Goal: Transaction & Acquisition: Purchase product/service

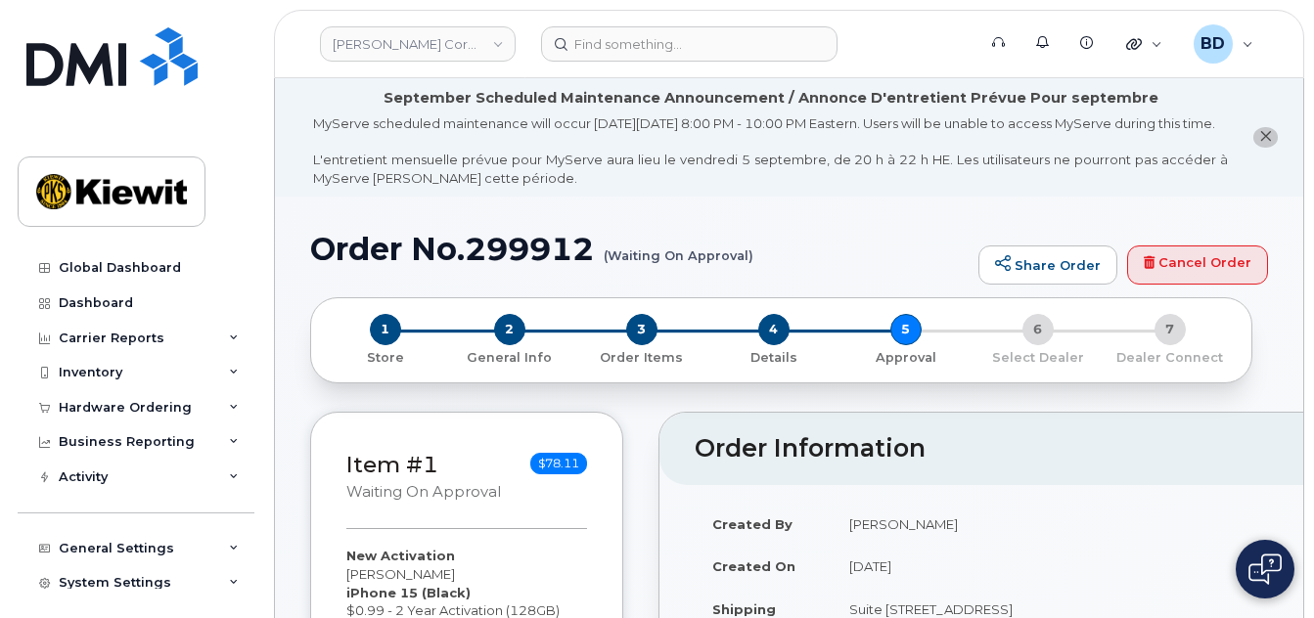
scroll to position [260, 0]
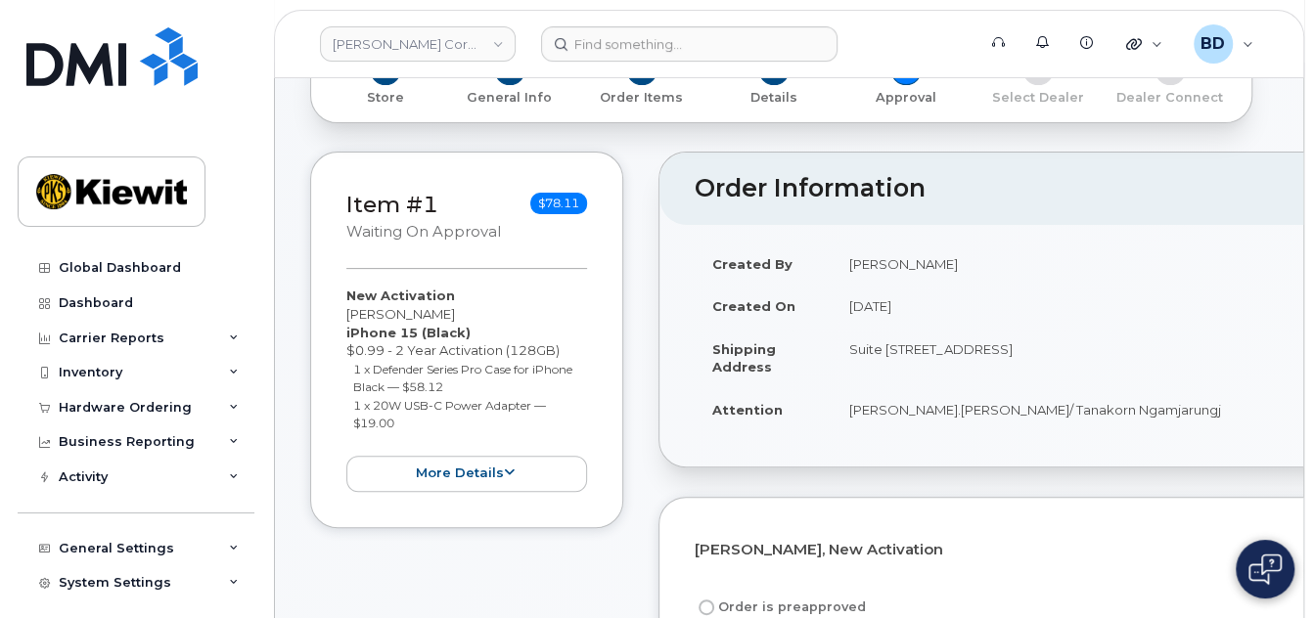
click at [615, 433] on div "Item #1 Waiting On Approval $78.11 New Activation [PERSON_NAME] iPhone 15 (Blac…" at bounding box center [466, 340] width 313 height 377
click at [228, 412] on div "Hardware Ordering" at bounding box center [136, 407] width 237 height 35
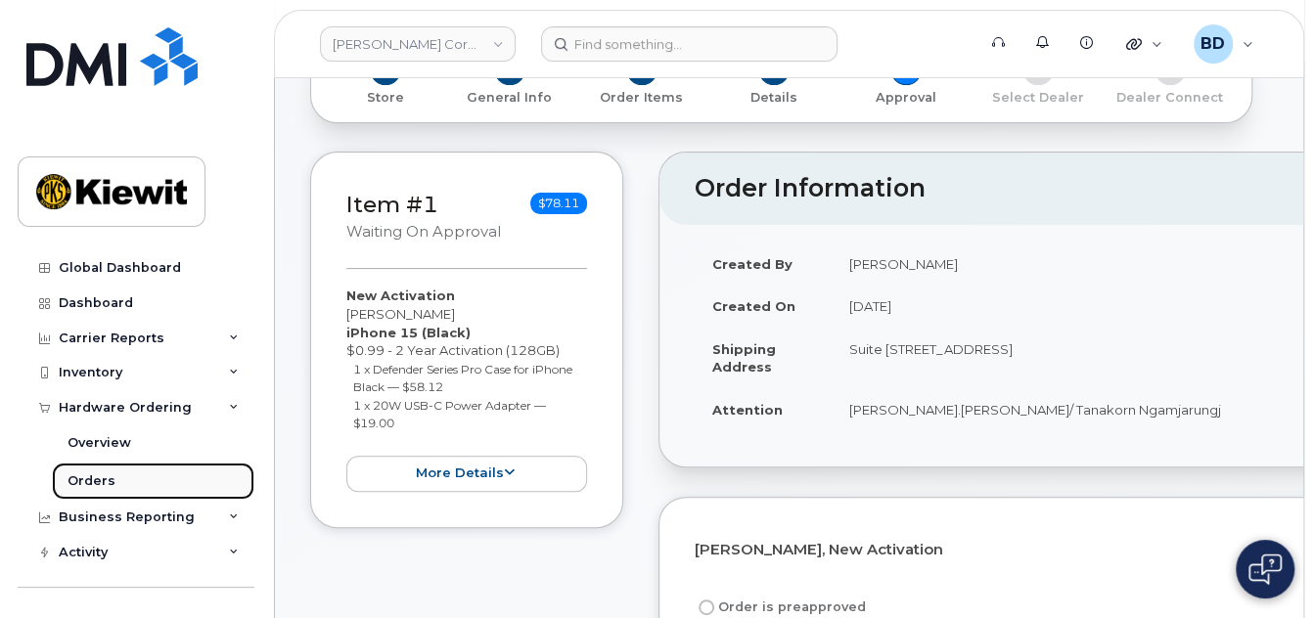
click at [82, 482] on div "Orders" at bounding box center [92, 482] width 48 height 18
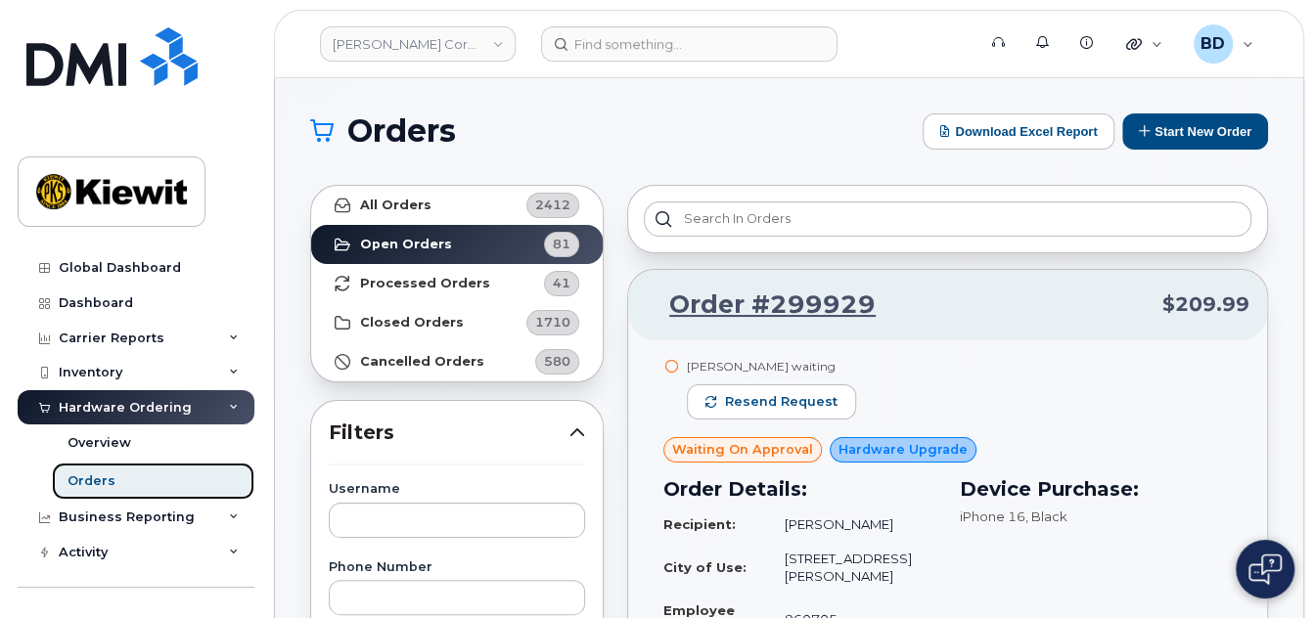
scroll to position [130, 0]
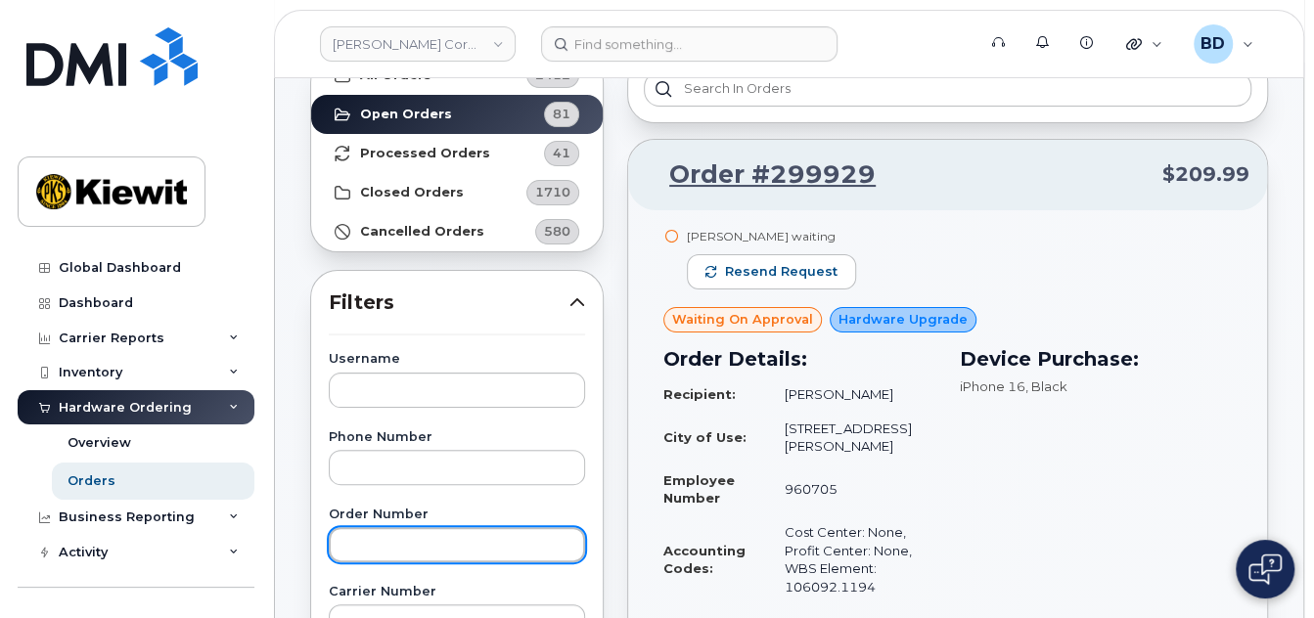
click at [366, 539] on input "text" at bounding box center [457, 544] width 256 height 35
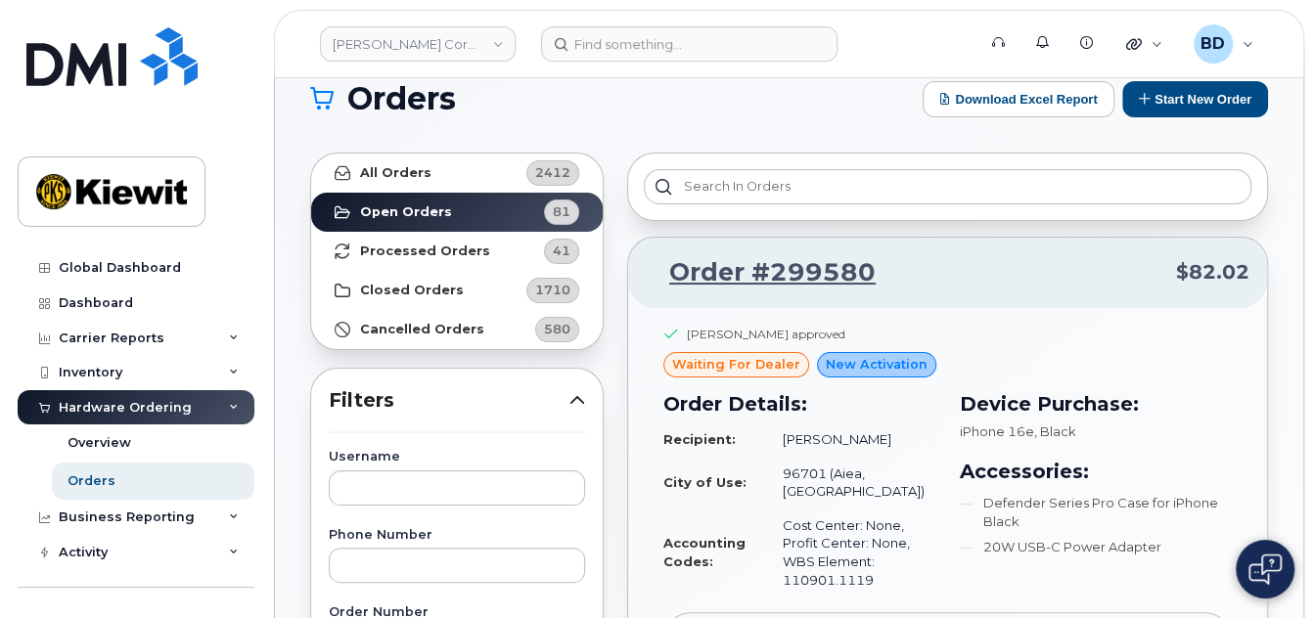
scroll to position [0, 0]
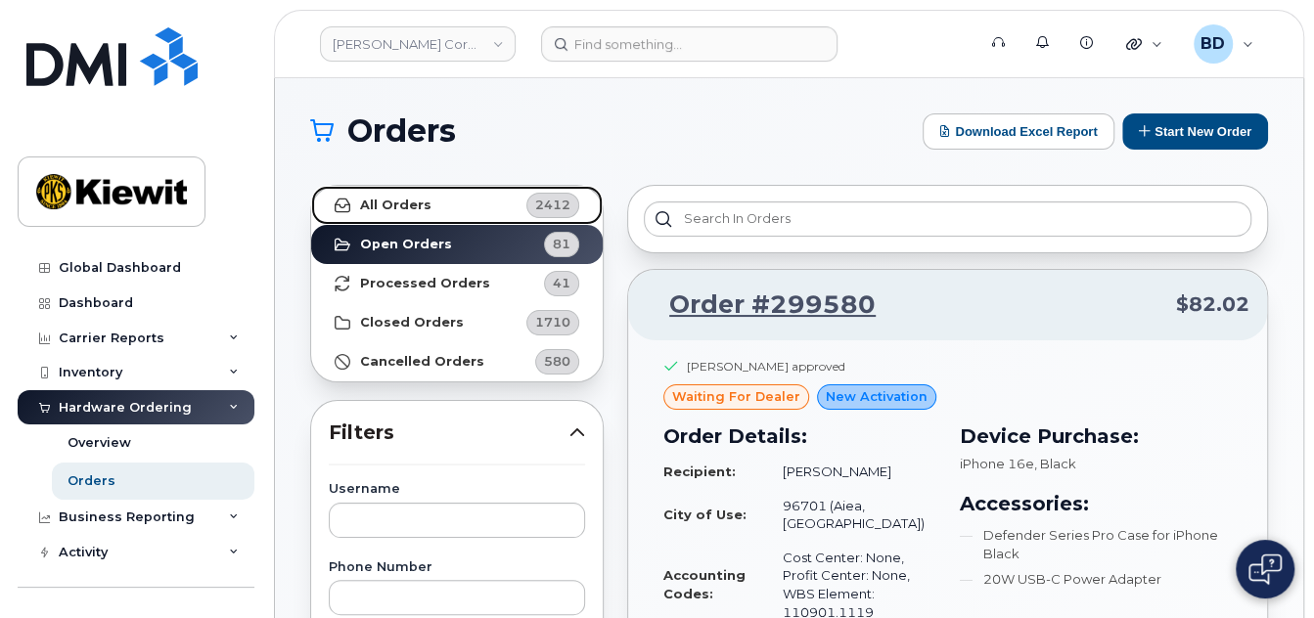
click at [411, 187] on link "All Orders 2412" at bounding box center [457, 205] width 292 height 39
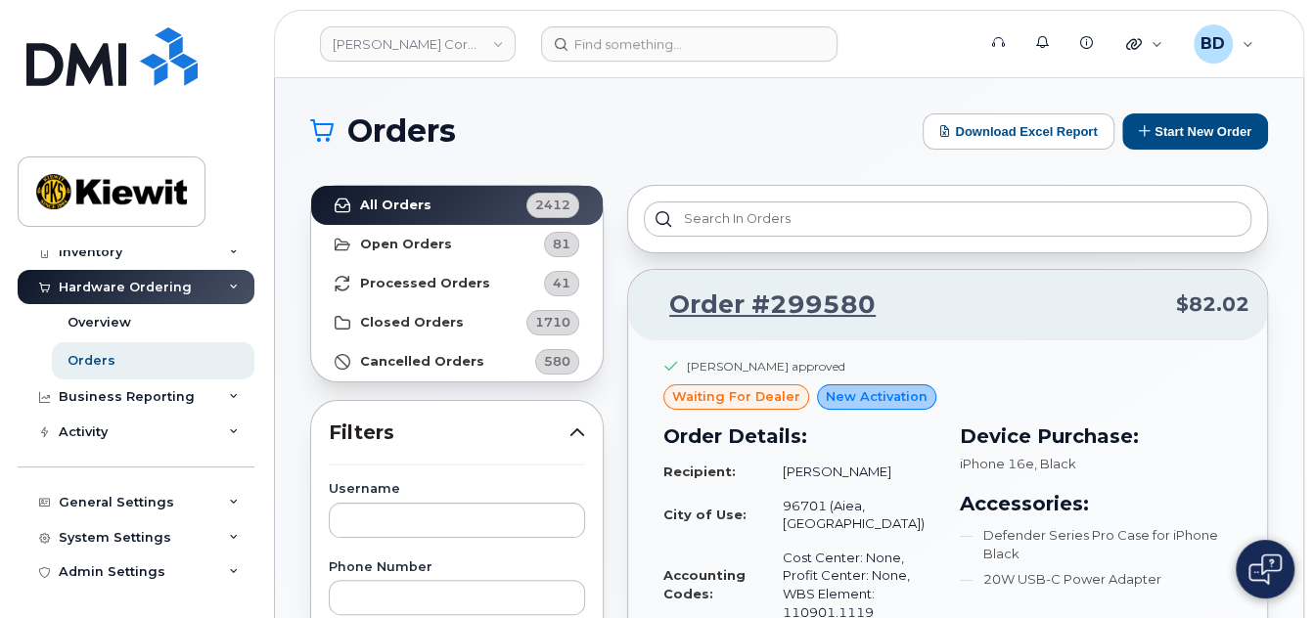
scroll to position [260, 0]
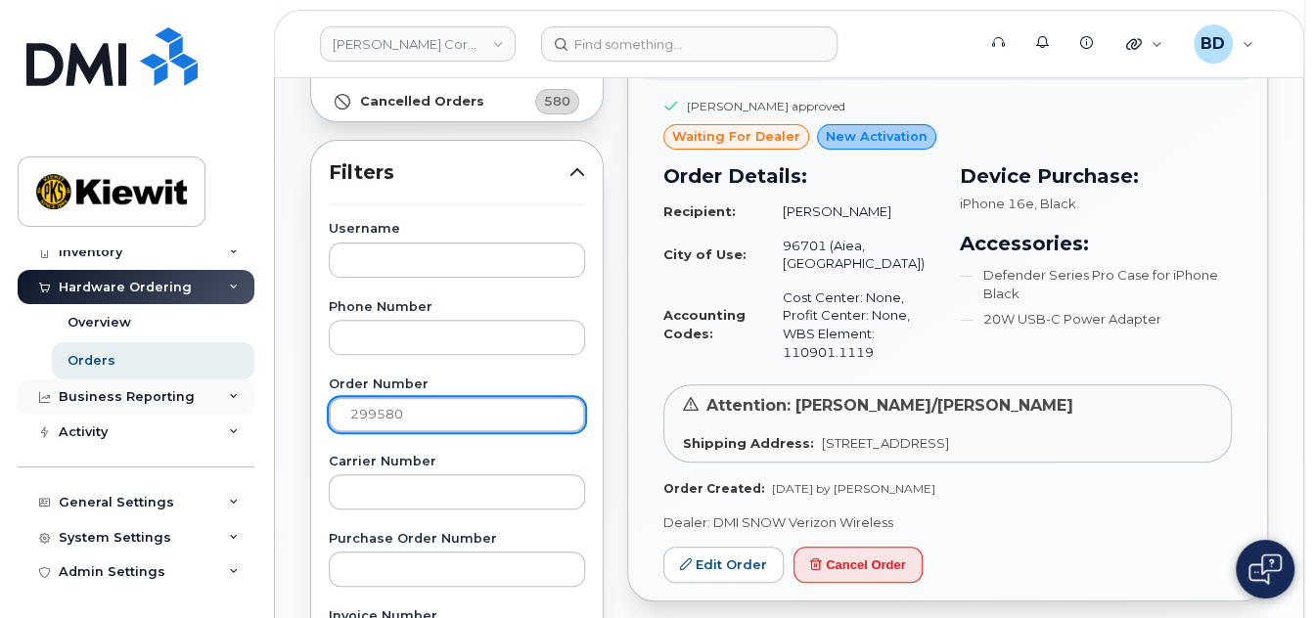
drag, startPoint x: 422, startPoint y: 419, endPoint x: 221, endPoint y: 409, distance: 200.8
click at [275, 409] on div "Kiewit Corporation Support Alerts Knowledge Base Quicklinks Suspend / Cancel De…" at bounding box center [789, 564] width 1028 height 1493
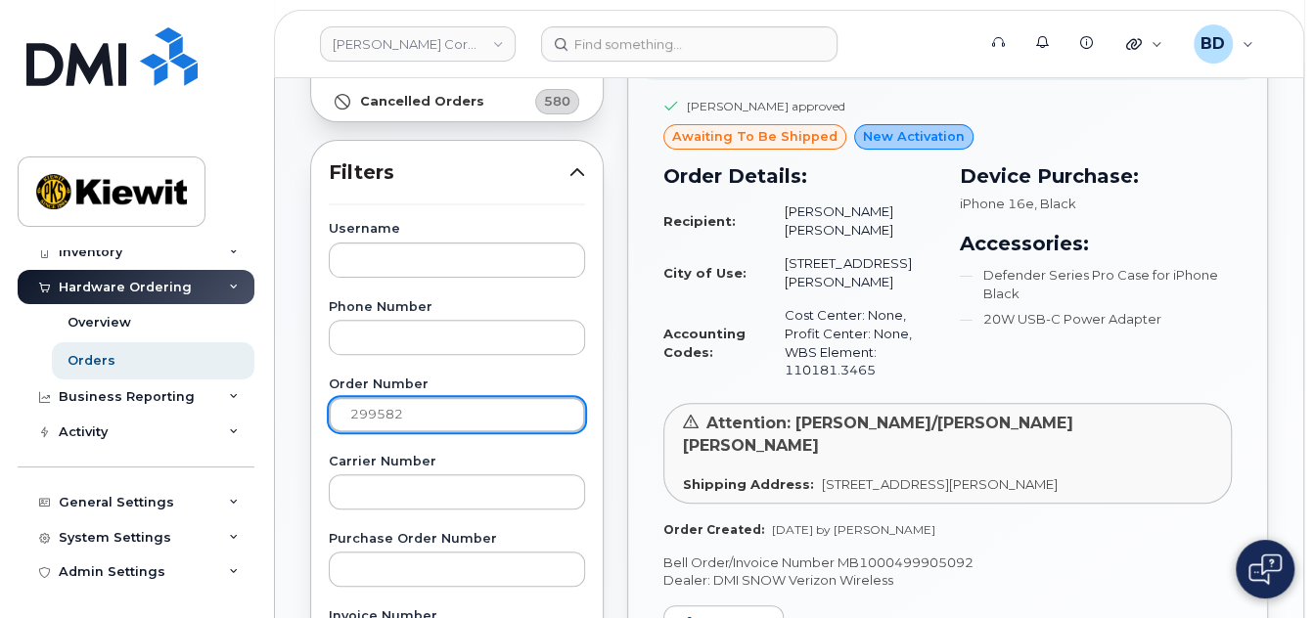
scroll to position [0, 0]
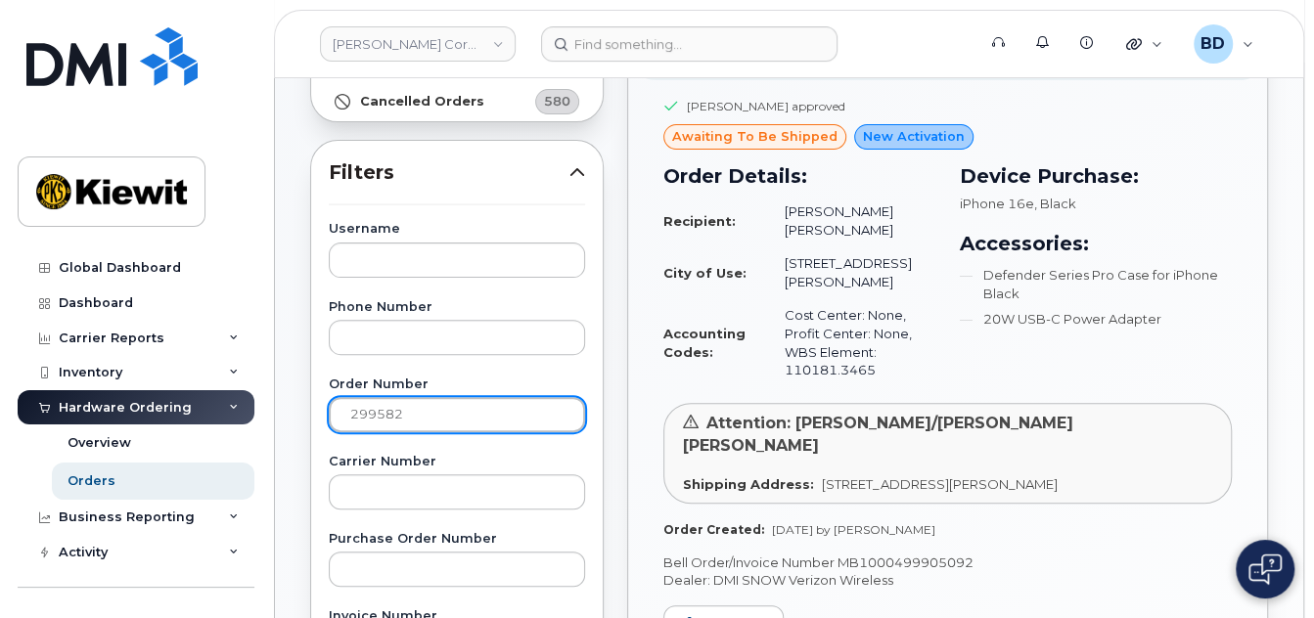
drag, startPoint x: 420, startPoint y: 408, endPoint x: 233, endPoint y: 412, distance: 186.9
click at [275, 412] on div "Kiewit Corporation Support Alerts Knowledge Base Quicklinks Suspend / Cancel De…" at bounding box center [789, 564] width 1028 height 1493
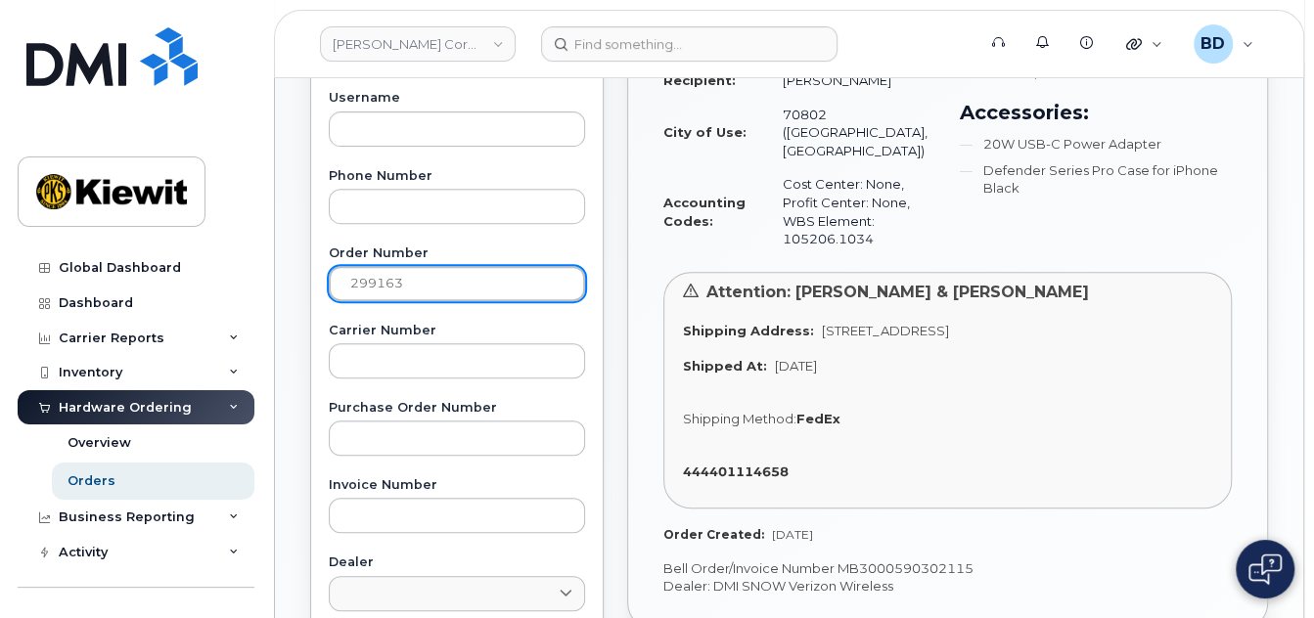
scroll to position [522, 0]
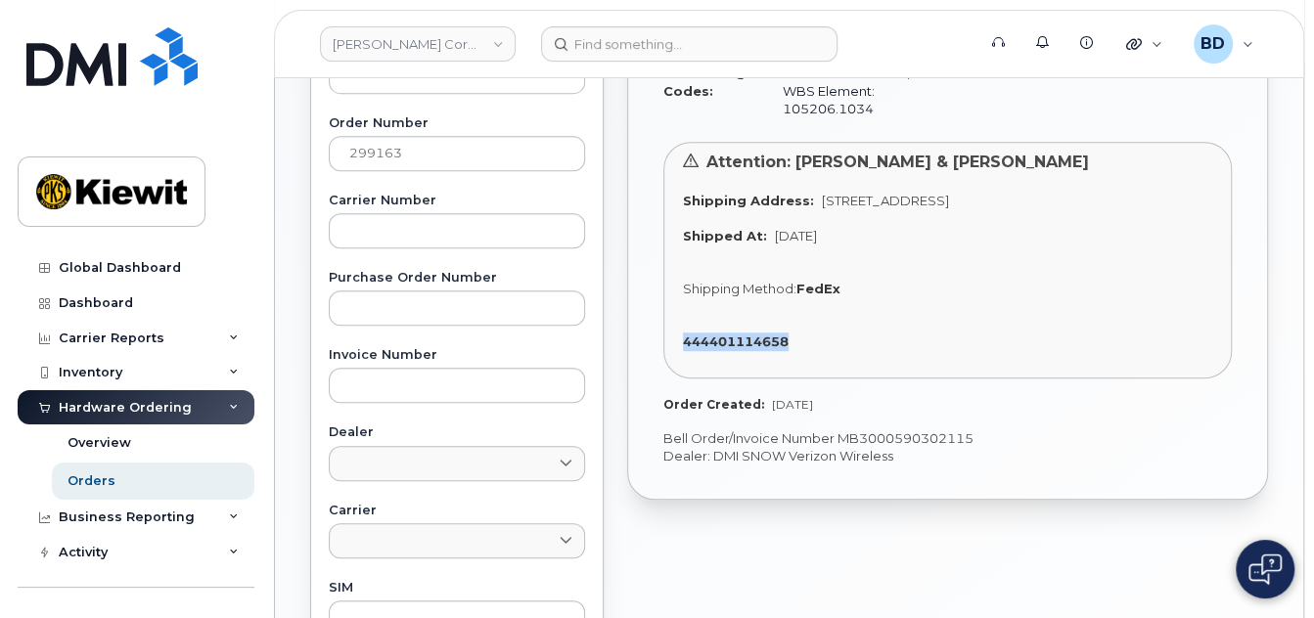
drag, startPoint x: 798, startPoint y: 320, endPoint x: 675, endPoint y: 320, distance: 123.3
click at [676, 320] on div "Attention: Chris Rosales & Christopher Riggin Shipping Address: 1601 Sorrel Ave…" at bounding box center [947, 261] width 568 height 238
copy strong "444401114658"
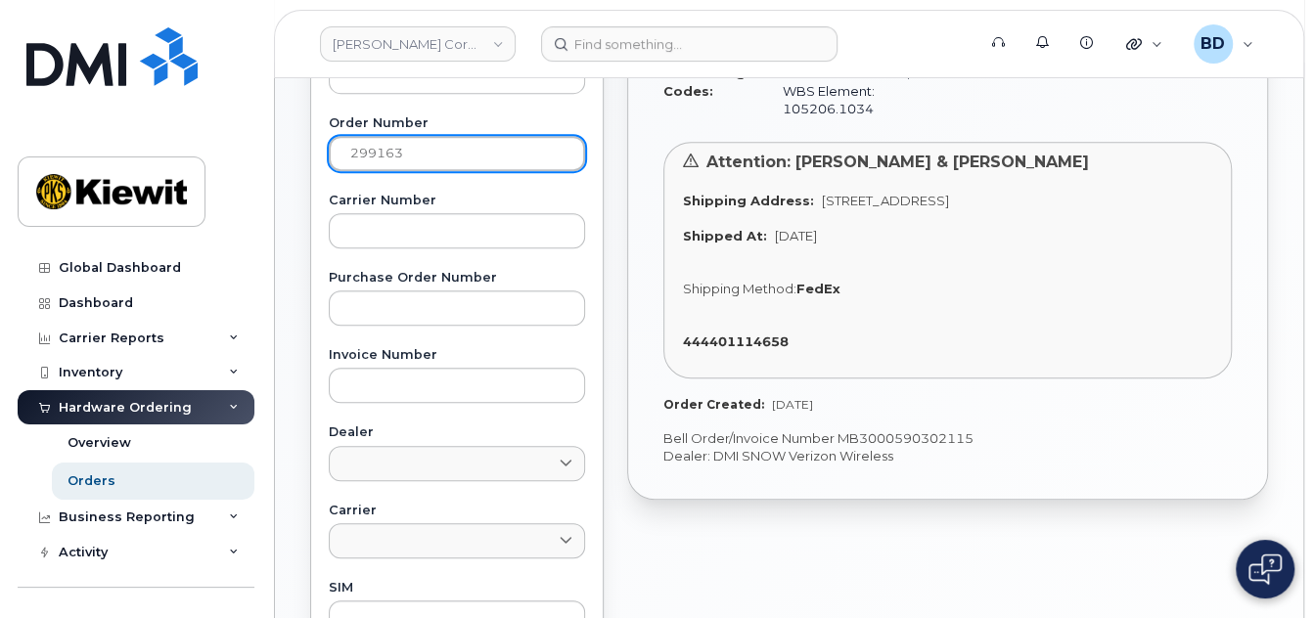
drag, startPoint x: 404, startPoint y: 150, endPoint x: 110, endPoint y: 149, distance: 294.5
click at [275, 149] on div "Kiewit Corporation Support Alerts Knowledge Base Quicklinks Suspend / Cancel De…" at bounding box center [789, 303] width 1028 height 1493
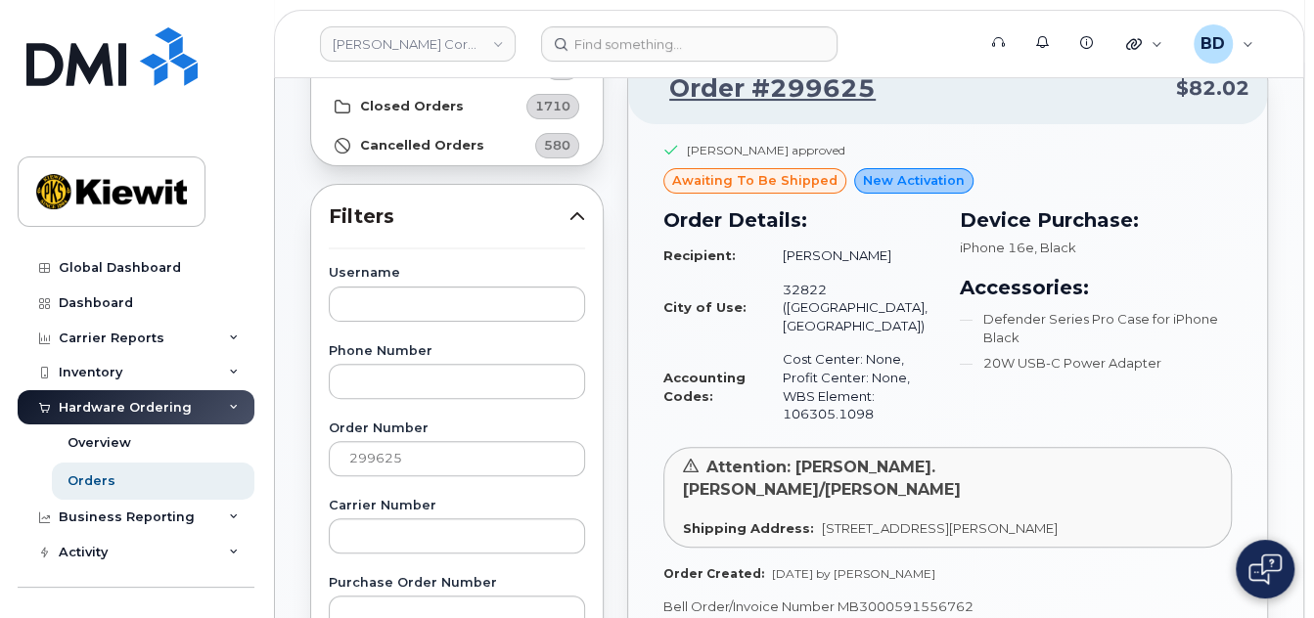
scroll to position [260, 0]
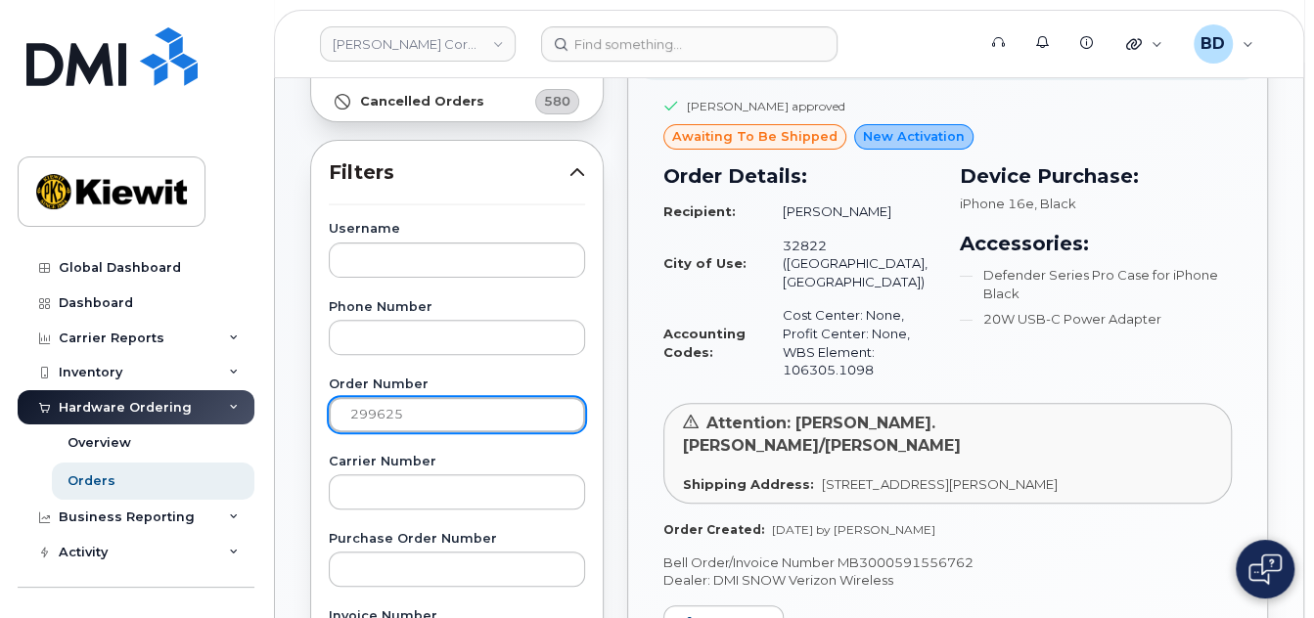
drag, startPoint x: 377, startPoint y: 412, endPoint x: 430, endPoint y: 411, distance: 52.8
click at [430, 411] on input "299625" at bounding box center [457, 414] width 256 height 35
type input "299572"
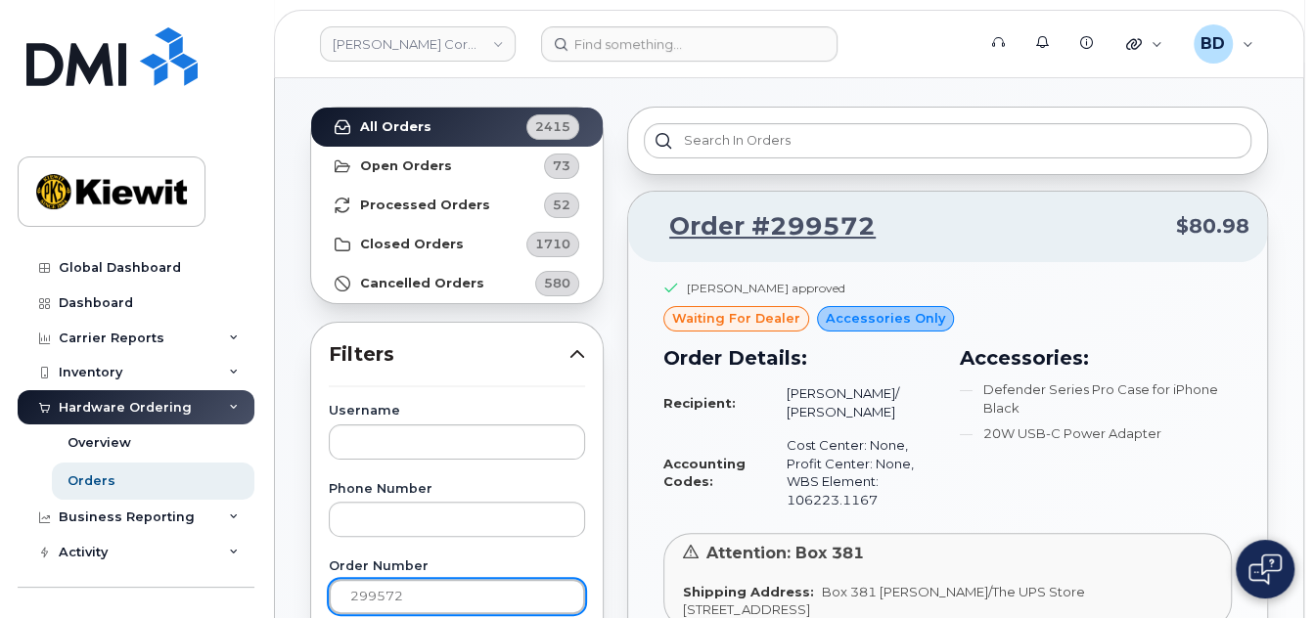
scroll to position [0, 0]
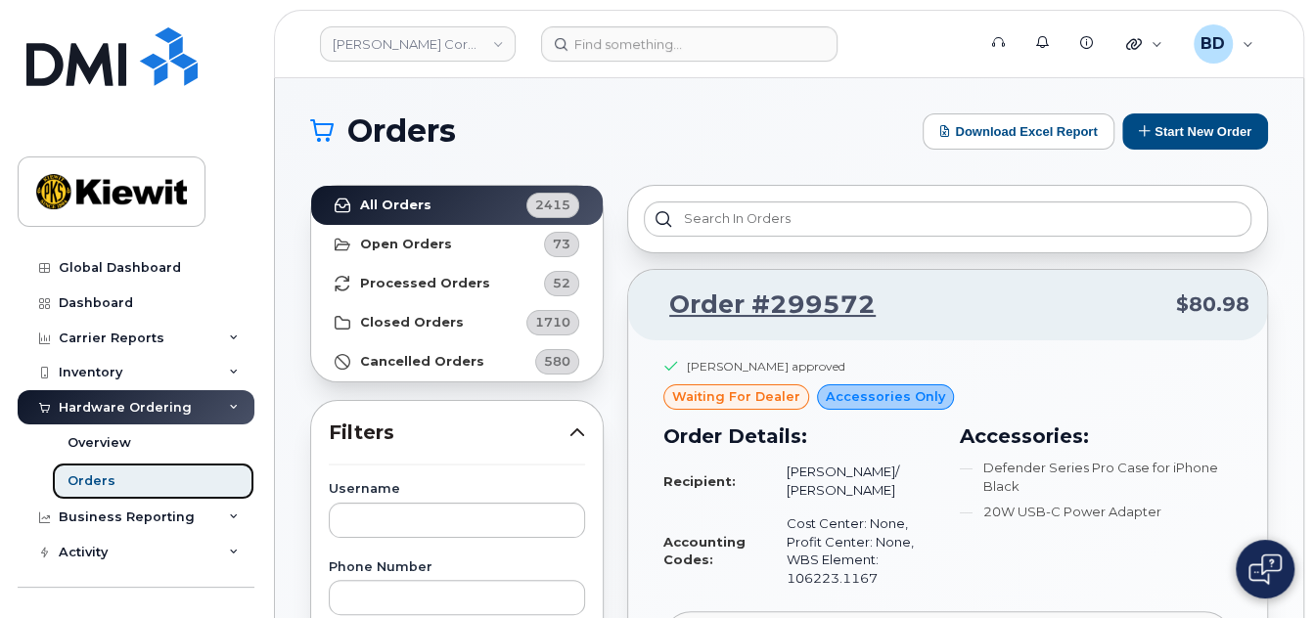
click at [140, 477] on link "Orders" at bounding box center [153, 481] width 203 height 37
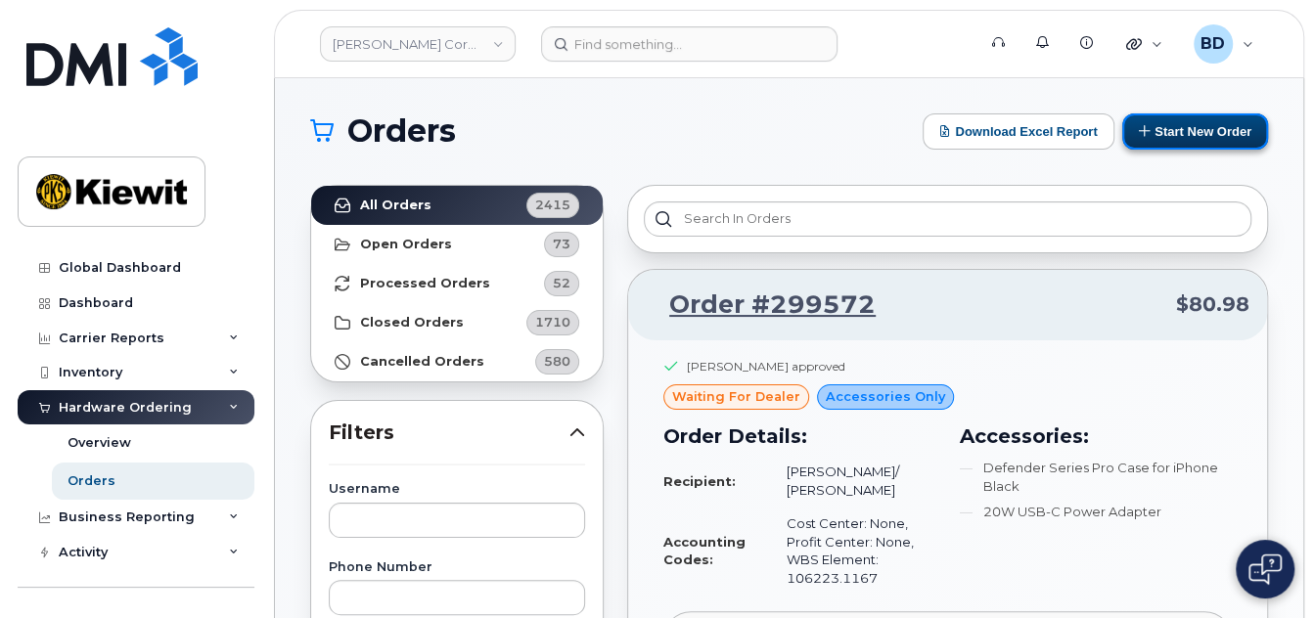
click at [1213, 134] on button "Start New Order" at bounding box center [1195, 132] width 146 height 36
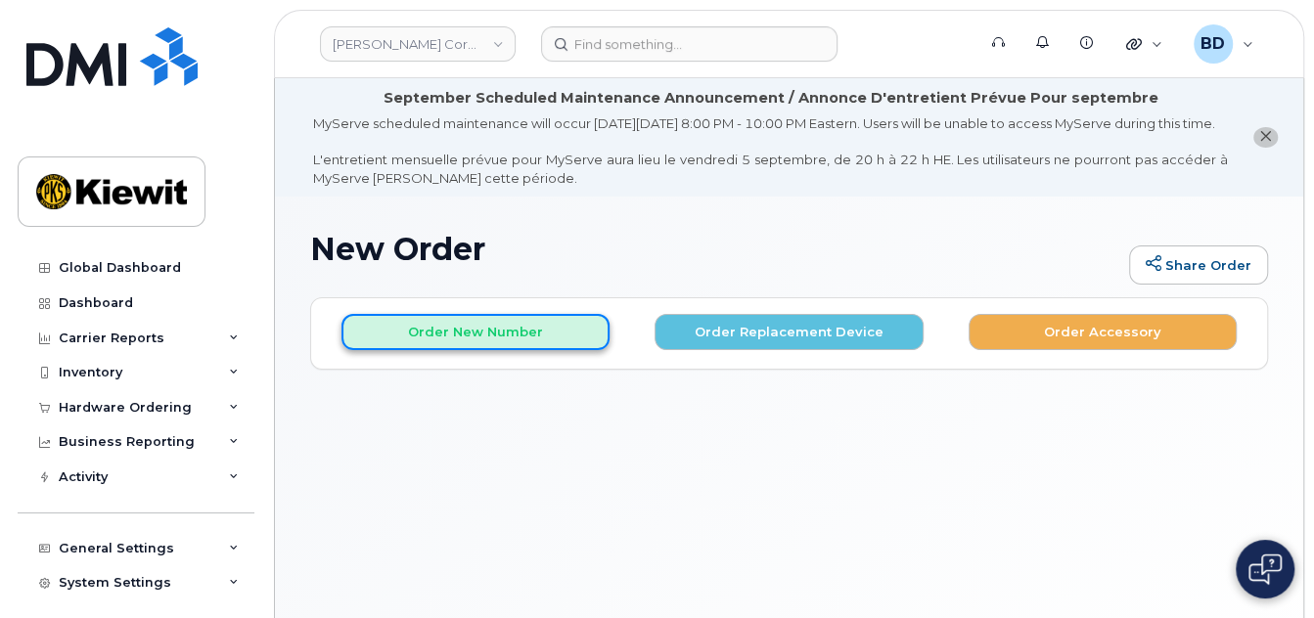
click at [526, 344] on button "Order New Number" at bounding box center [475, 332] width 268 height 36
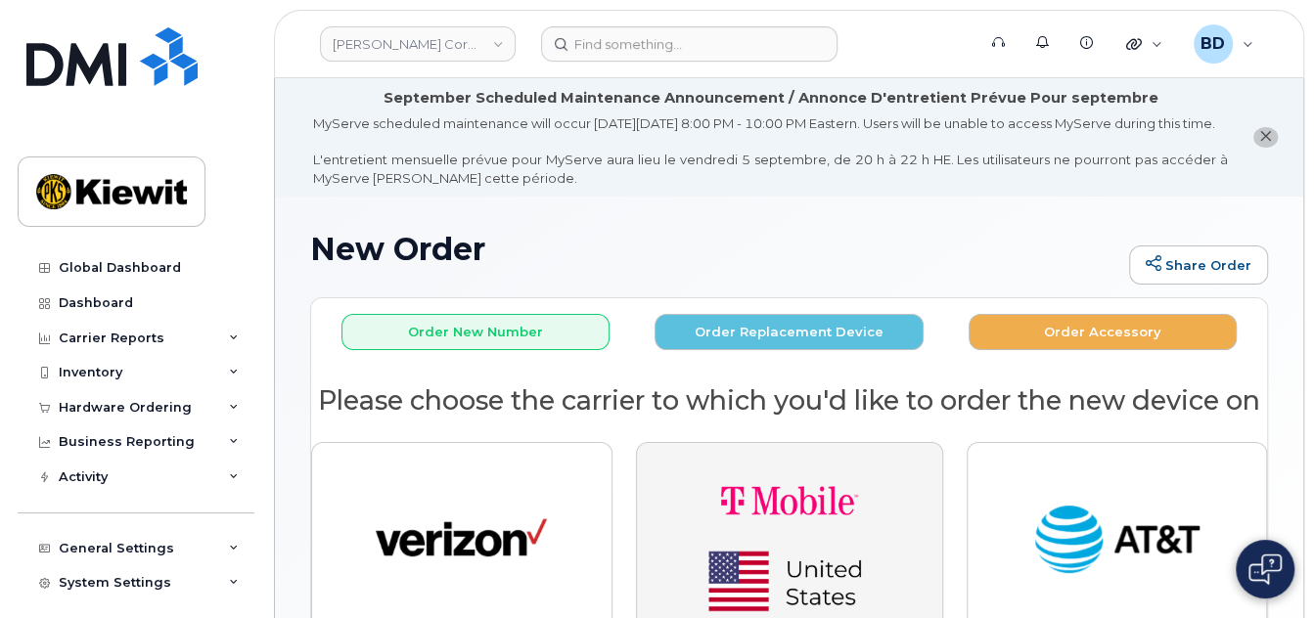
click at [733, 492] on button "button" at bounding box center [789, 541] width 307 height 198
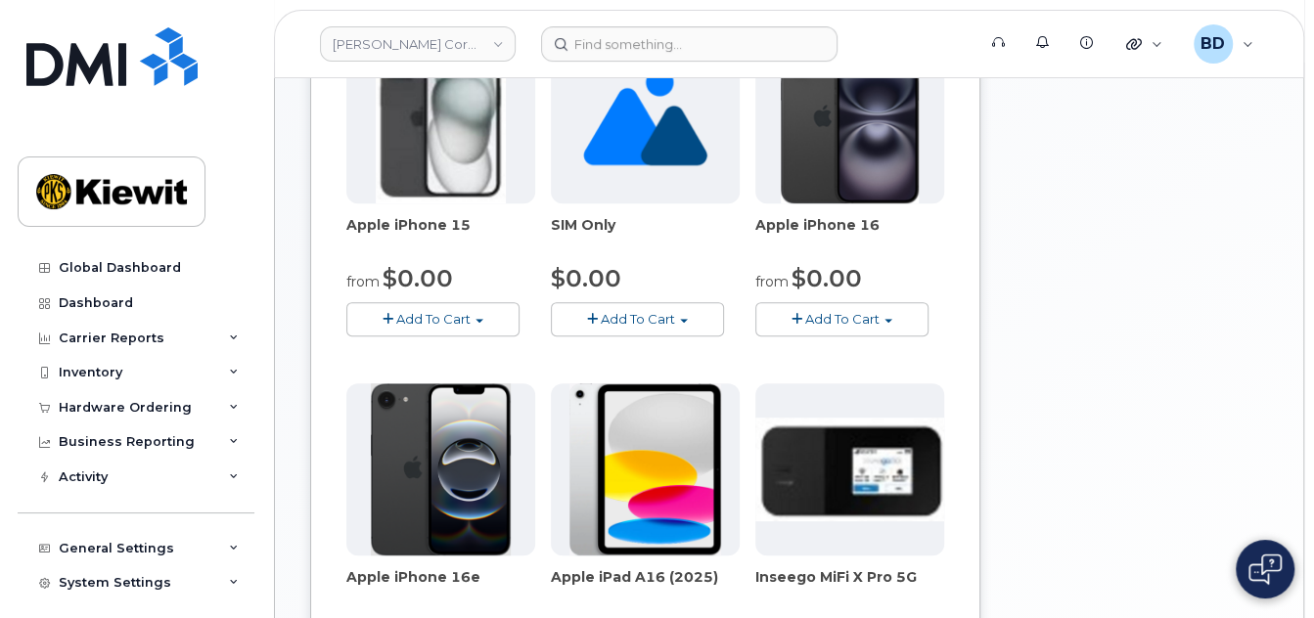
scroll to position [522, 0]
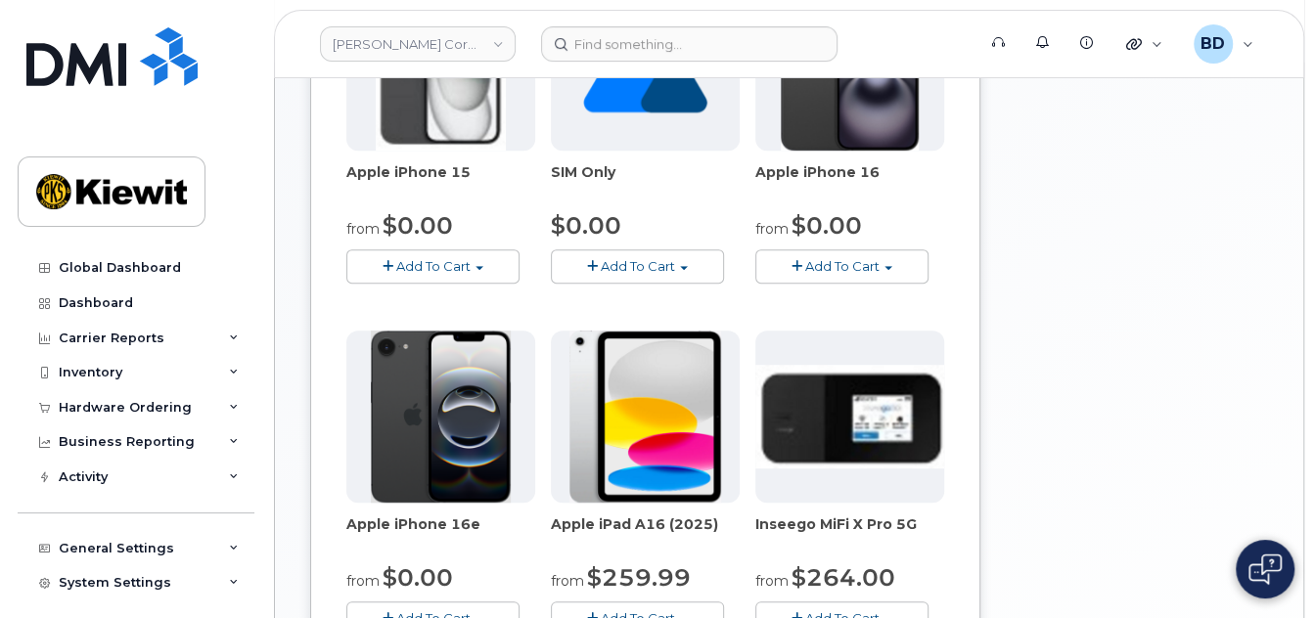
click at [829, 274] on span "Add To Cart" at bounding box center [842, 266] width 74 height 16
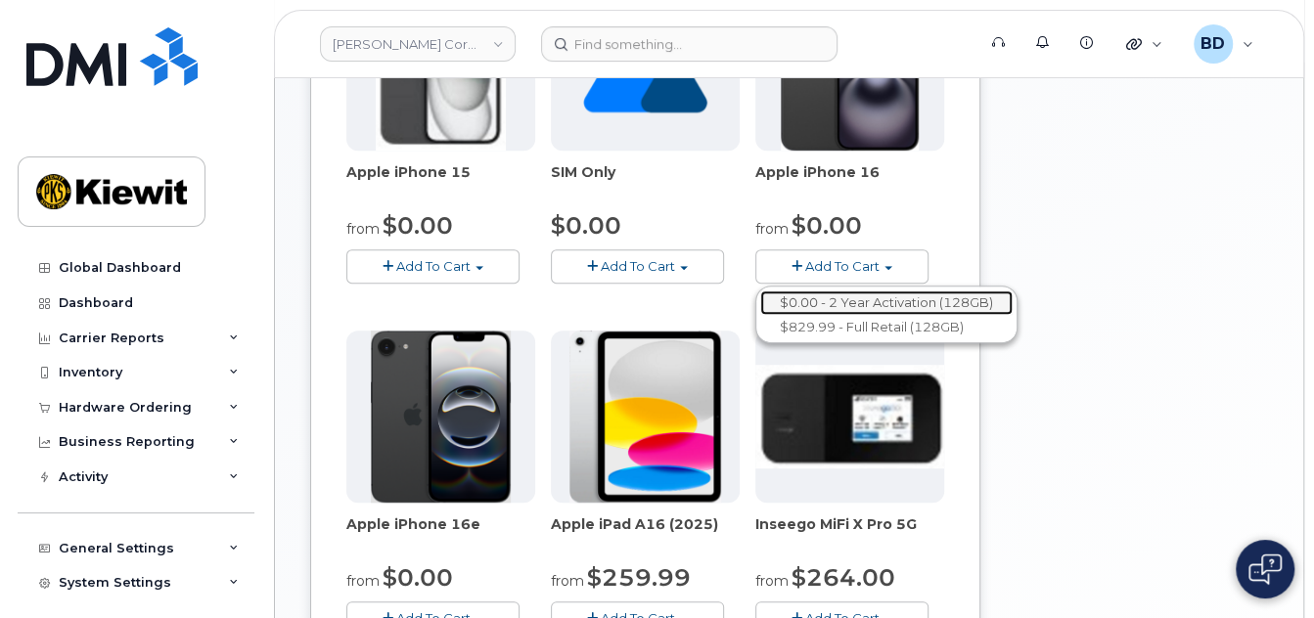
click at [843, 315] on link "$0.00 - 2 Year Activation (128GB)" at bounding box center [886, 303] width 252 height 24
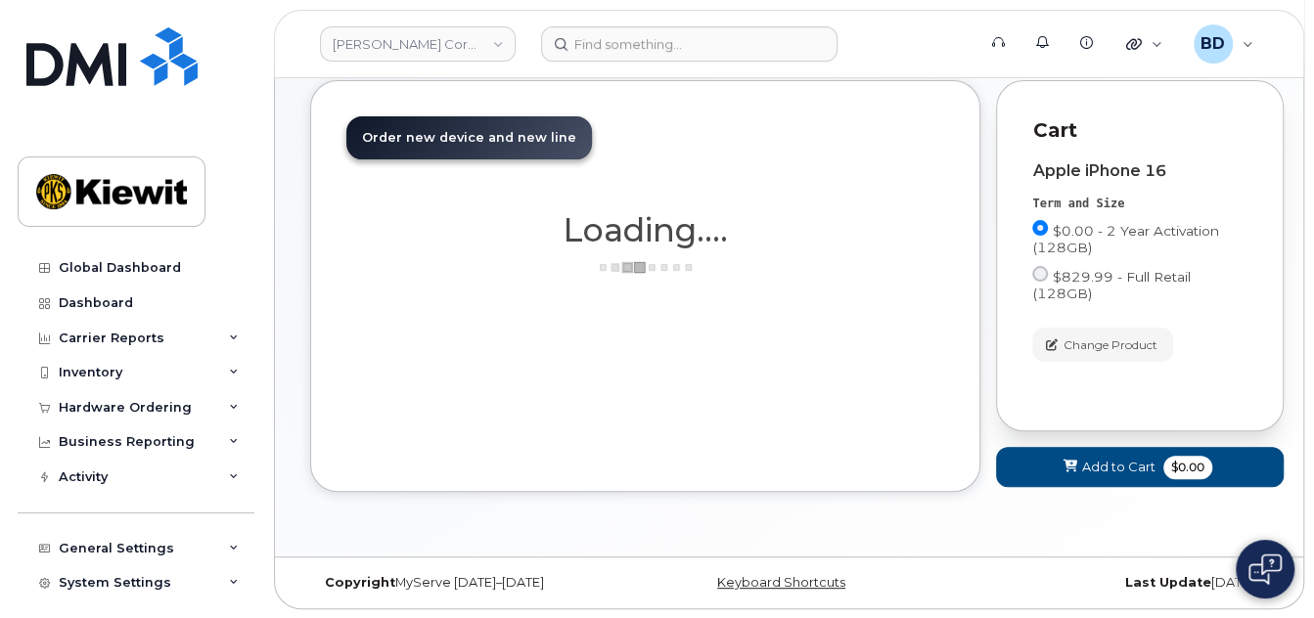
scroll to position [439, 0]
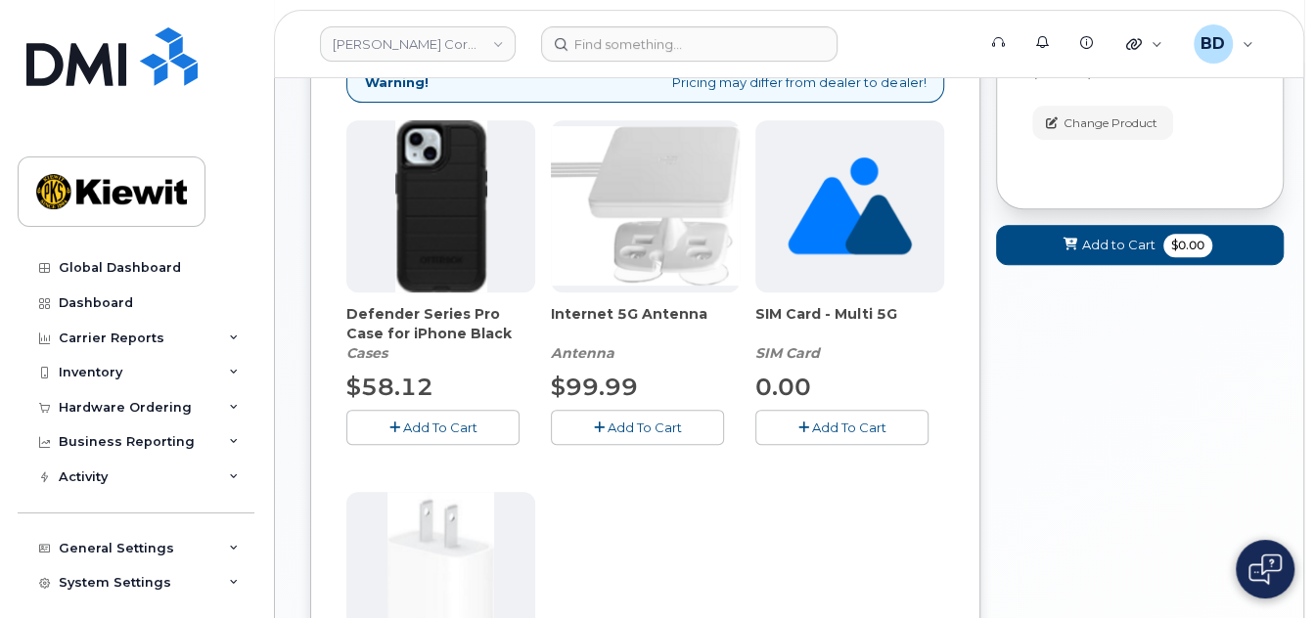
click at [471, 435] on span "Add To Cart" at bounding box center [440, 428] width 74 height 16
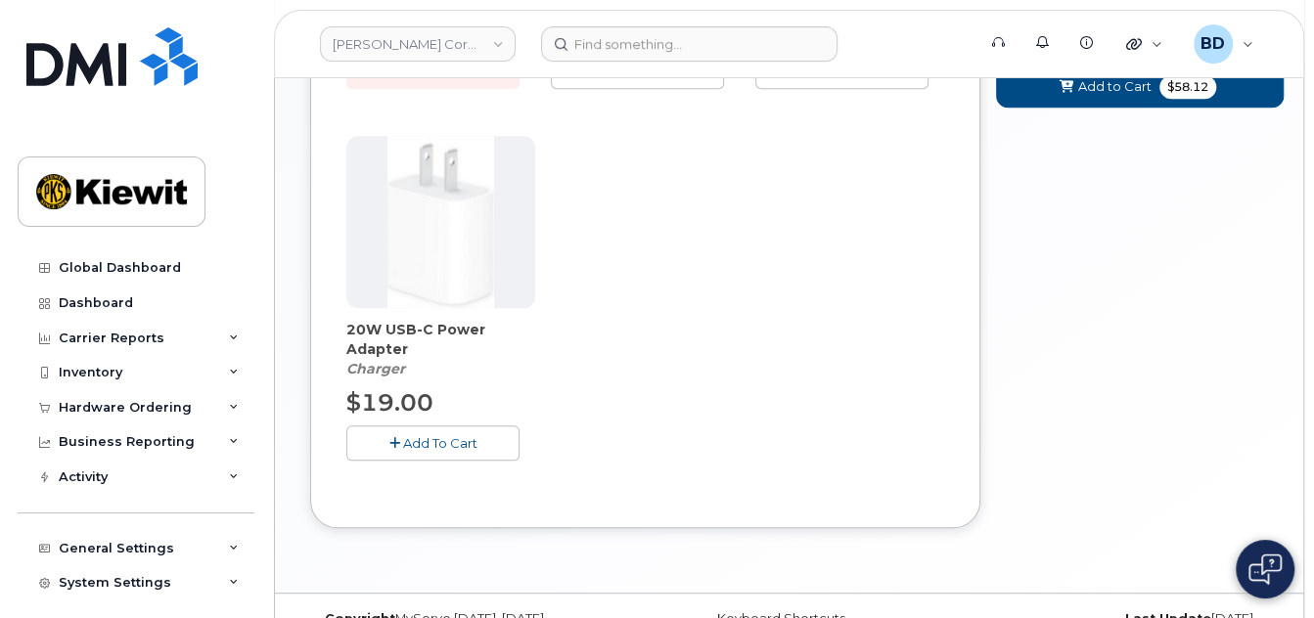
scroll to position [831, 0]
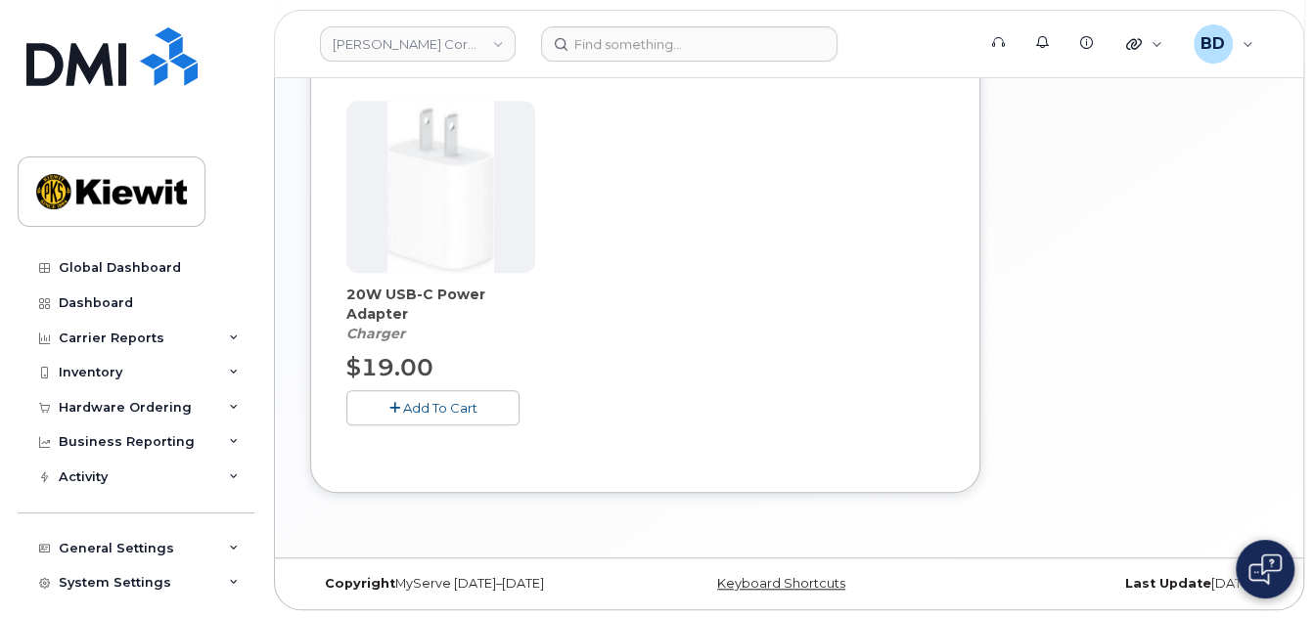
click at [454, 425] on button "Add To Cart" at bounding box center [432, 407] width 173 height 34
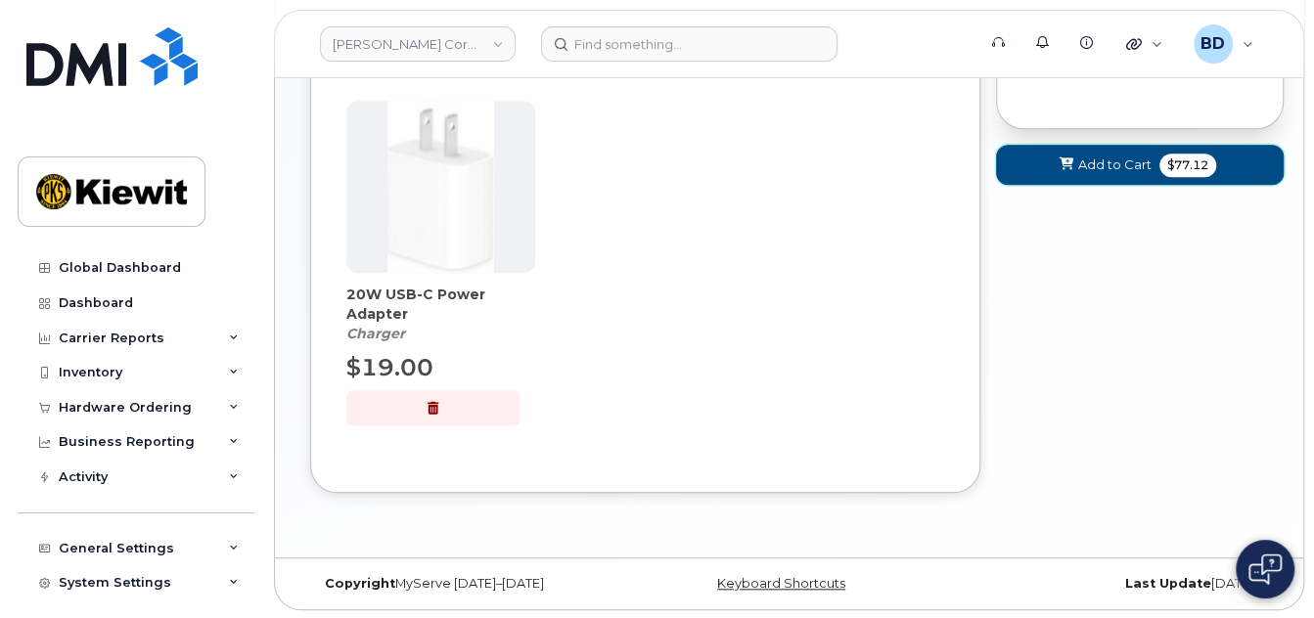
click at [1097, 167] on span "Add to Cart" at bounding box center [1114, 165] width 73 height 19
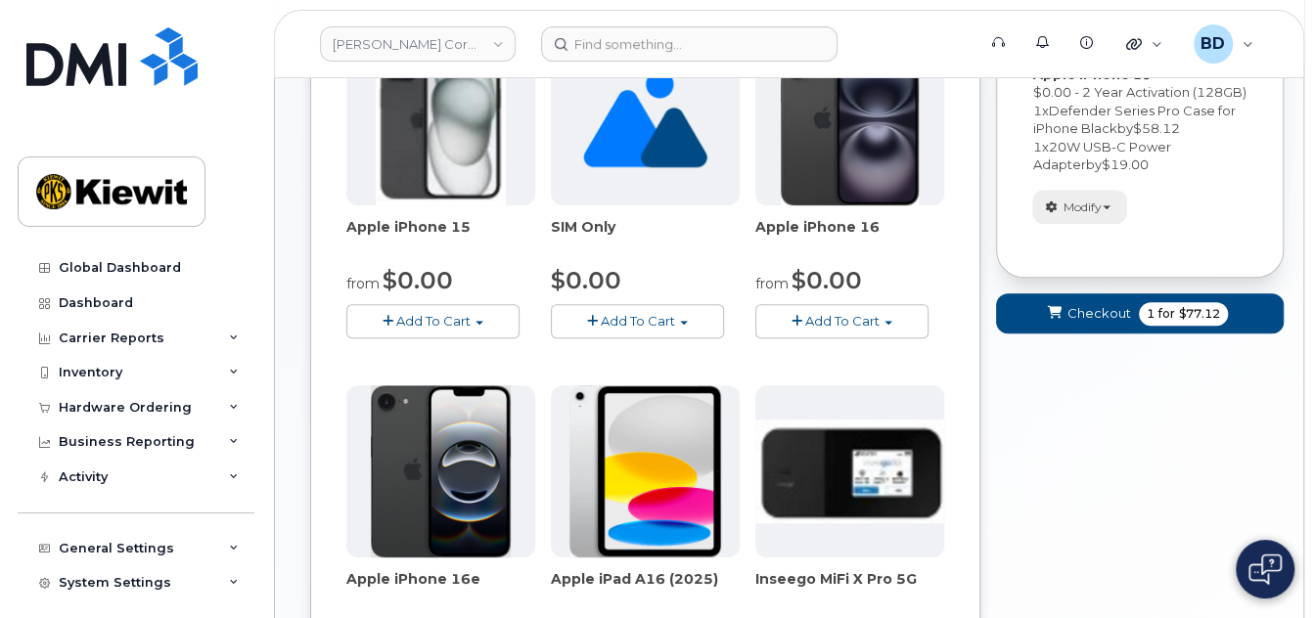
scroll to position [419, 0]
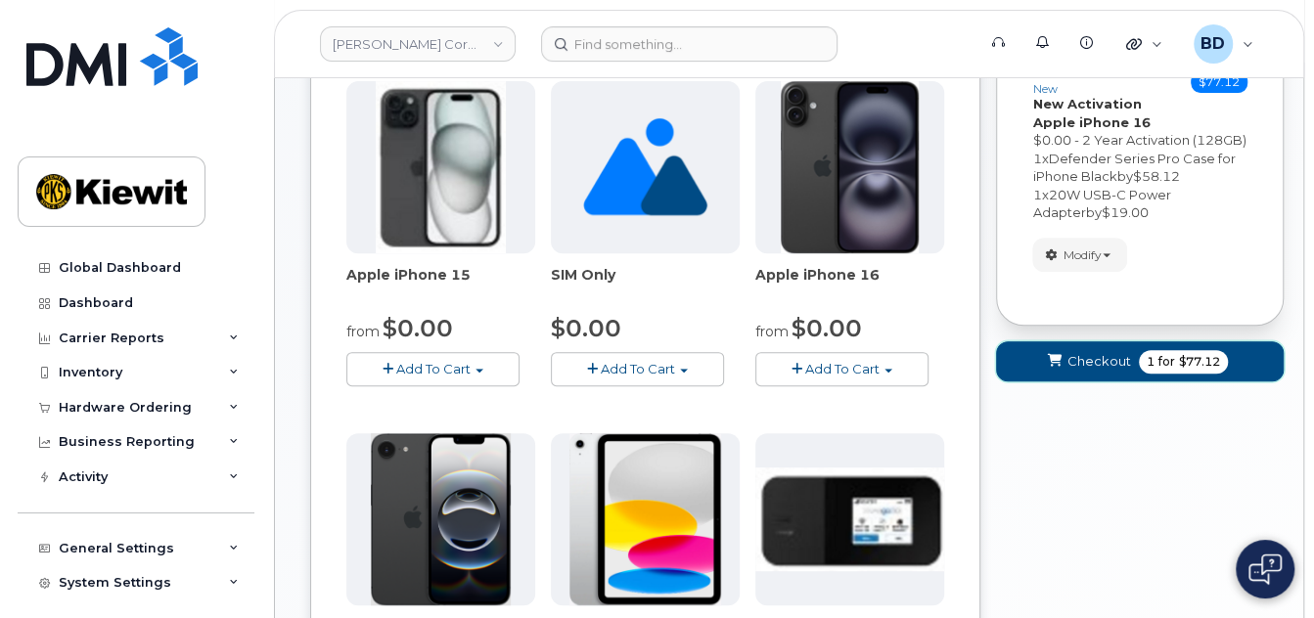
click at [1102, 371] on span "Checkout" at bounding box center [1100, 361] width 64 height 19
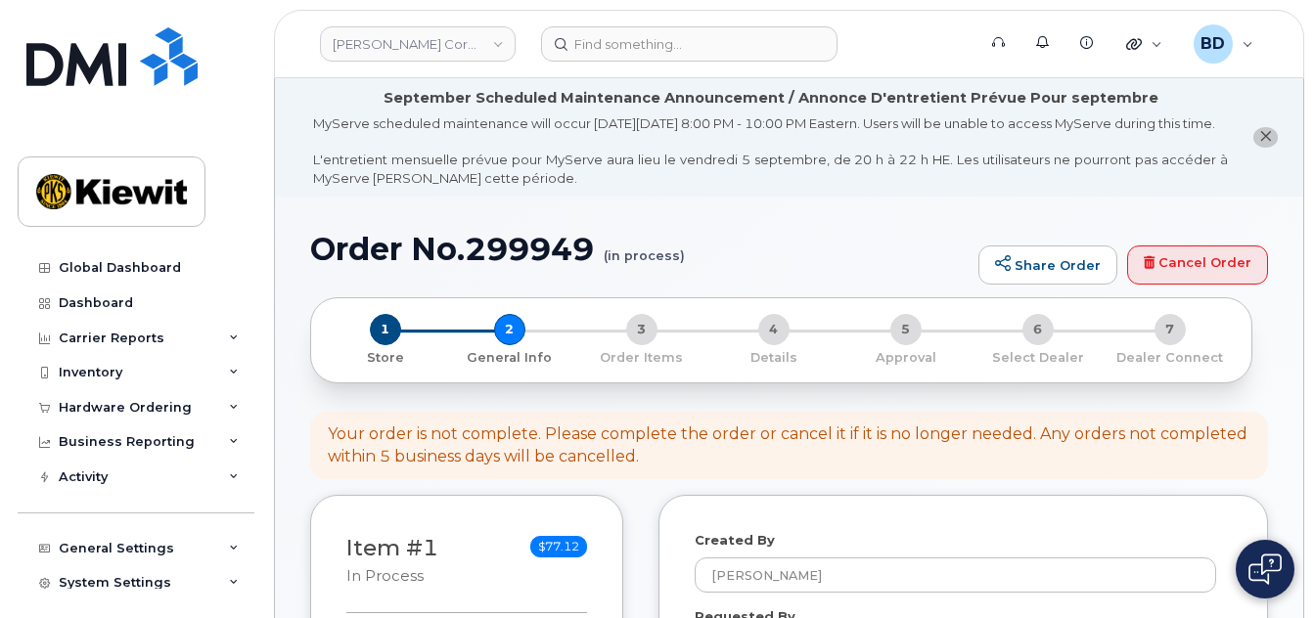
select select
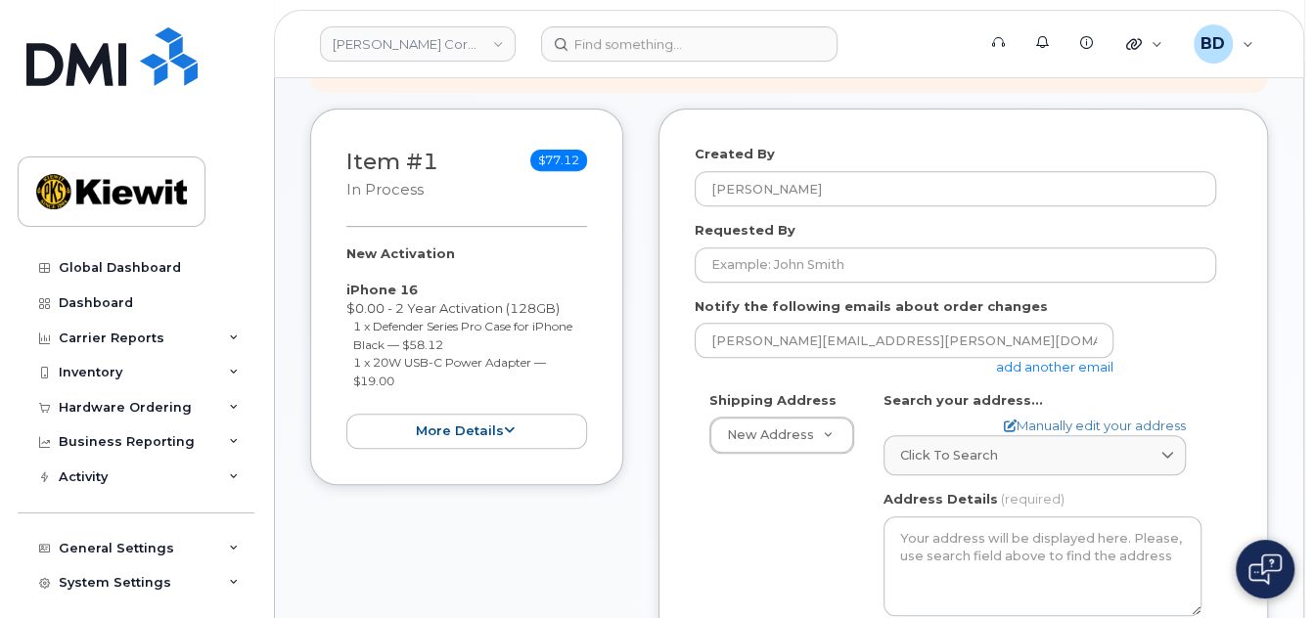
scroll to position [391, 0]
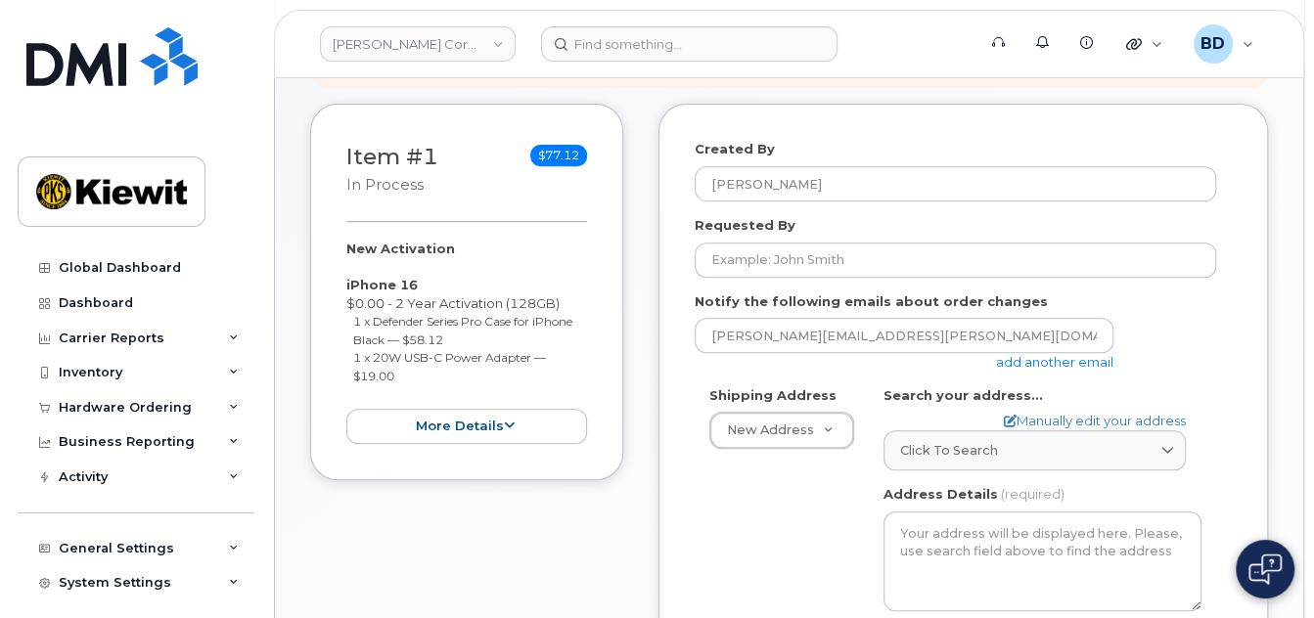
click at [1053, 370] on link "add another email" at bounding box center [1054, 362] width 117 height 16
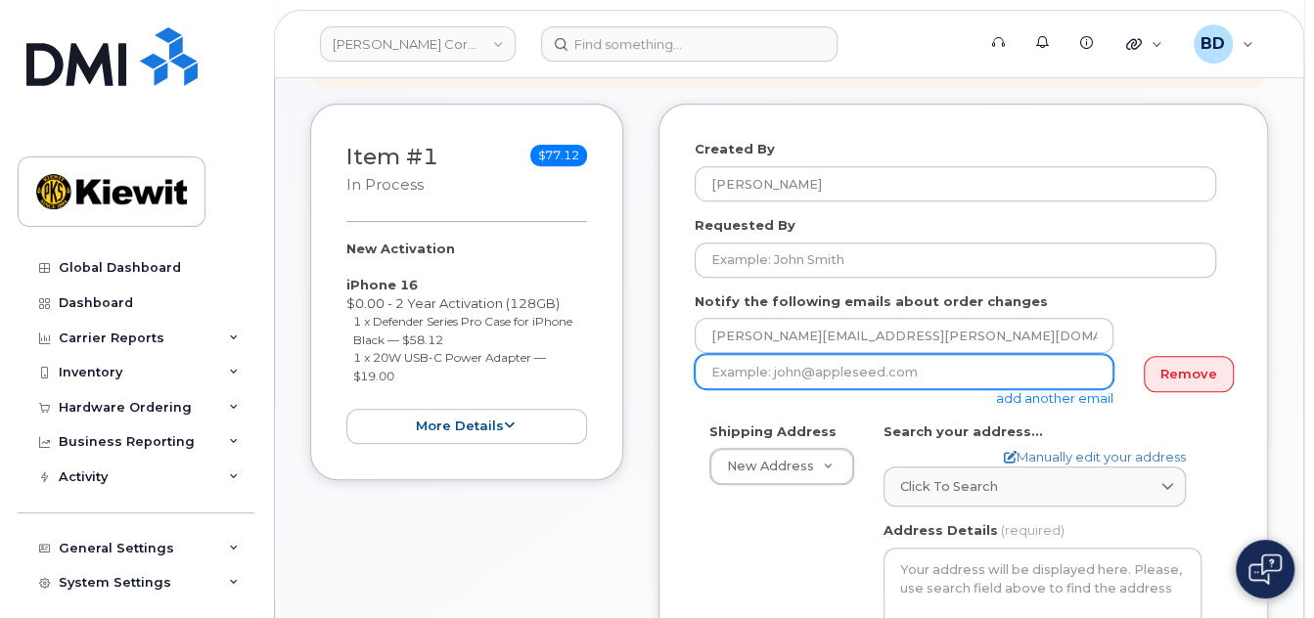
click at [766, 389] on input "email" at bounding box center [904, 371] width 419 height 35
paste input "jenna.savard@kiewit.com"
type input "jenna.savard@kiewit.com"
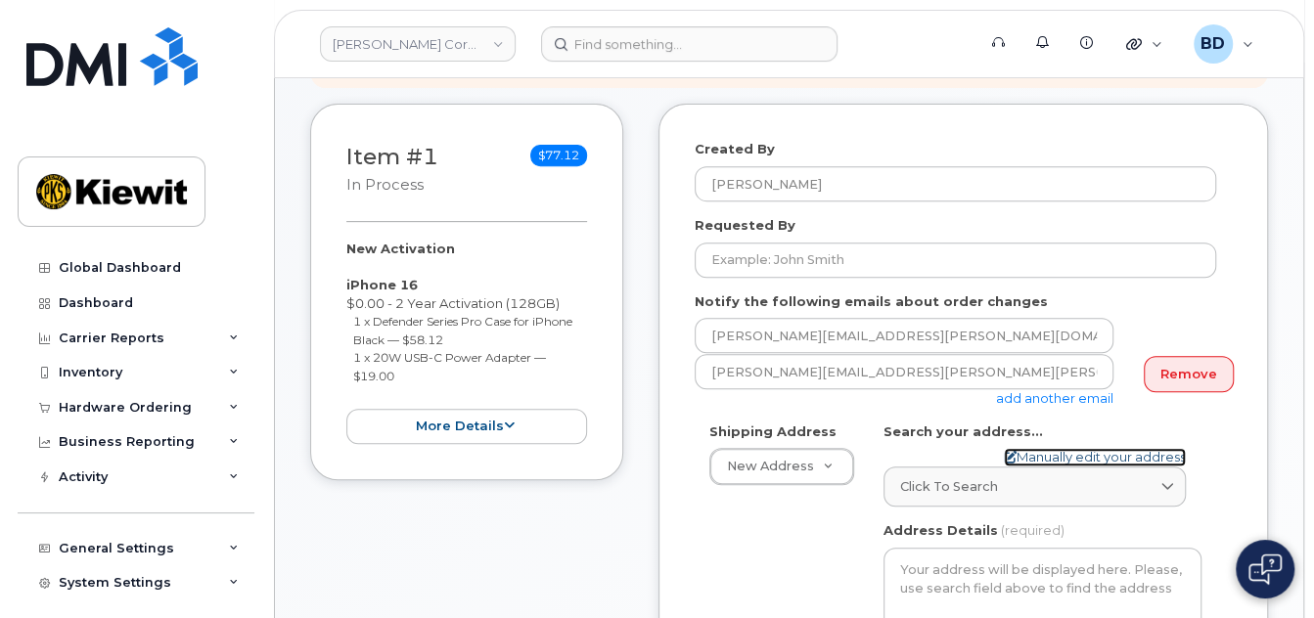
drag, startPoint x: 1041, startPoint y: 473, endPoint x: 1019, endPoint y: 475, distance: 22.6
click at [1042, 467] on link "Manually edit your address" at bounding box center [1095, 457] width 182 height 19
select select
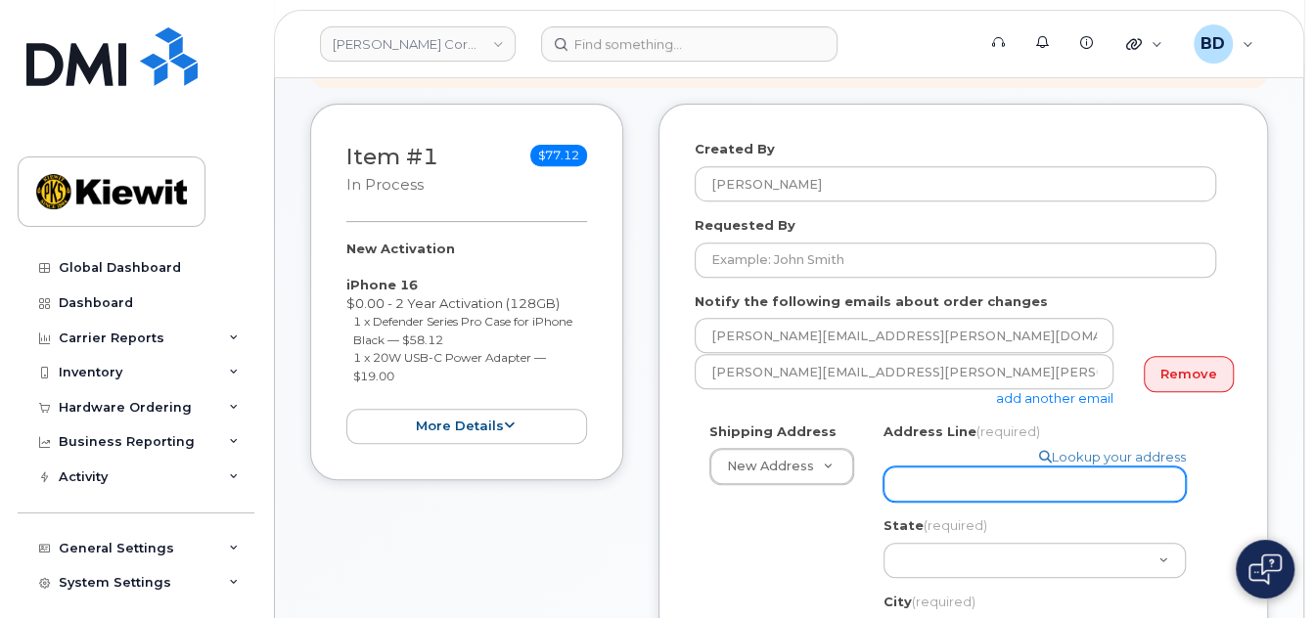
click at [902, 486] on input "Address Line (required)" at bounding box center [1035, 484] width 302 height 35
paste input "[STREET_ADDRESS][PERSON_NAME]"
select select
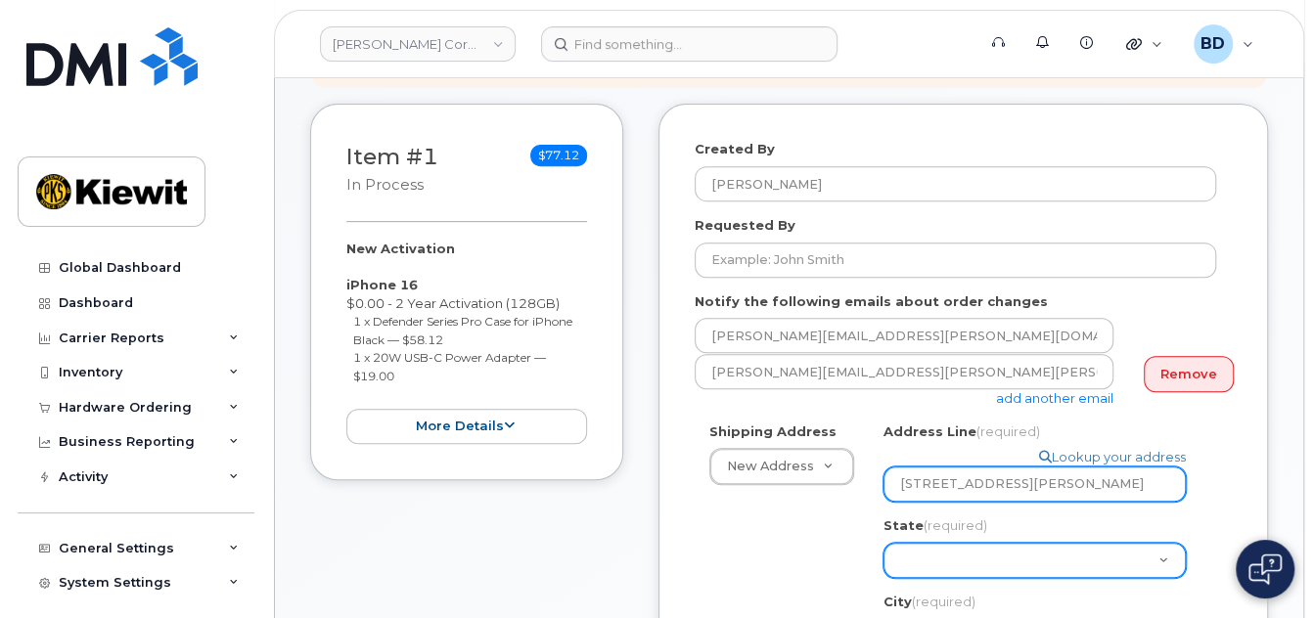
type input "[STREET_ADDRESS][PERSON_NAME]"
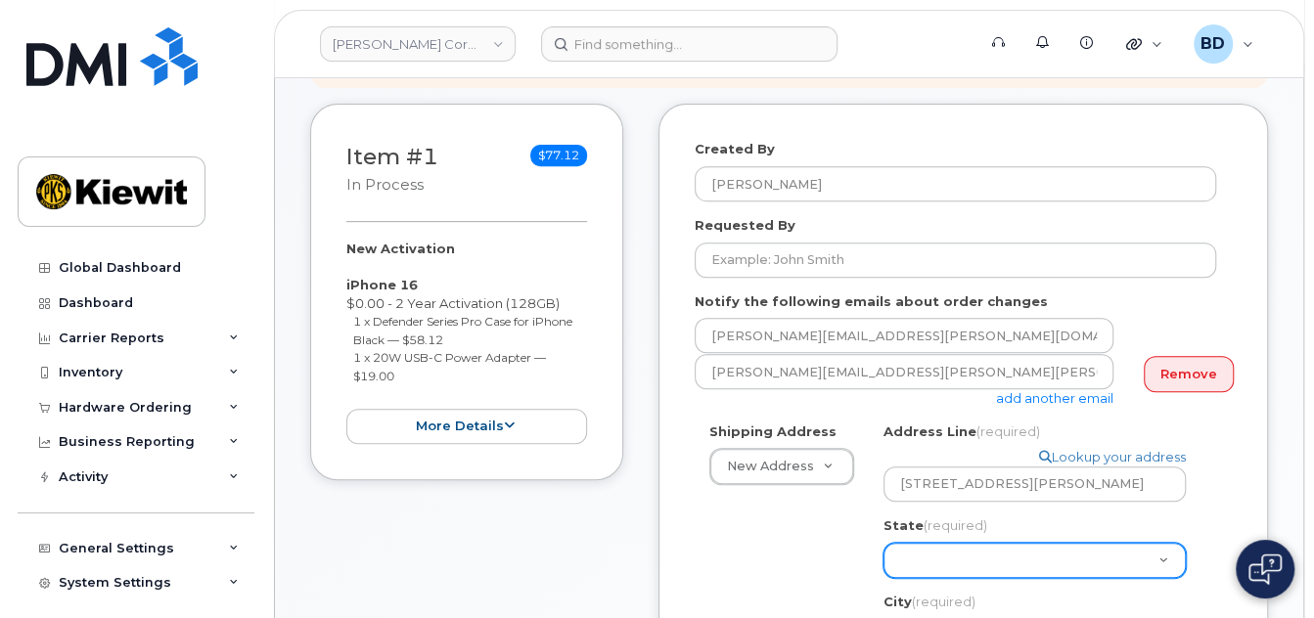
click at [906, 558] on select "Alabama Alaska American Samoa Arizona Arkansas California Colorado Connecticut …" at bounding box center [1035, 560] width 302 height 35
select select "KS"
click at [884, 543] on select "Alabama Alaska American Samoa Arizona Arkansas California Colorado Connecticut …" at bounding box center [1035, 560] width 302 height 35
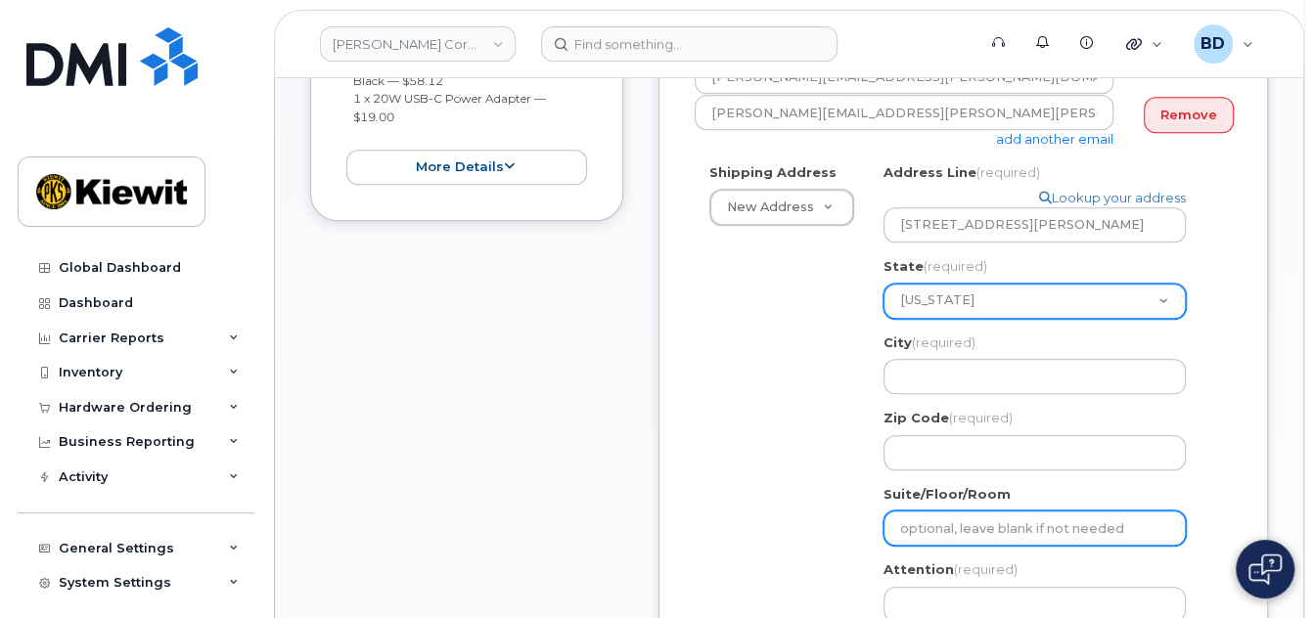
scroll to position [652, 0]
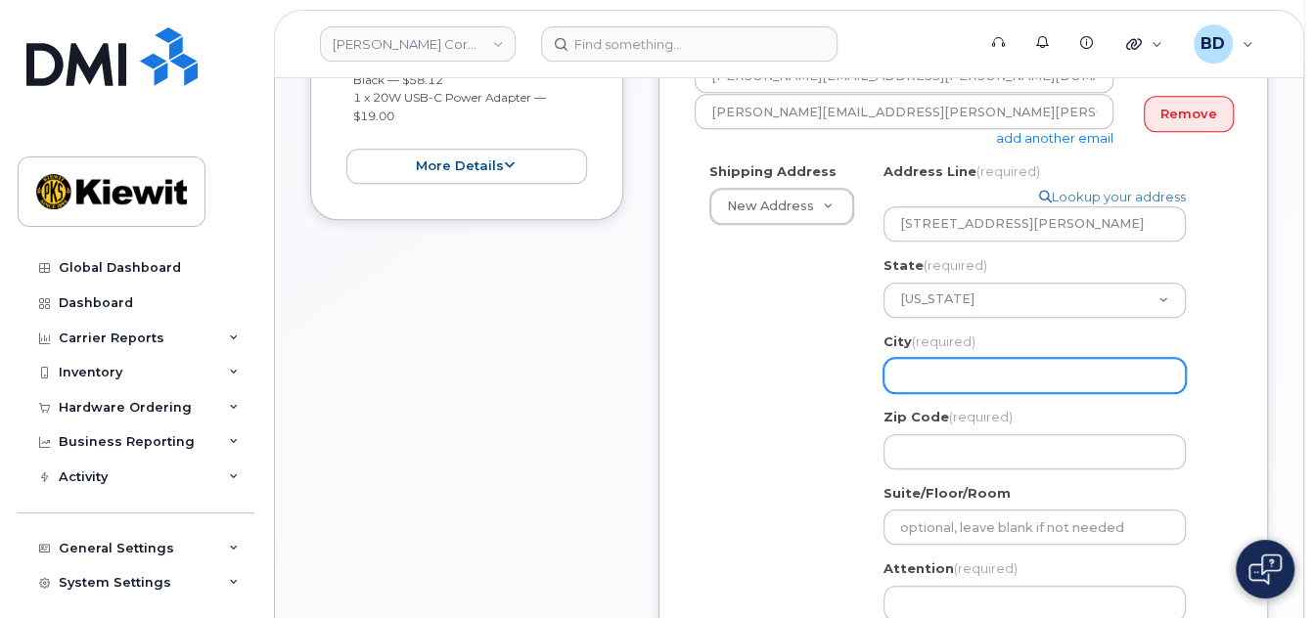
drag, startPoint x: 903, startPoint y: 379, endPoint x: 935, endPoint y: 364, distance: 35.5
click at [903, 379] on input "City (required)" at bounding box center [1035, 375] width 302 height 35
select select
type input "L"
select select
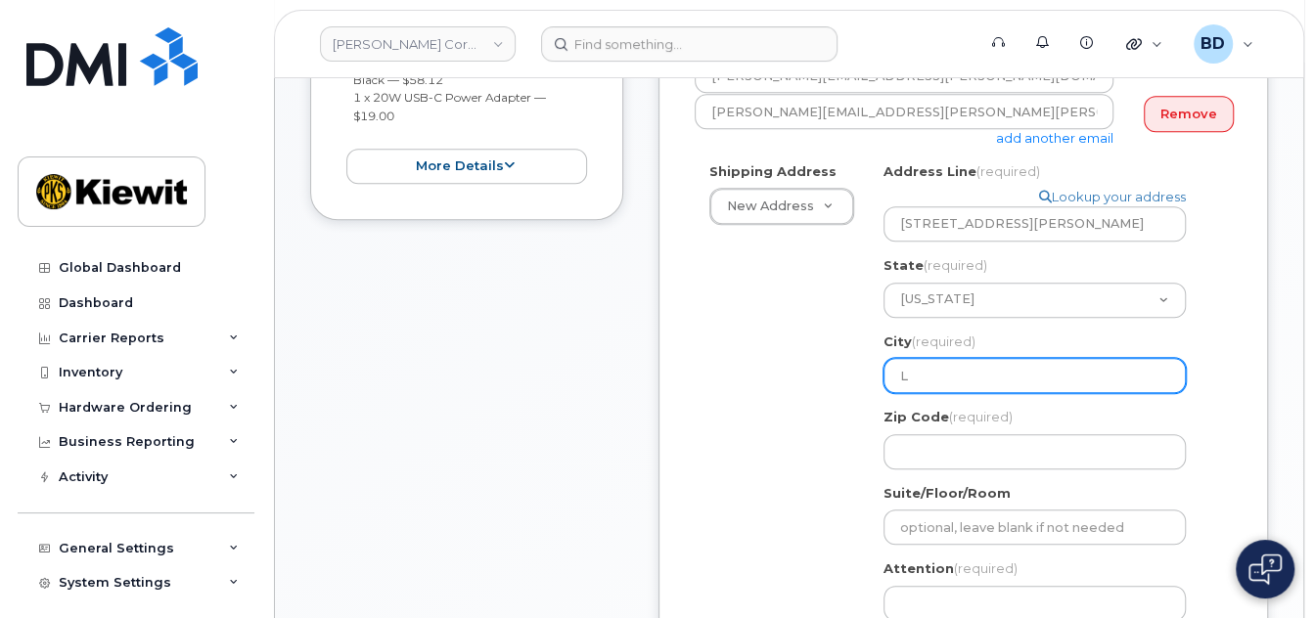
type input "Le"
select select
type input "Len"
select select
type input "Lene"
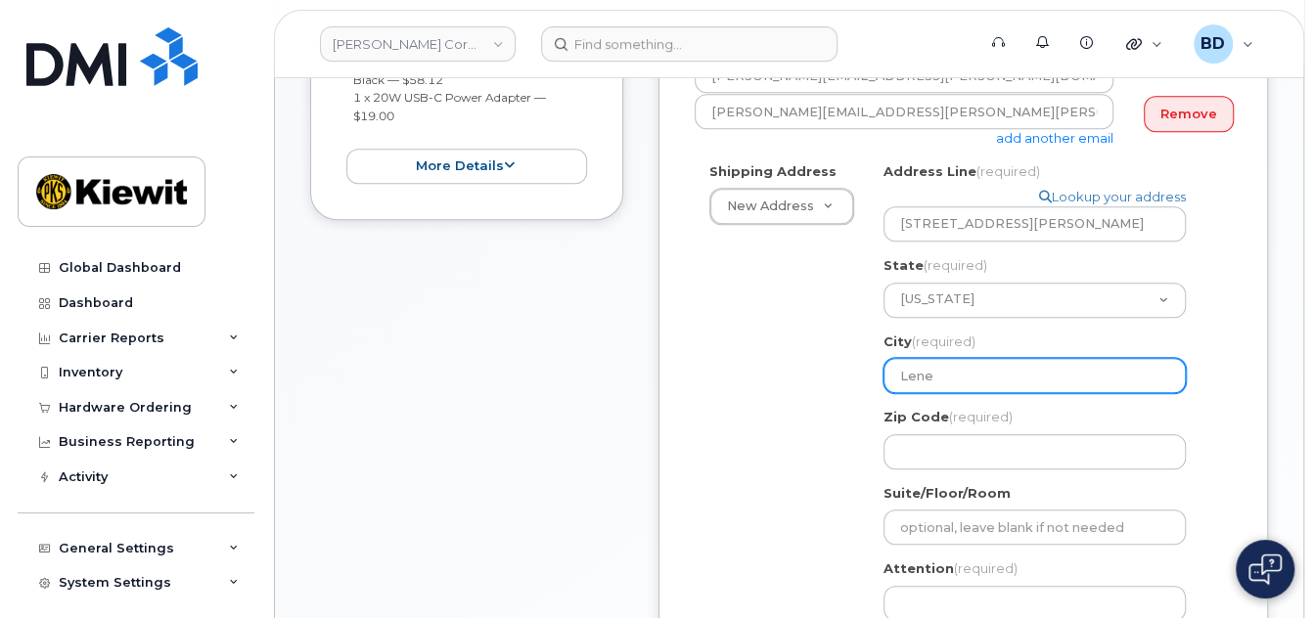
select select
type input "Lenex"
select select
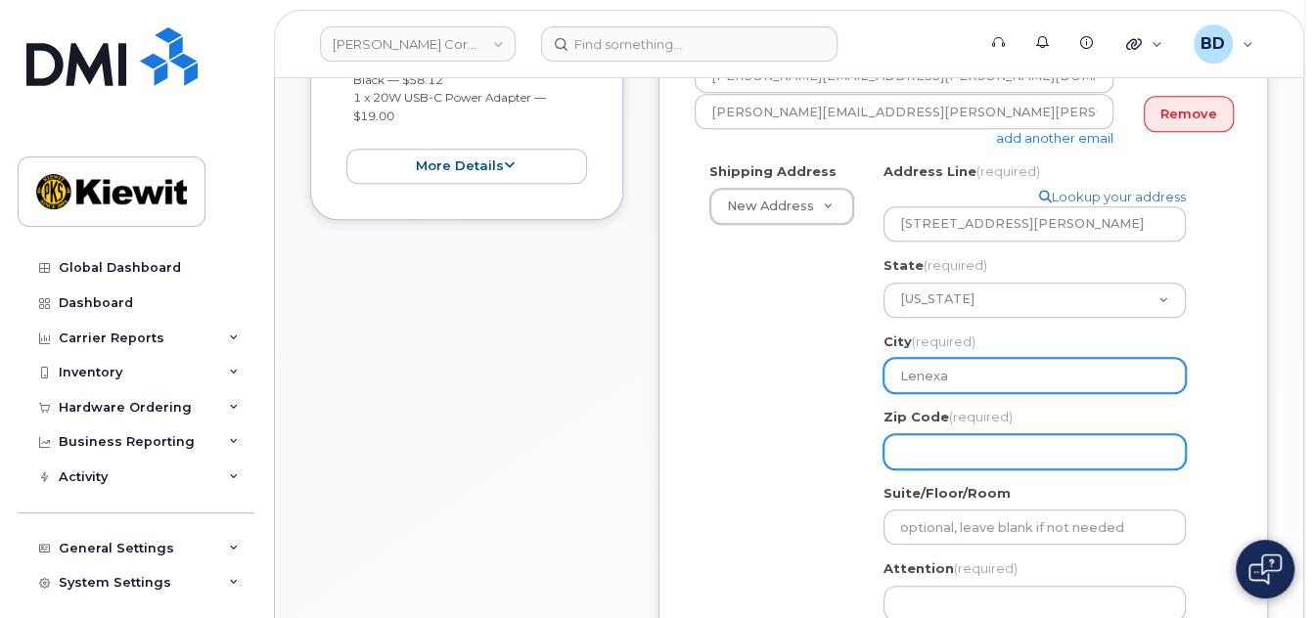
type input "Lenexa"
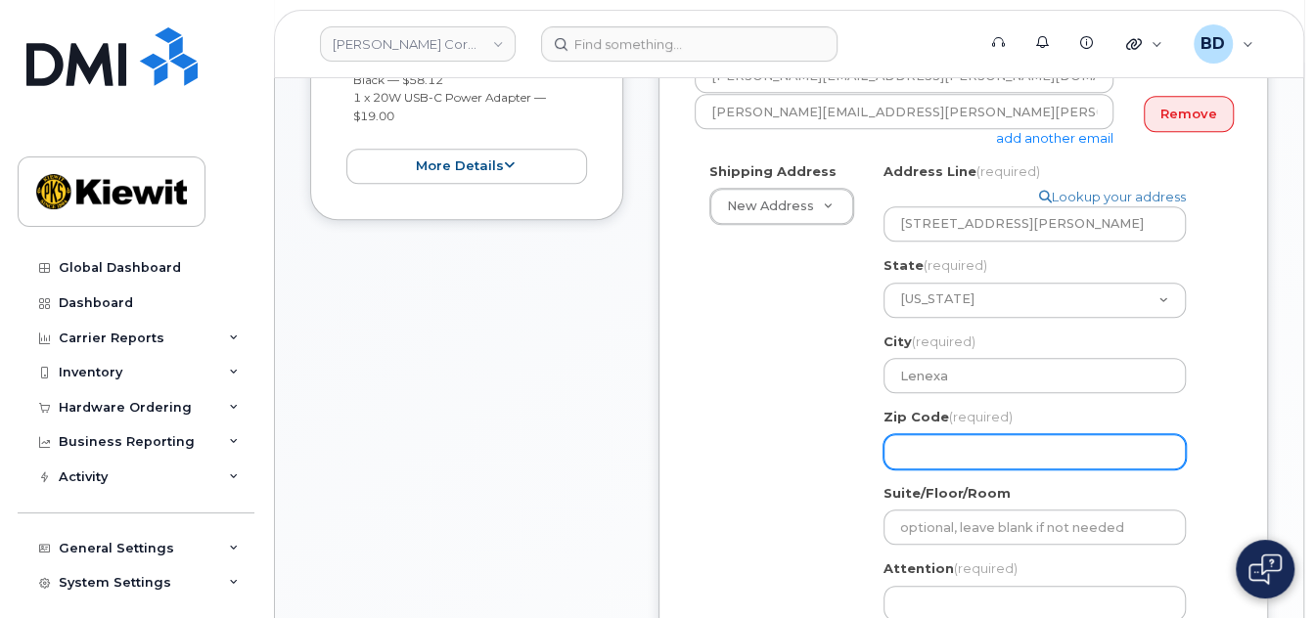
click at [926, 434] on input "Zip Code (required)" at bounding box center [1035, 451] width 302 height 35
select select
type input "6"
select select
type input "66"
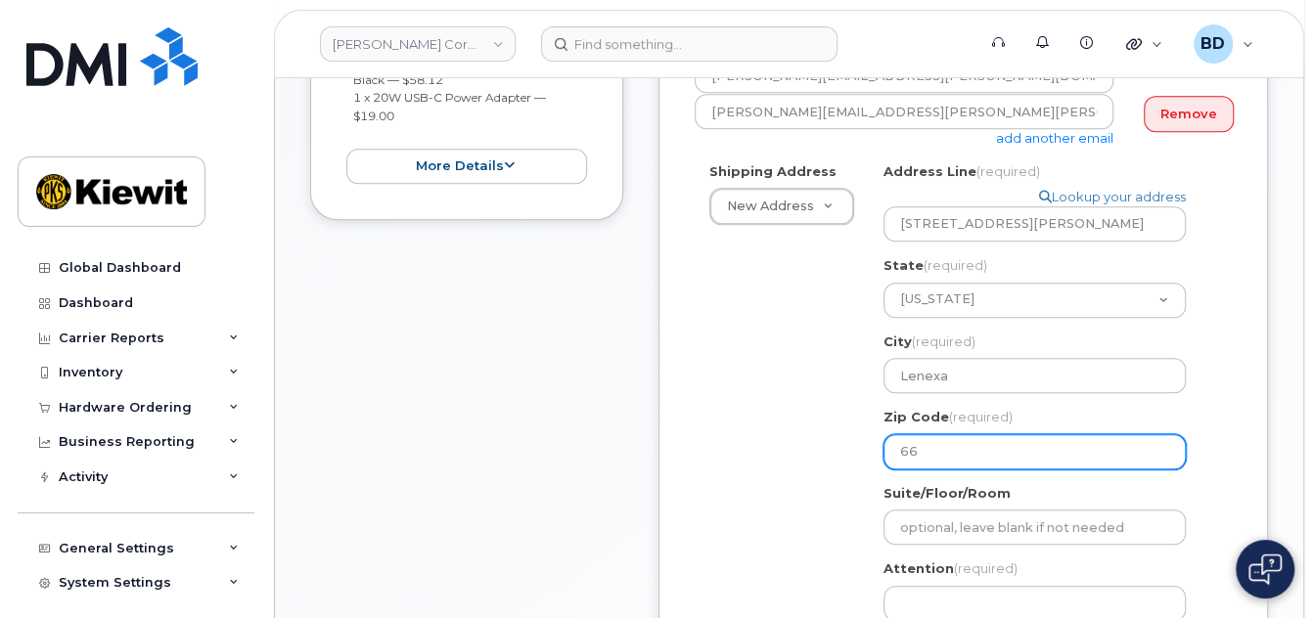
select select
type input "662"
select select
type input "6621"
select select
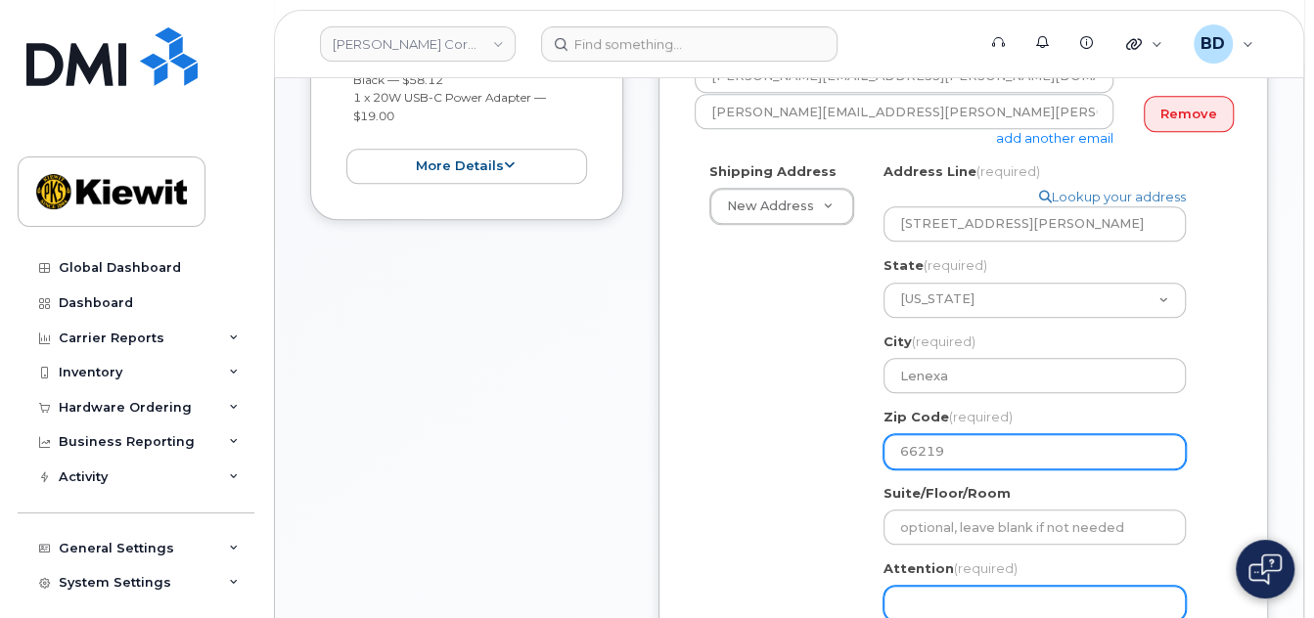
type input "66219"
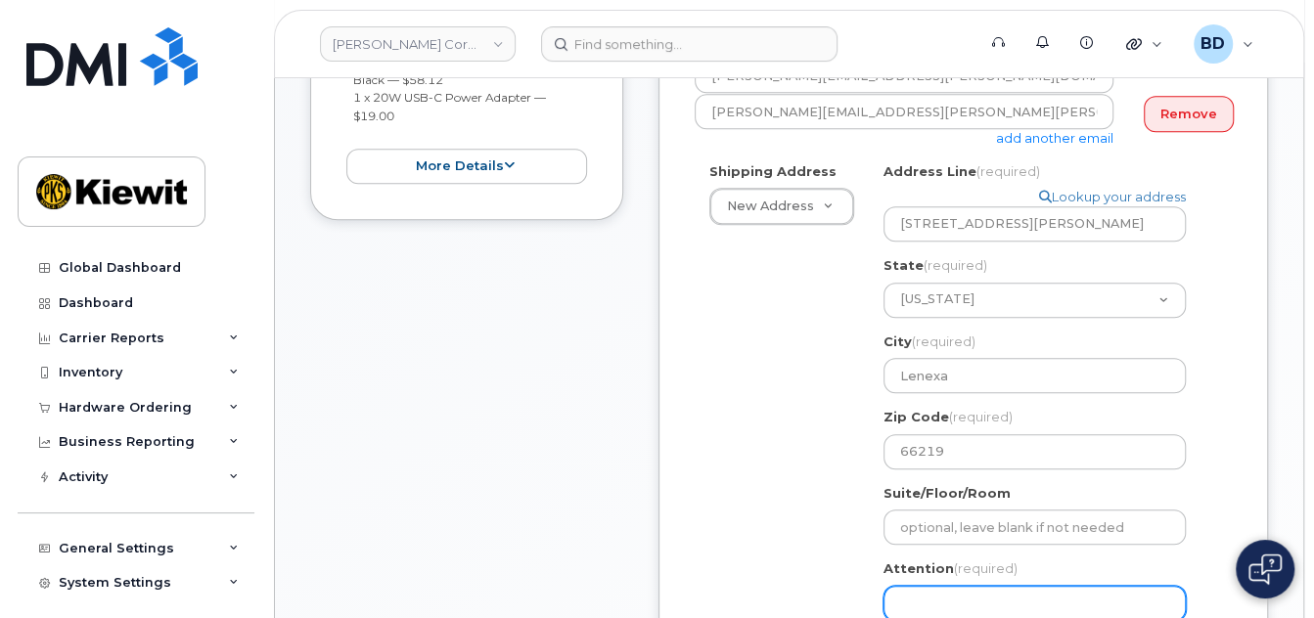
click at [934, 614] on input "Attention (required)" at bounding box center [1035, 603] width 302 height 35
click at [695, 428] on div "Shipping Address New Address New Address 10055 Trainstation Circle 11501 42nd S…" at bounding box center [956, 437] width 522 height 550
click at [923, 605] on input "Attention (required)" at bounding box center [1035, 603] width 302 height 35
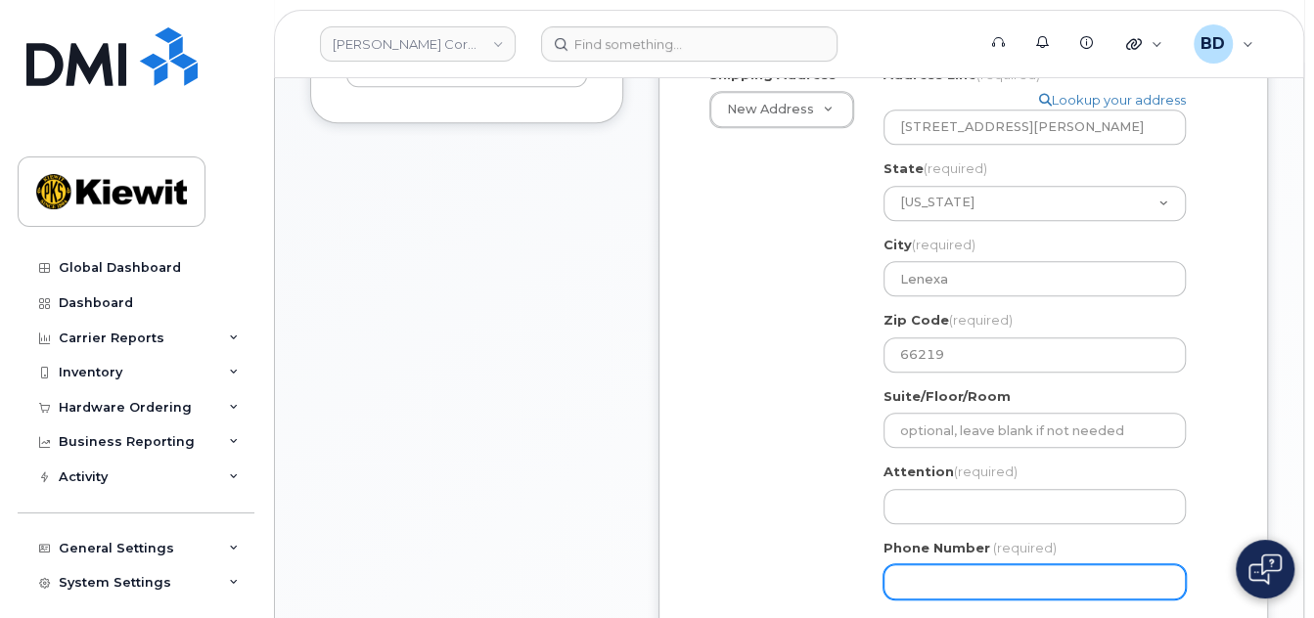
scroll to position [783, 0]
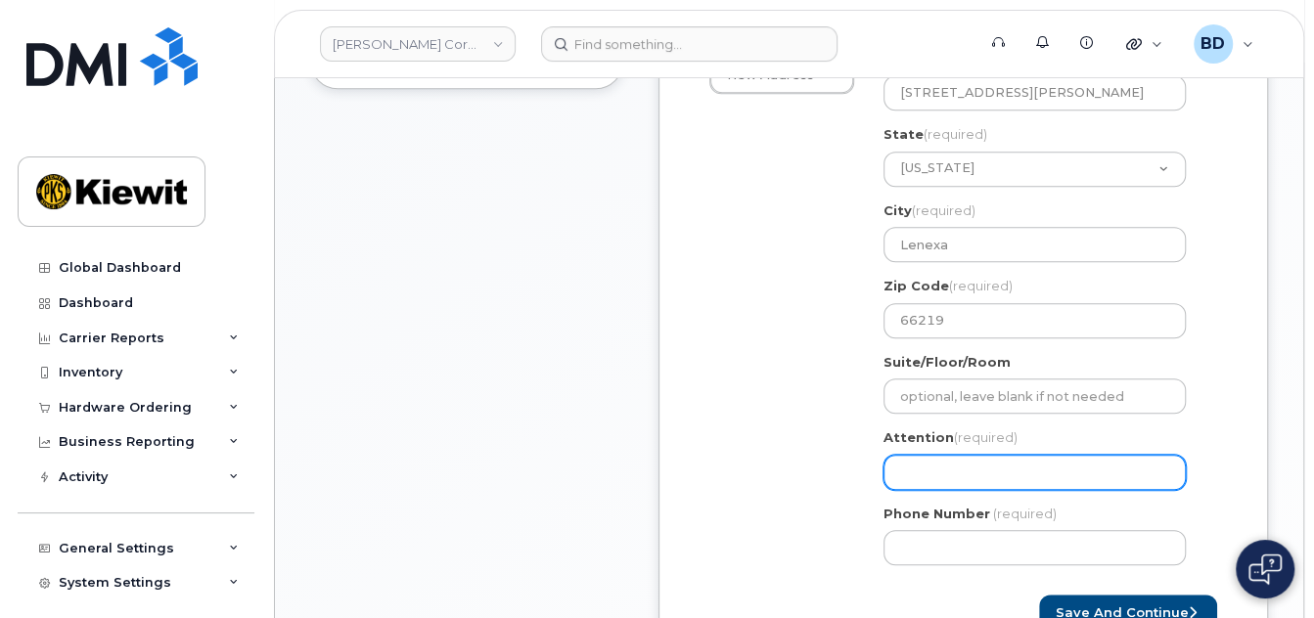
click at [913, 468] on input "Attention (required)" at bounding box center [1035, 472] width 302 height 35
paste input "Mike.Moye-Rowley"
select select
type input "Mike.Moye-Rowley"
select select
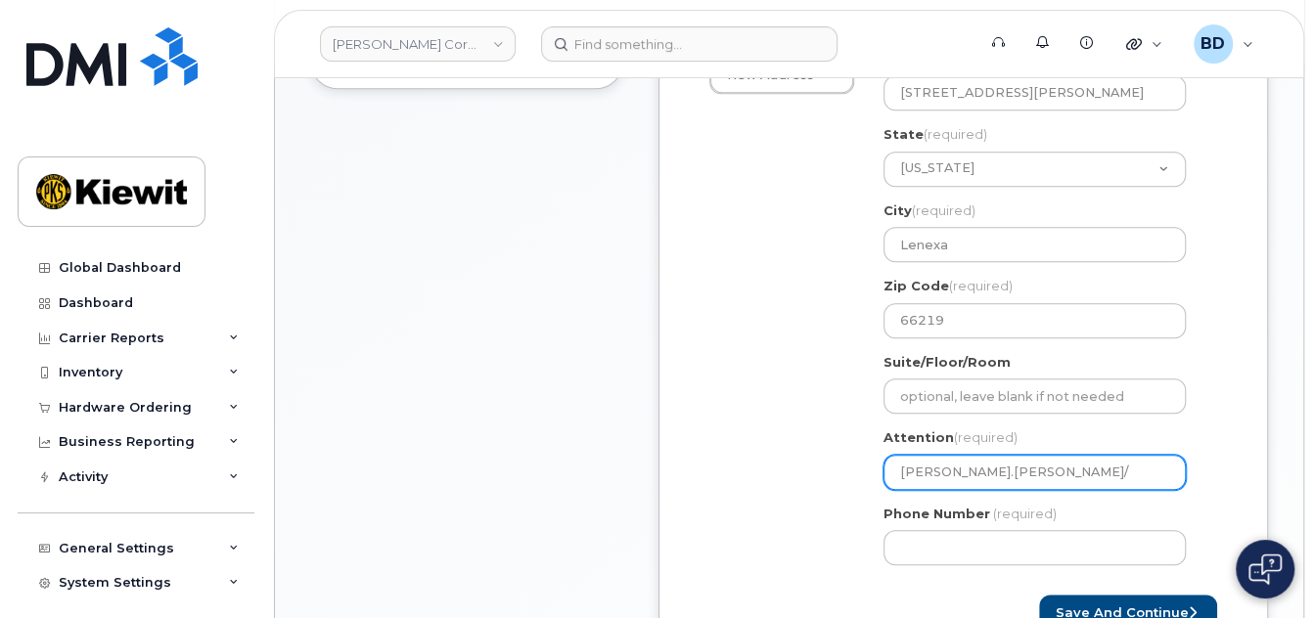
click at [1056, 465] on input "Mike.Moye-Rowley/" at bounding box center [1035, 472] width 302 height 35
paste input "[PERSON_NAME]"
type input "[PERSON_NAME].[PERSON_NAME]/[PERSON_NAME]"
select select
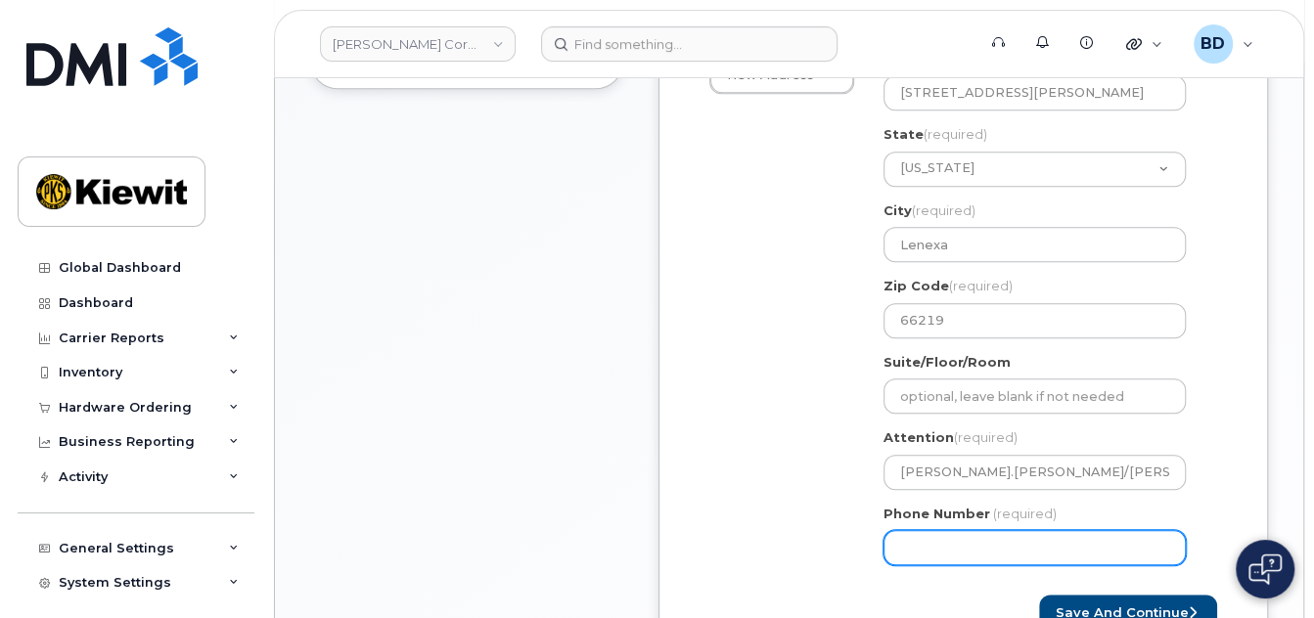
click at [928, 535] on input "Phone Number" at bounding box center [1035, 547] width 302 height 35
type input "8777727707"
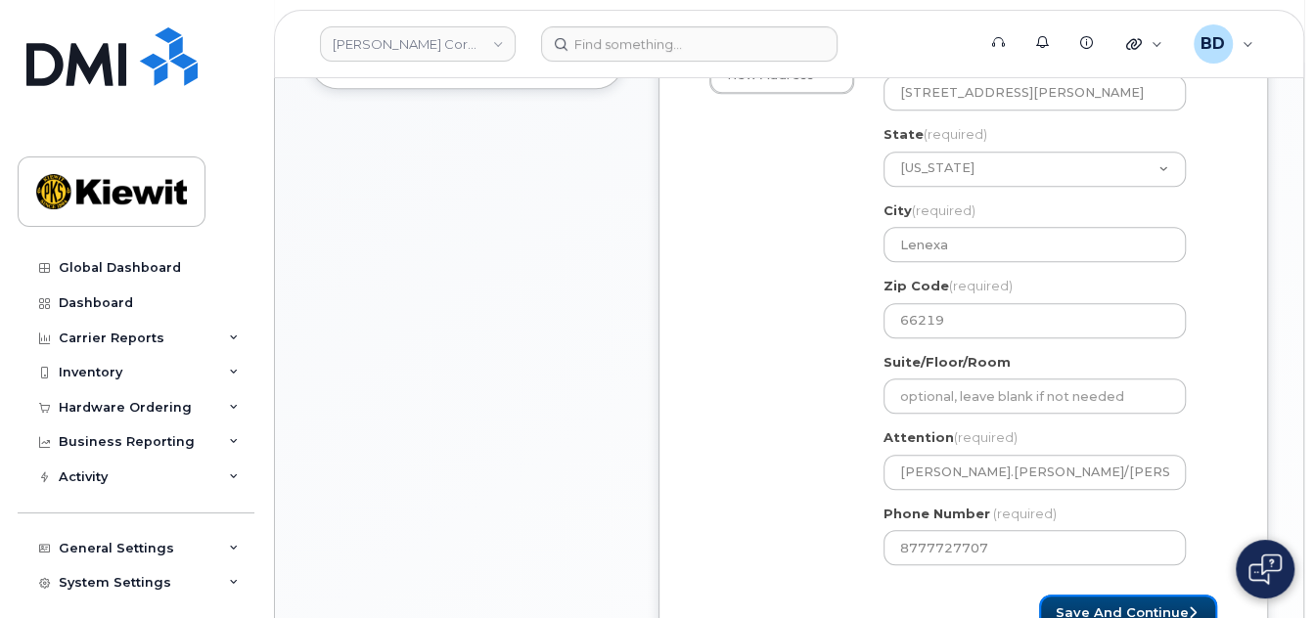
select select
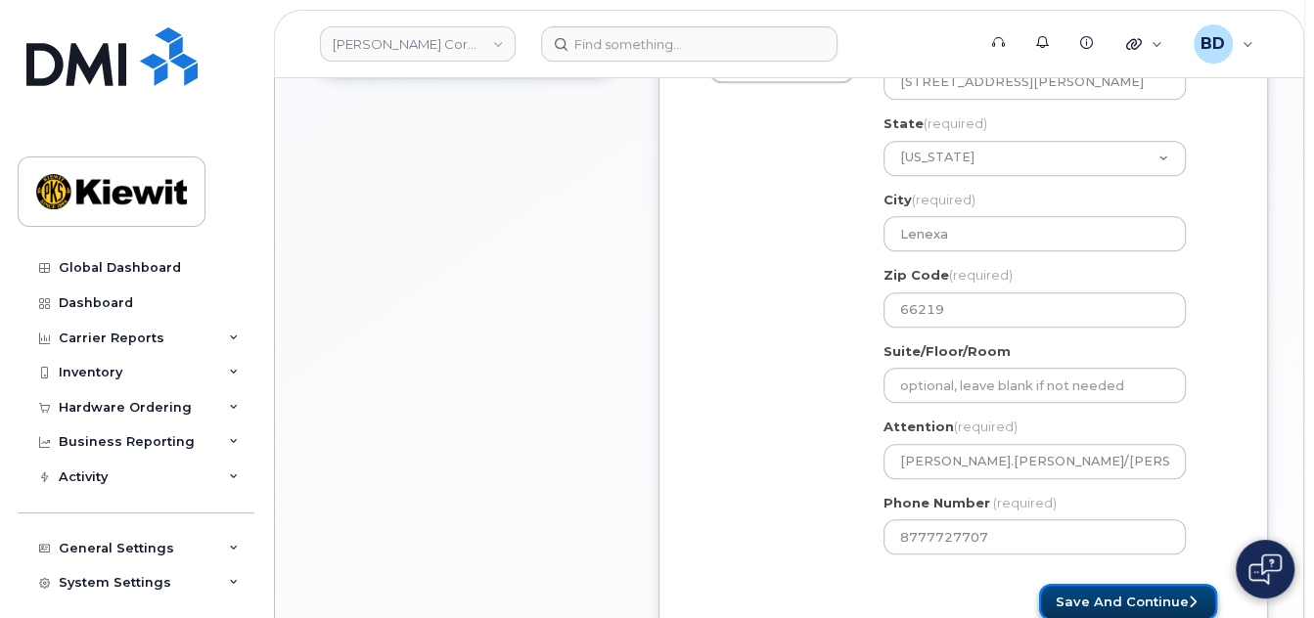
click at [1166, 596] on button "Save and Continue" at bounding box center [1128, 602] width 178 height 36
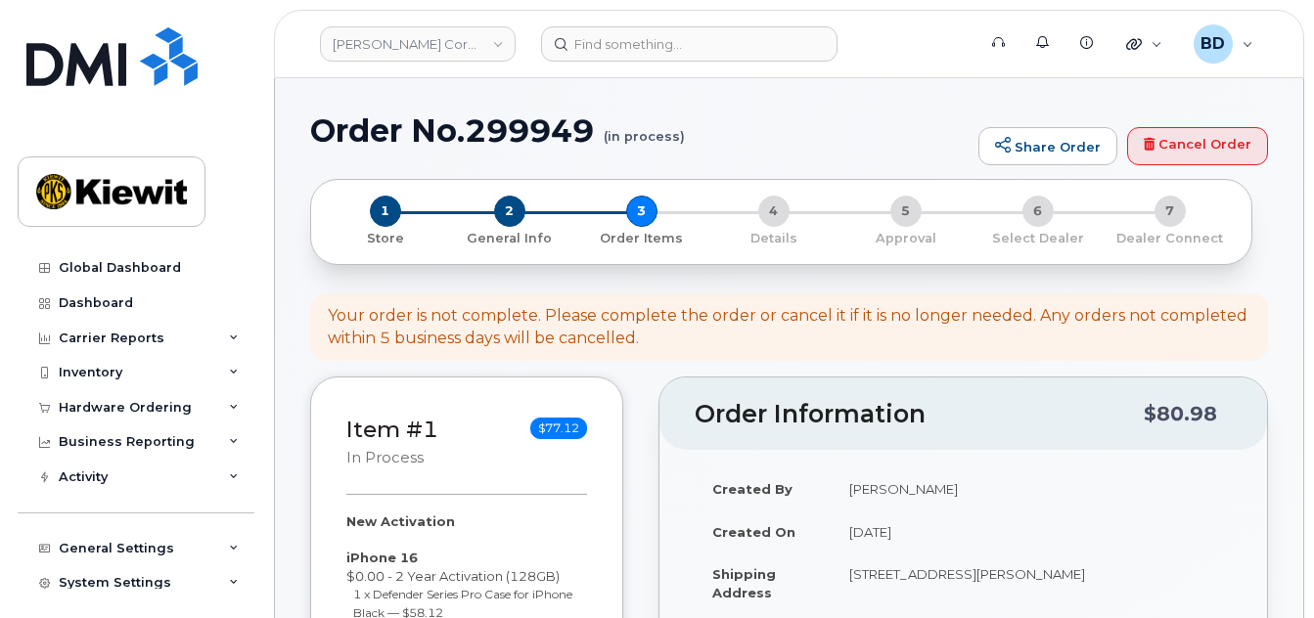
select select
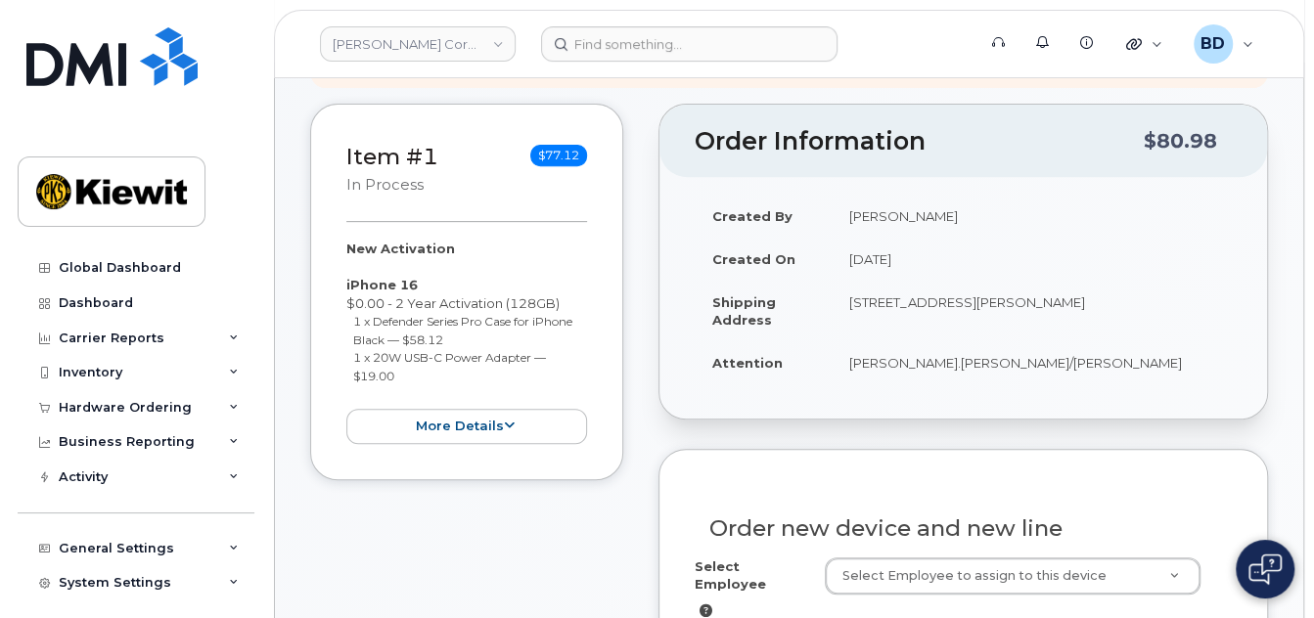
scroll to position [527, 0]
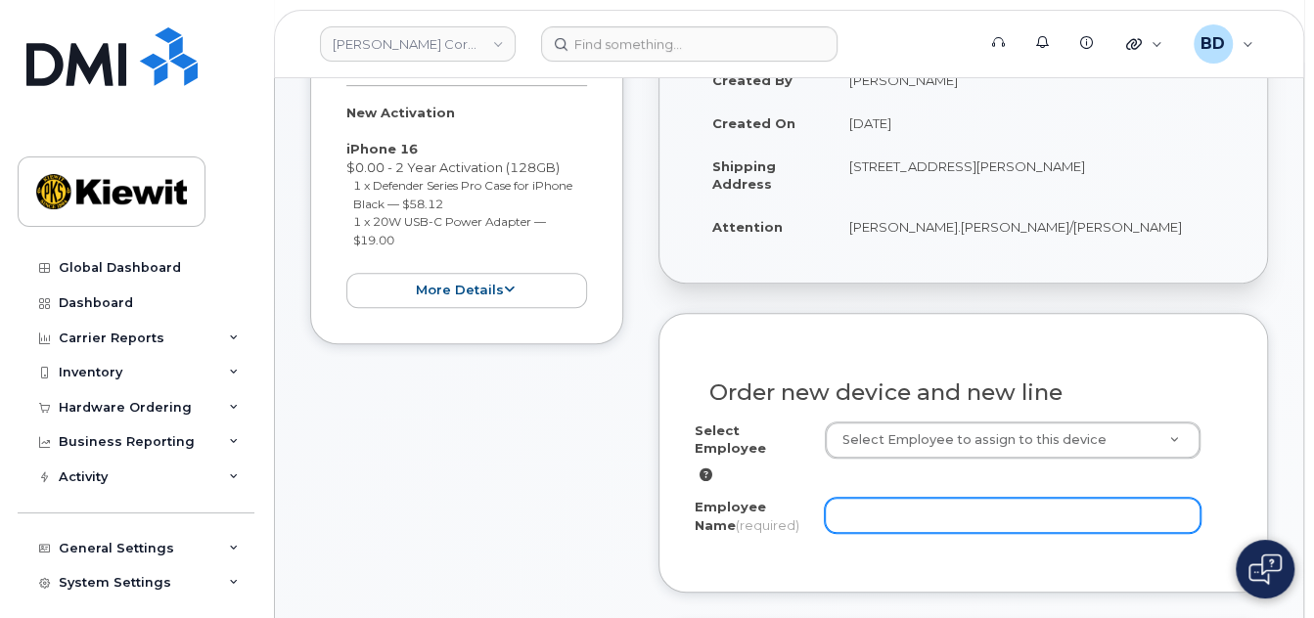
click at [915, 510] on input "Employee Name (required)" at bounding box center [1013, 515] width 376 height 35
paste input "Prashant Nagraj"
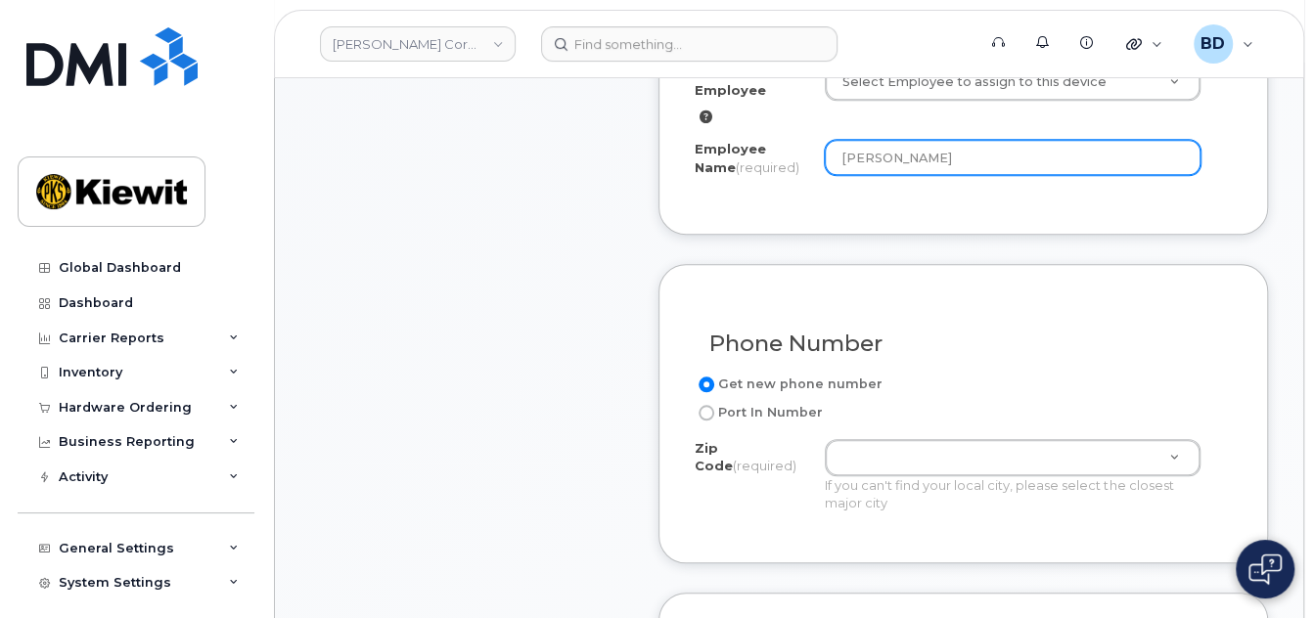
scroll to position [919, 0]
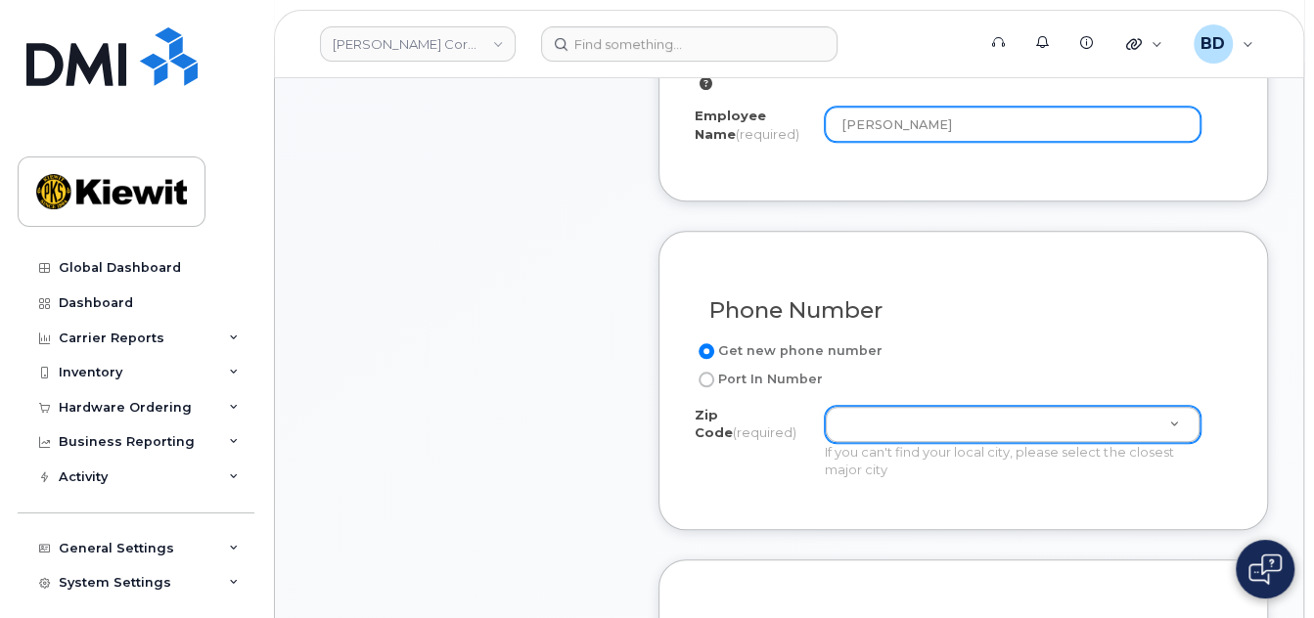
type input "Prashant Nagraj"
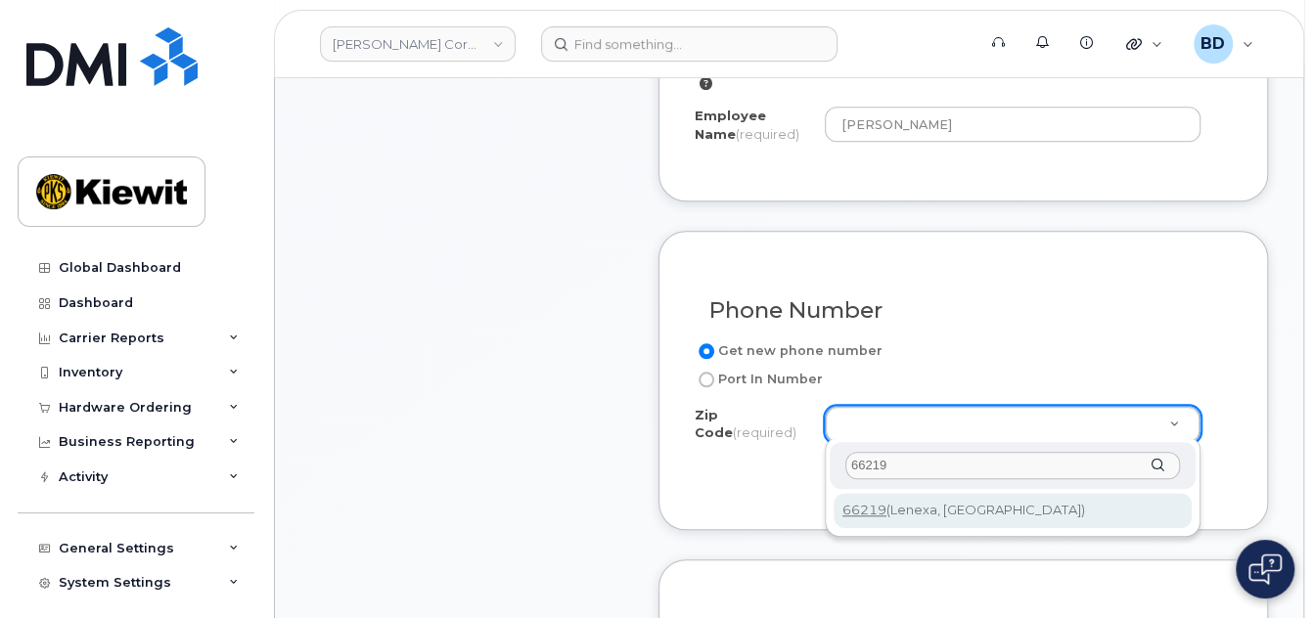
type input "66219"
type input "66219 (Lenexa, KS)"
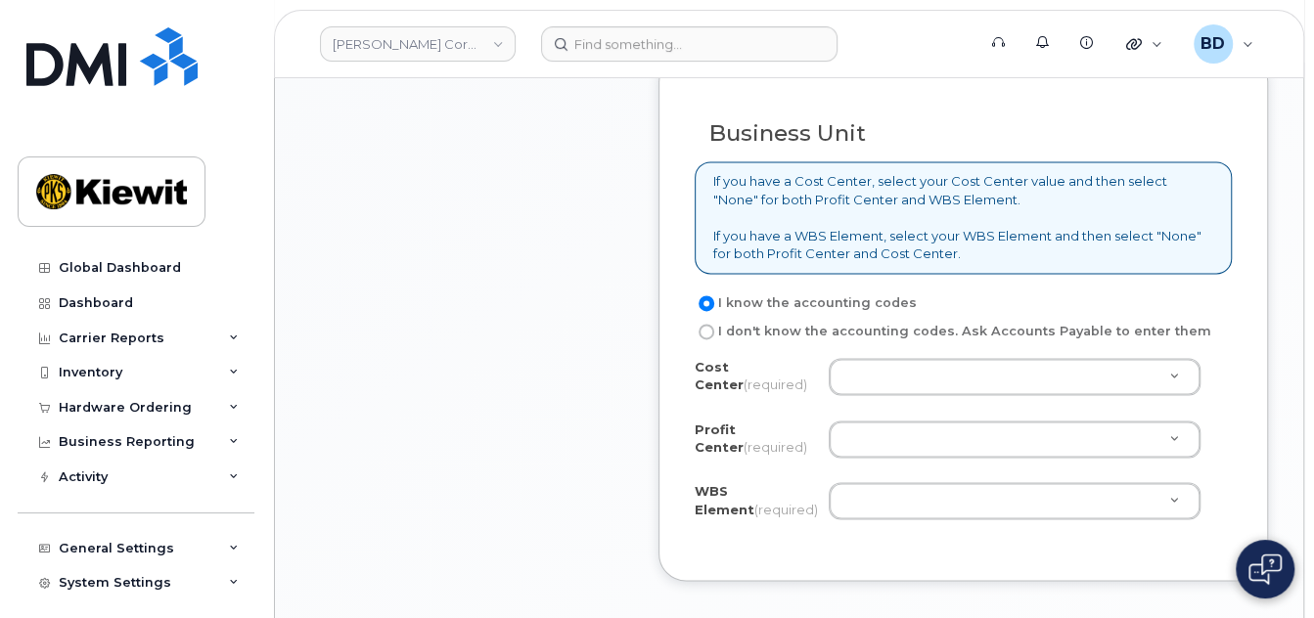
scroll to position [1702, 0]
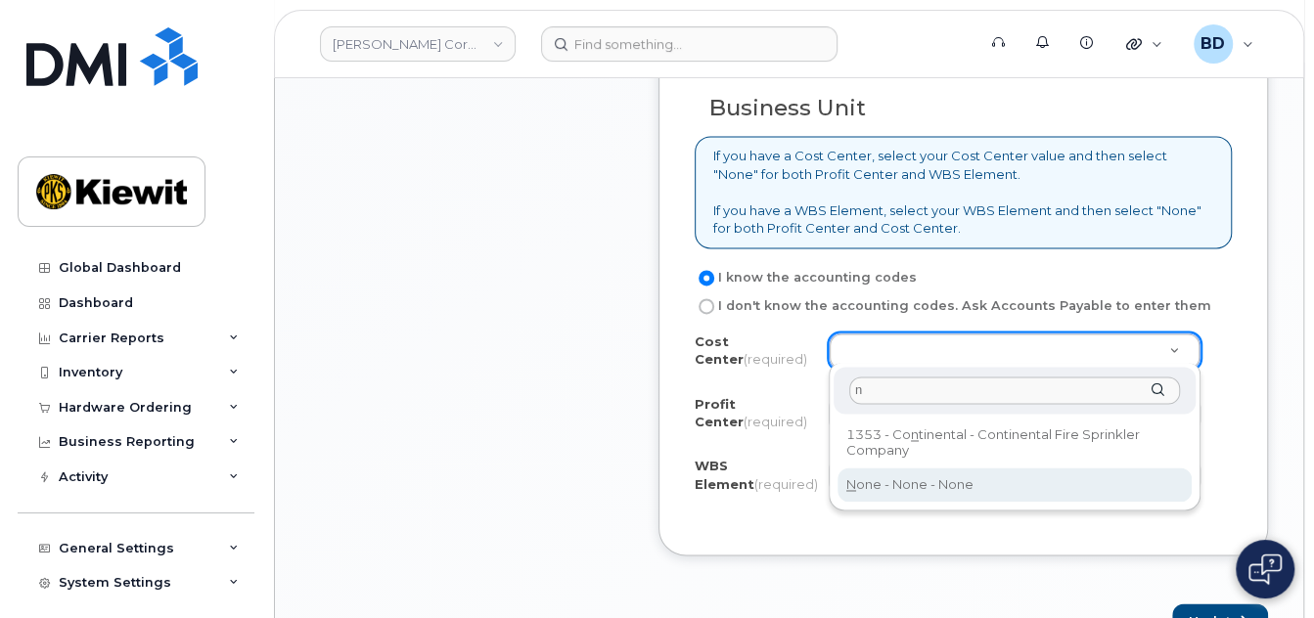
type input "n"
type input "None"
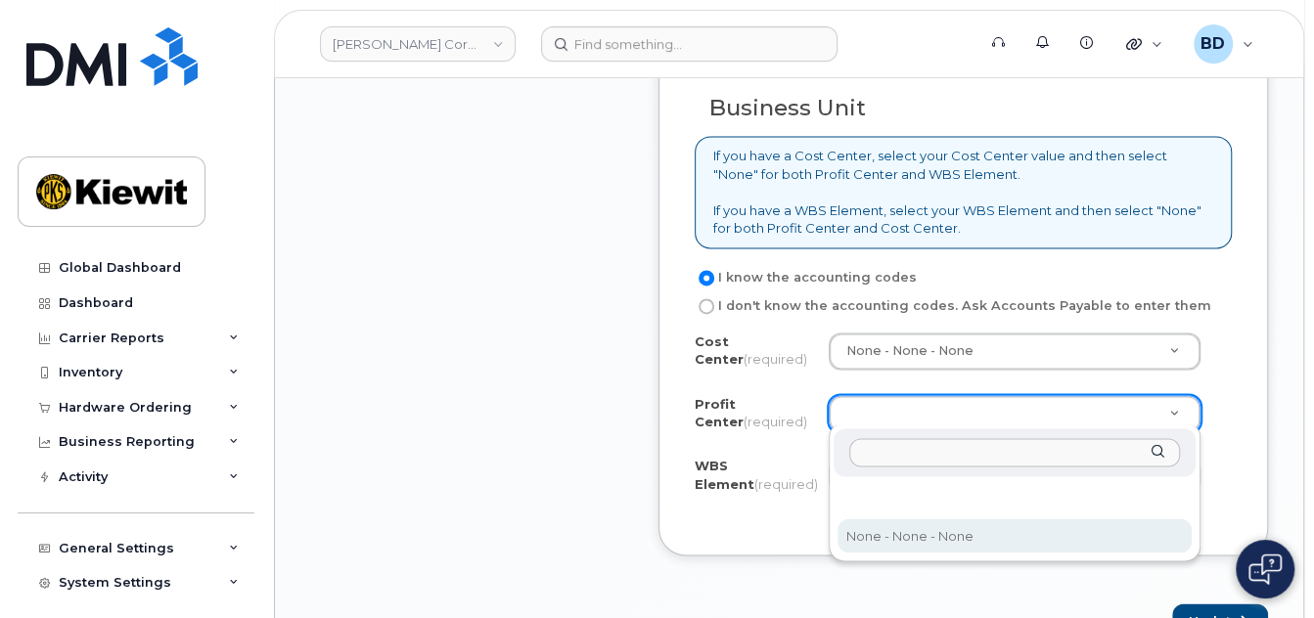
select select "None"
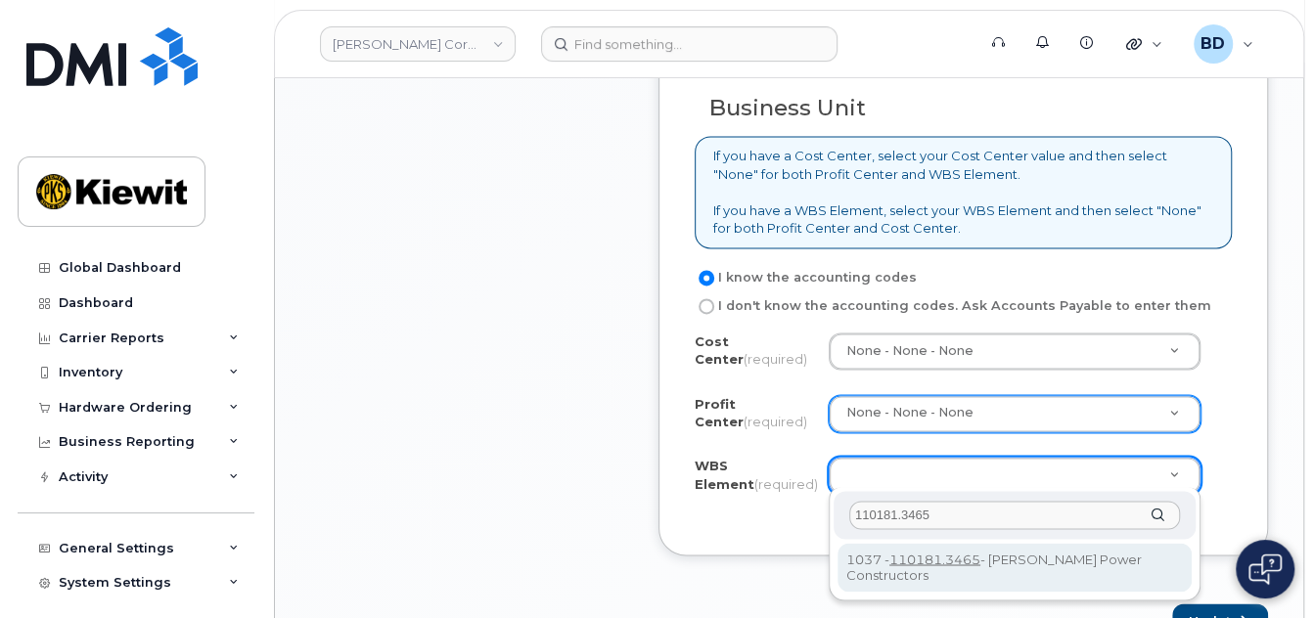
type input "110181.3465"
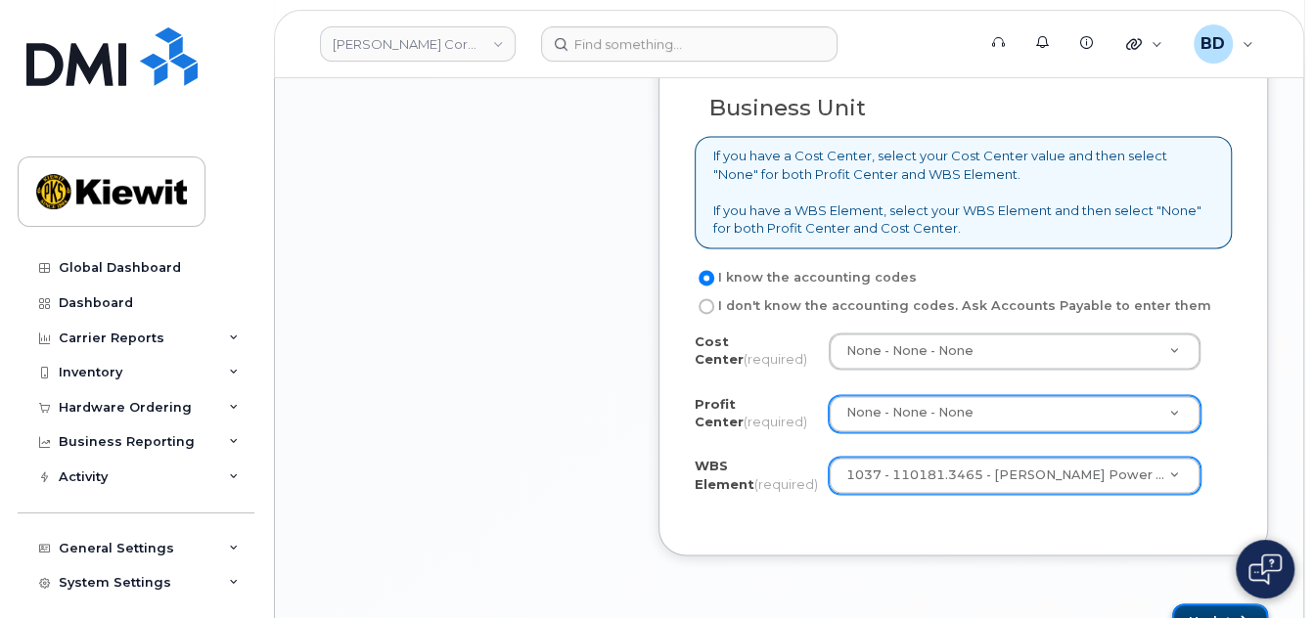
click at [1208, 604] on button "Update" at bounding box center [1220, 622] width 96 height 36
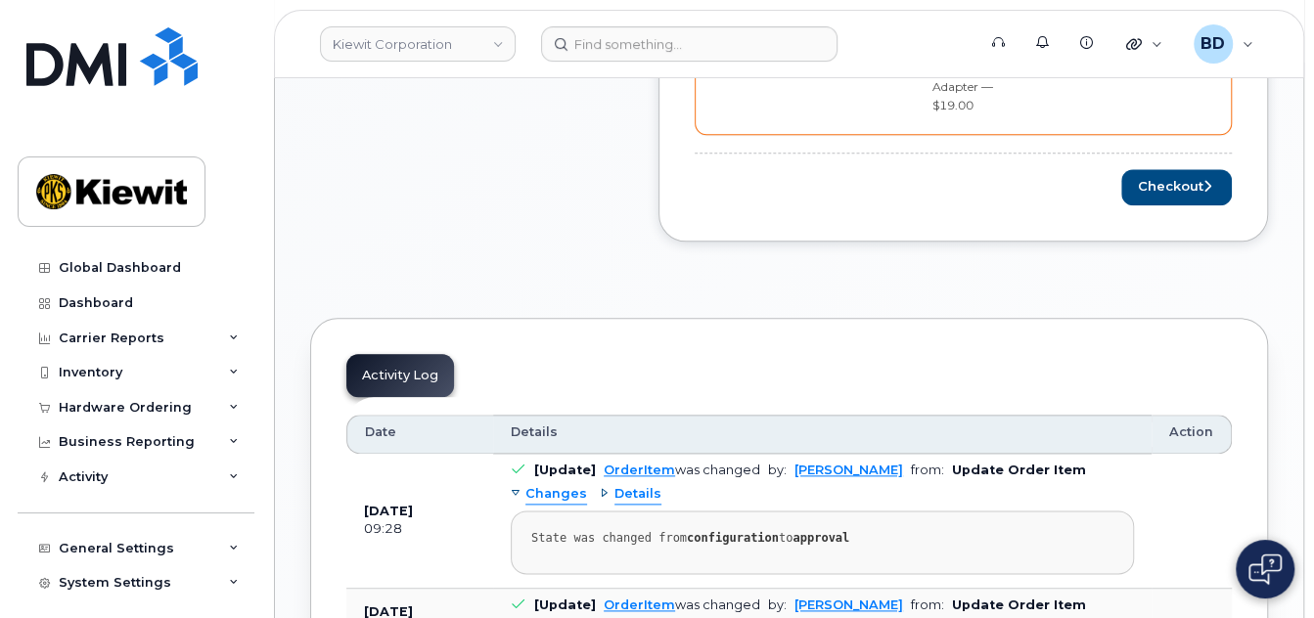
scroll to position [783, 0]
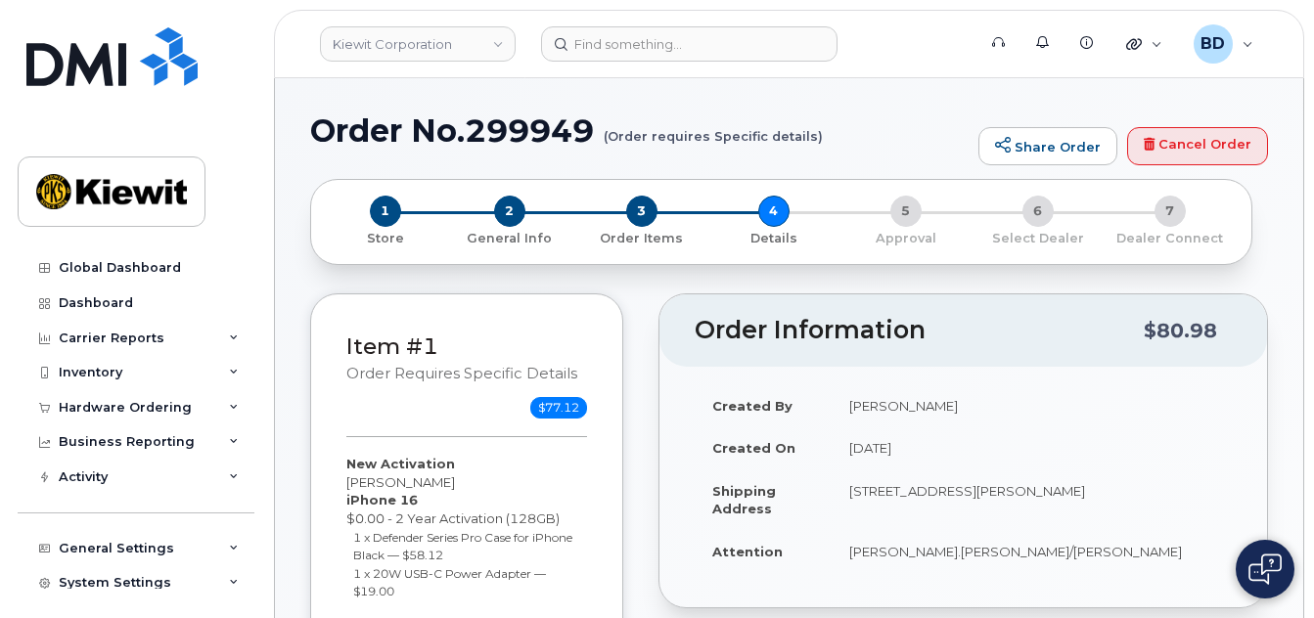
select select
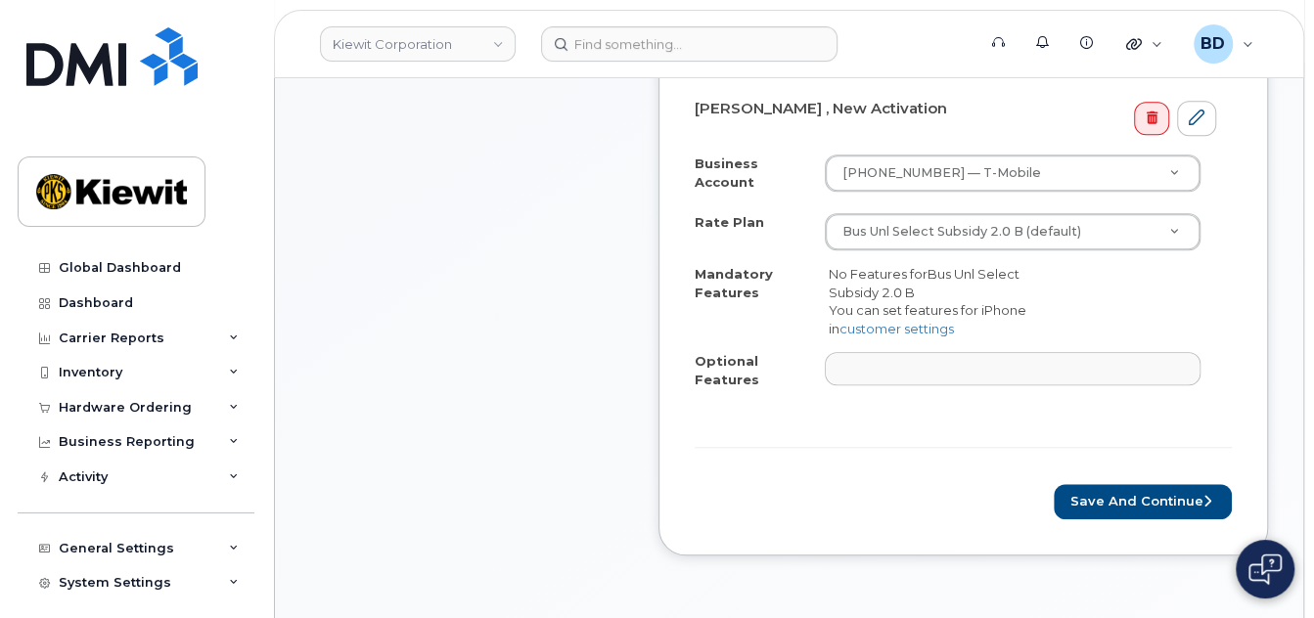
scroll to position [783, 0]
click at [1147, 507] on button "Save and Continue" at bounding box center [1143, 503] width 178 height 36
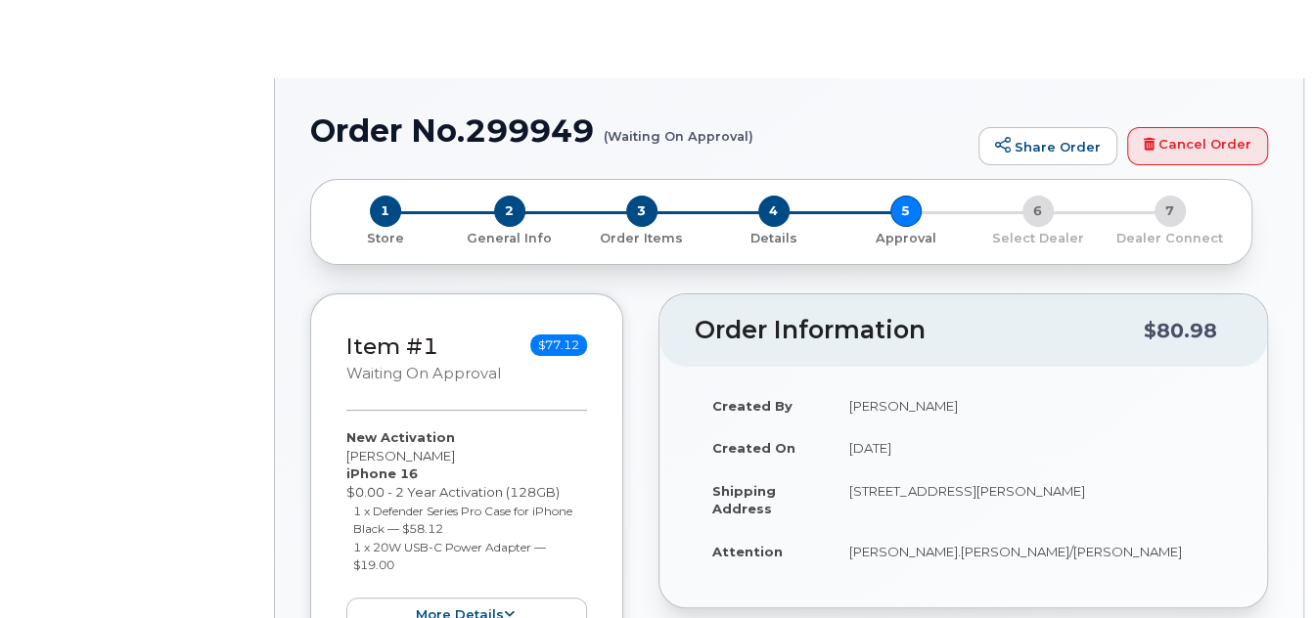
radio input "true"
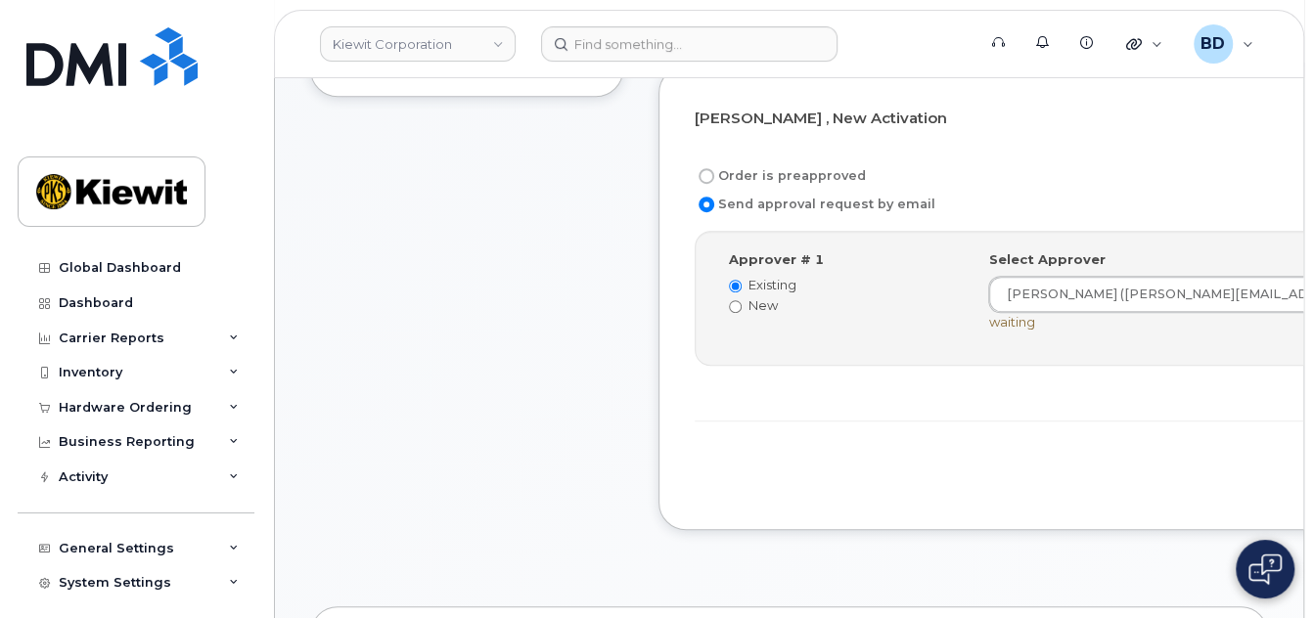
scroll to position [783, 0]
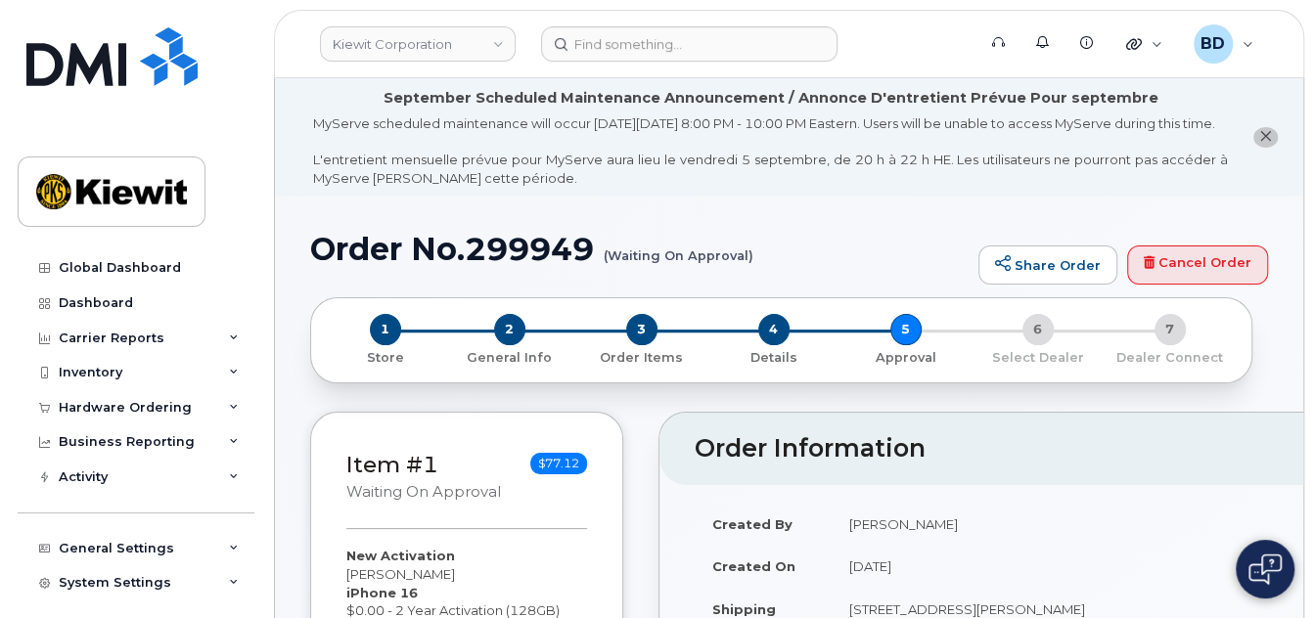
click at [533, 262] on h1 "Order No.299949 (Waiting On Approval)" at bounding box center [639, 249] width 659 height 34
copy h1 "299949"
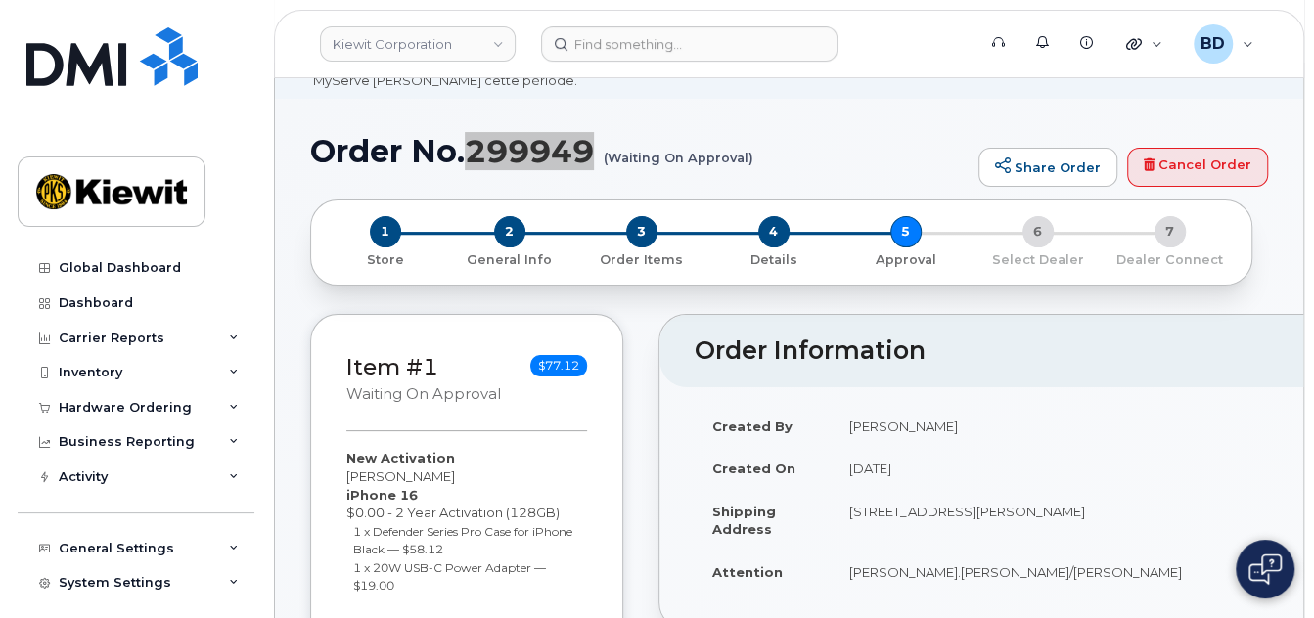
scroll to position [260, 0]
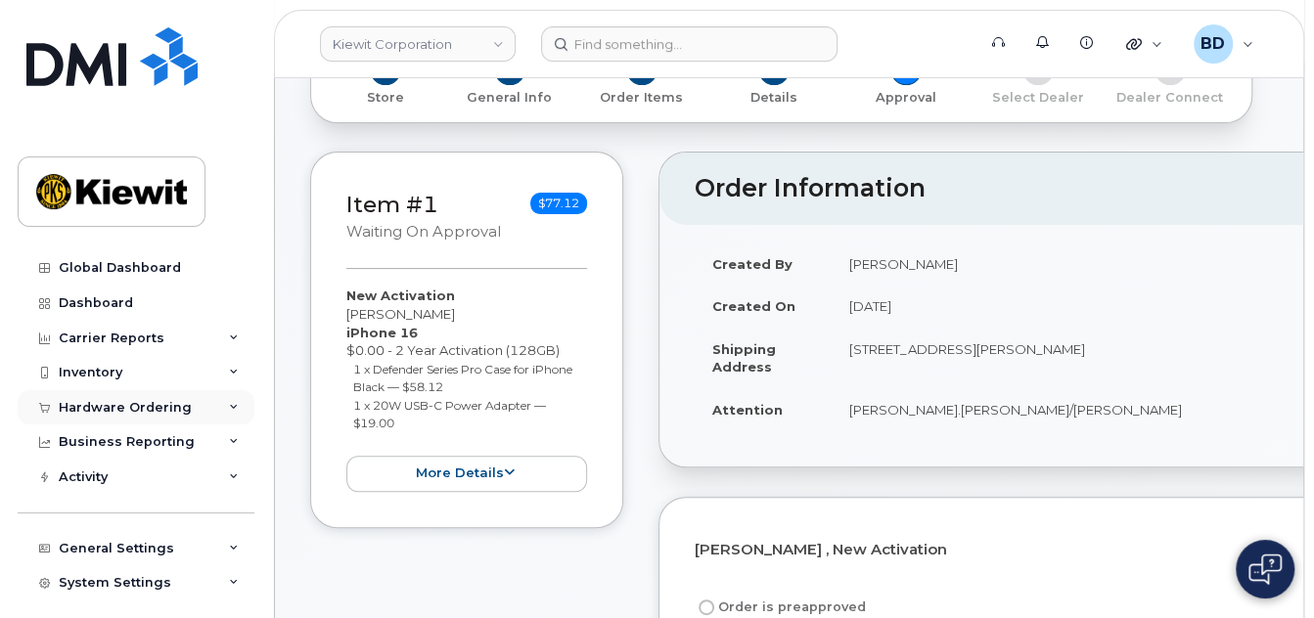
click at [205, 406] on div "Hardware Ordering" at bounding box center [136, 407] width 237 height 35
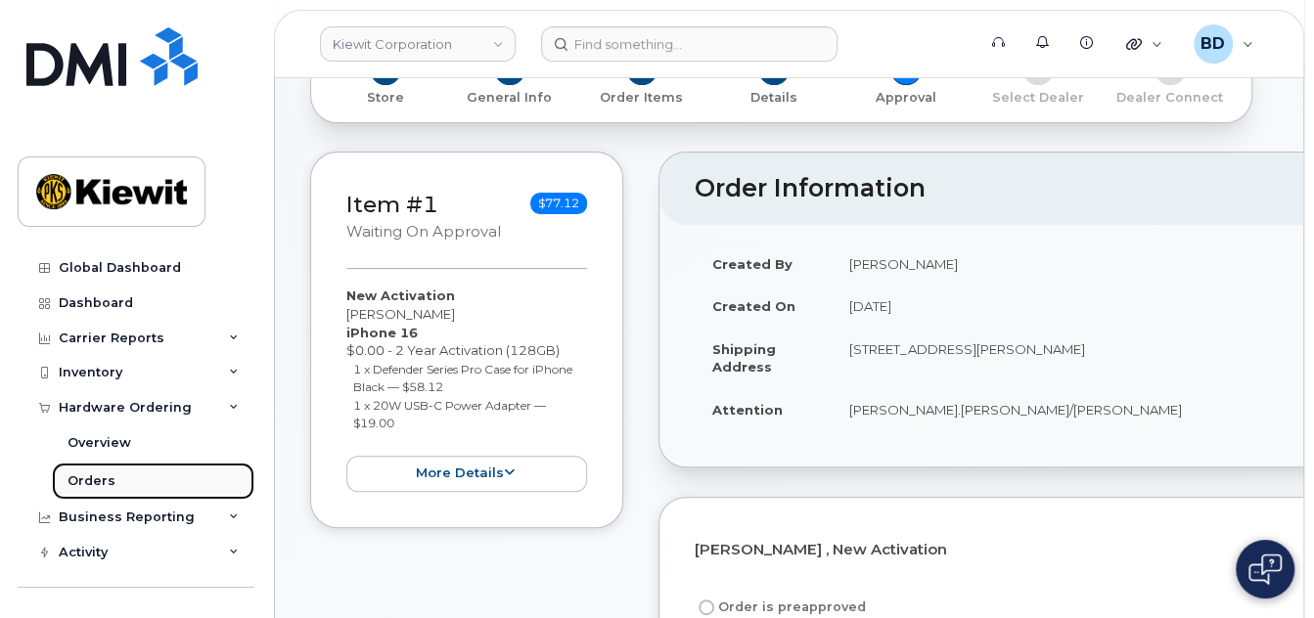
click at [113, 485] on link "Orders" at bounding box center [153, 481] width 203 height 37
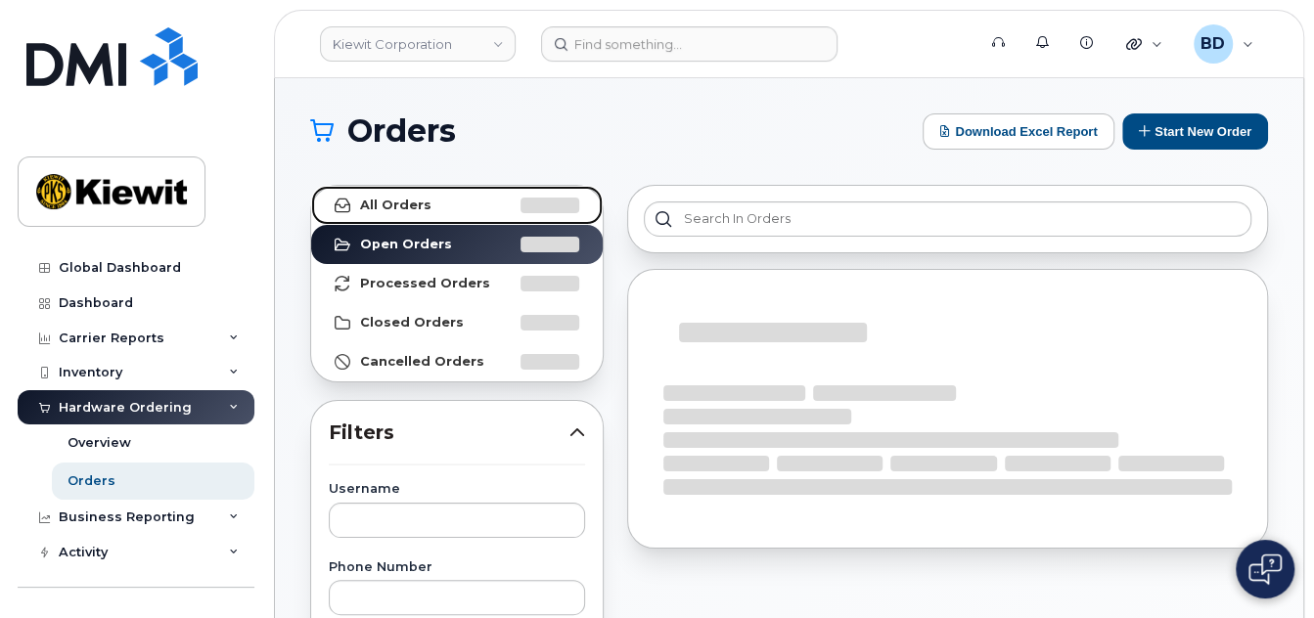
drag, startPoint x: 403, startPoint y: 207, endPoint x: 408, endPoint y: 222, distance: 15.5
click at [402, 207] on strong "All Orders" at bounding box center [395, 206] width 71 height 16
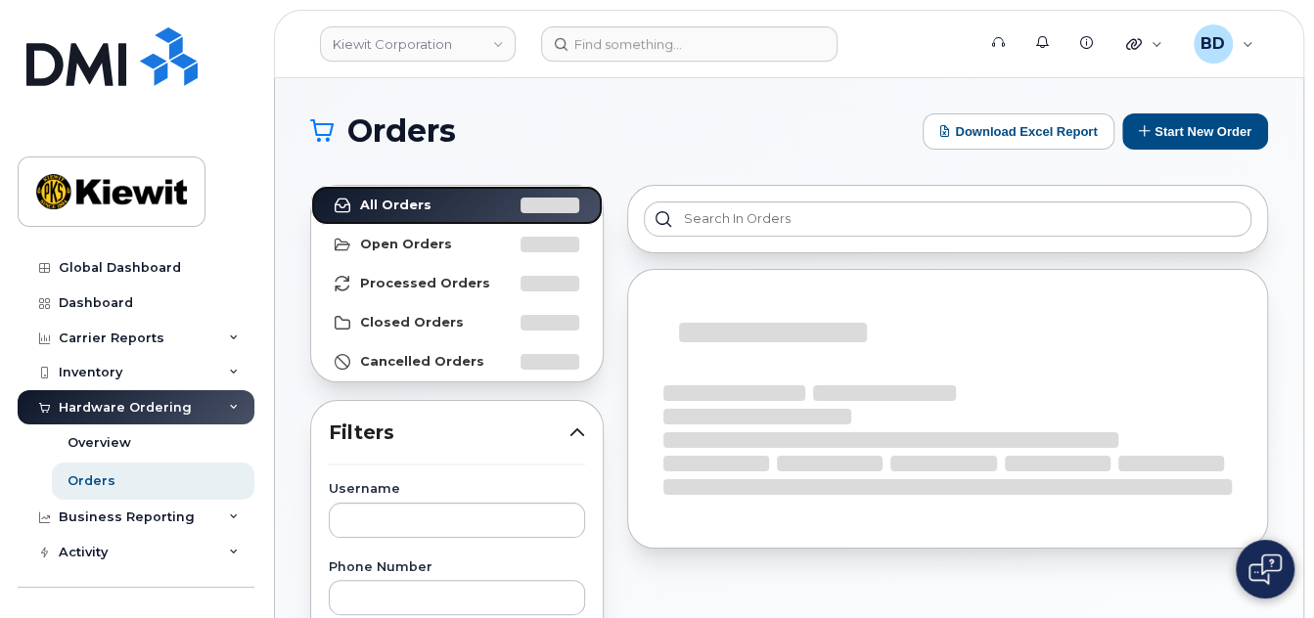
scroll to position [260, 0]
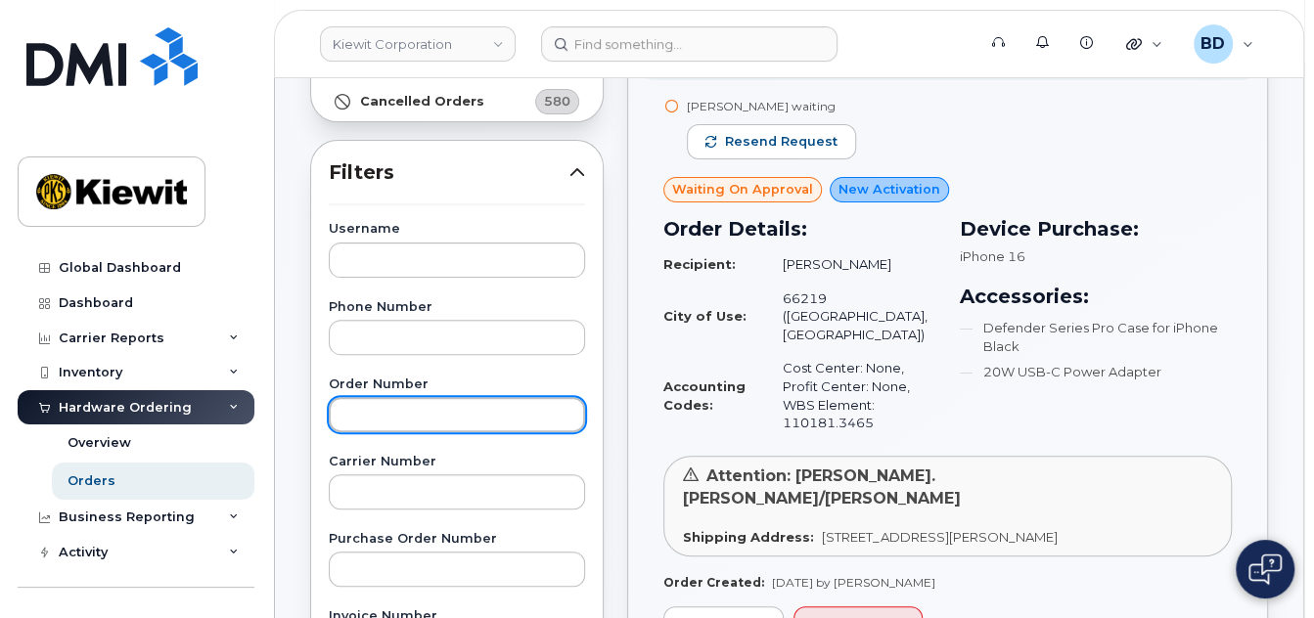
click at [365, 404] on input "text" at bounding box center [457, 414] width 256 height 35
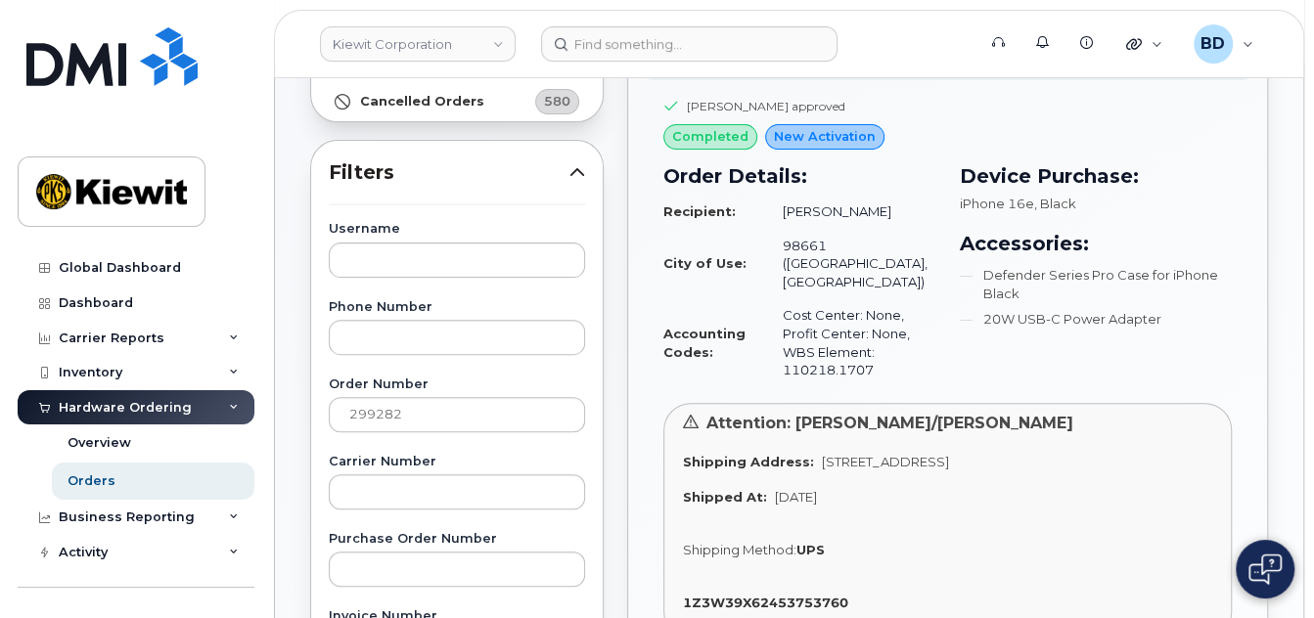
click at [866, 594] on div "1Z3W39X62453753760" at bounding box center [947, 603] width 529 height 19
drag, startPoint x: 866, startPoint y: 574, endPoint x: 673, endPoint y: 576, distance: 192.8
click at [675, 576] on div "Attention: [PERSON_NAME]/[PERSON_NAME] Shipping Address: [STREET_ADDRESS] Shipp…" at bounding box center [947, 522] width 568 height 238
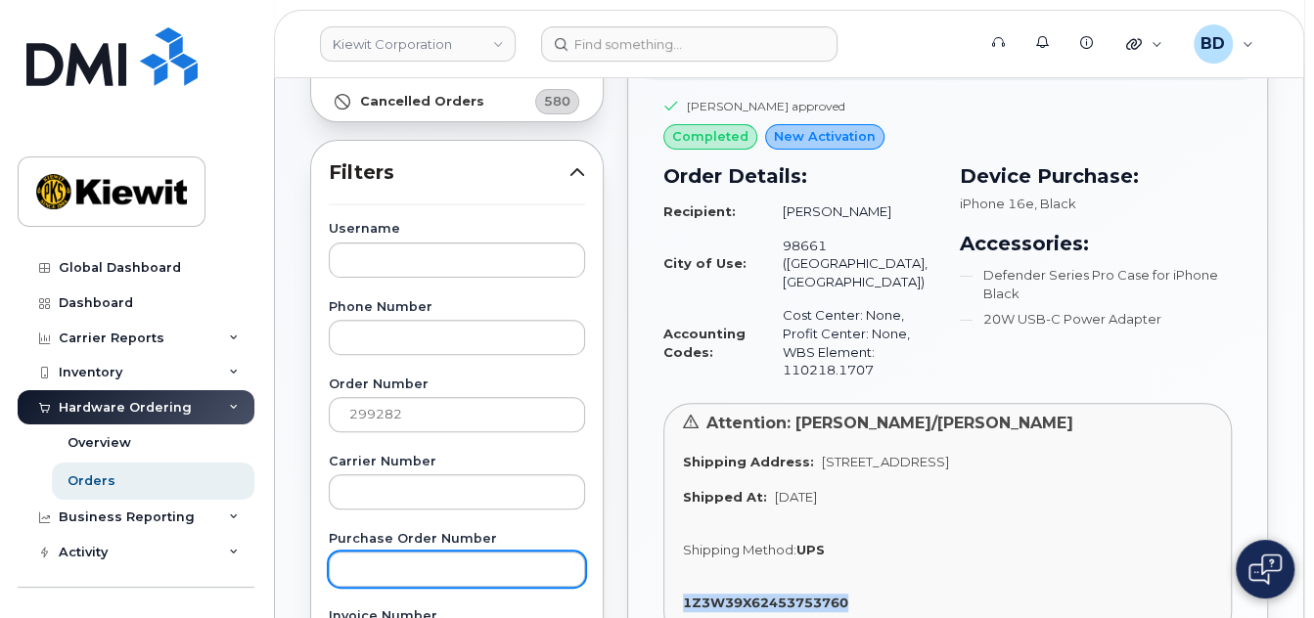
copy strong "1Z3W39X62453753760"
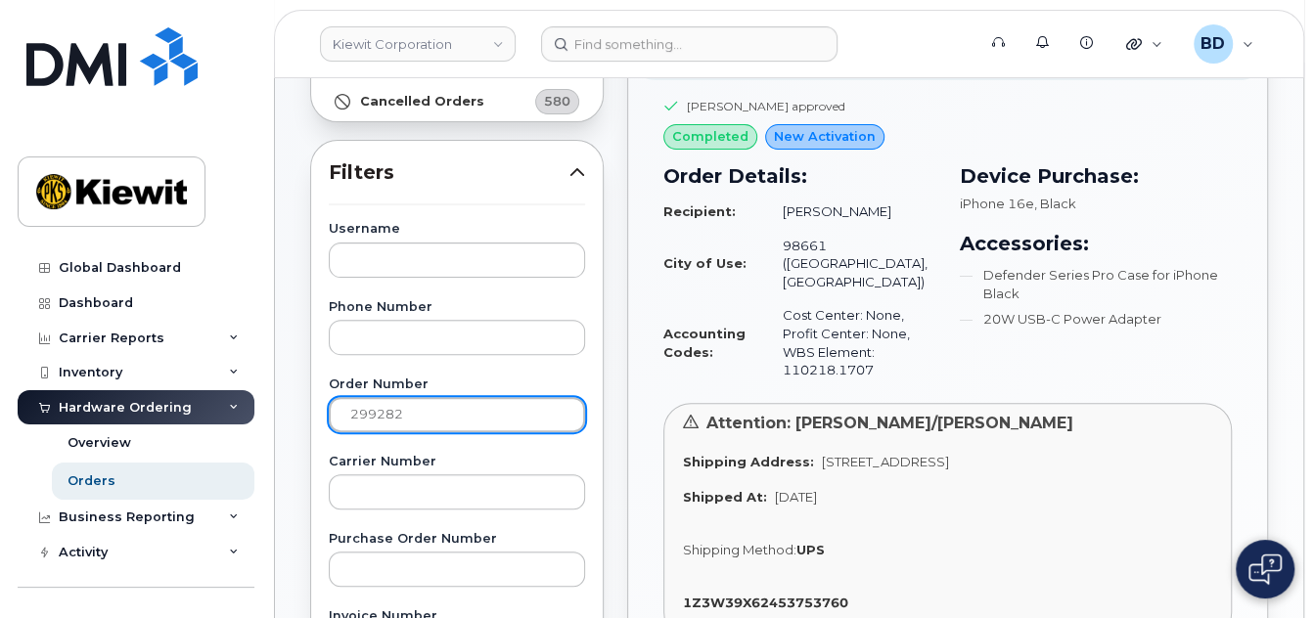
drag, startPoint x: 426, startPoint y: 408, endPoint x: 251, endPoint y: 429, distance: 175.4
click at [275, 429] on div "[PERSON_NAME] Corporation Support Alerts Knowledge Base Quicklinks Suspend / Ca…" at bounding box center [789, 564] width 1028 height 1493
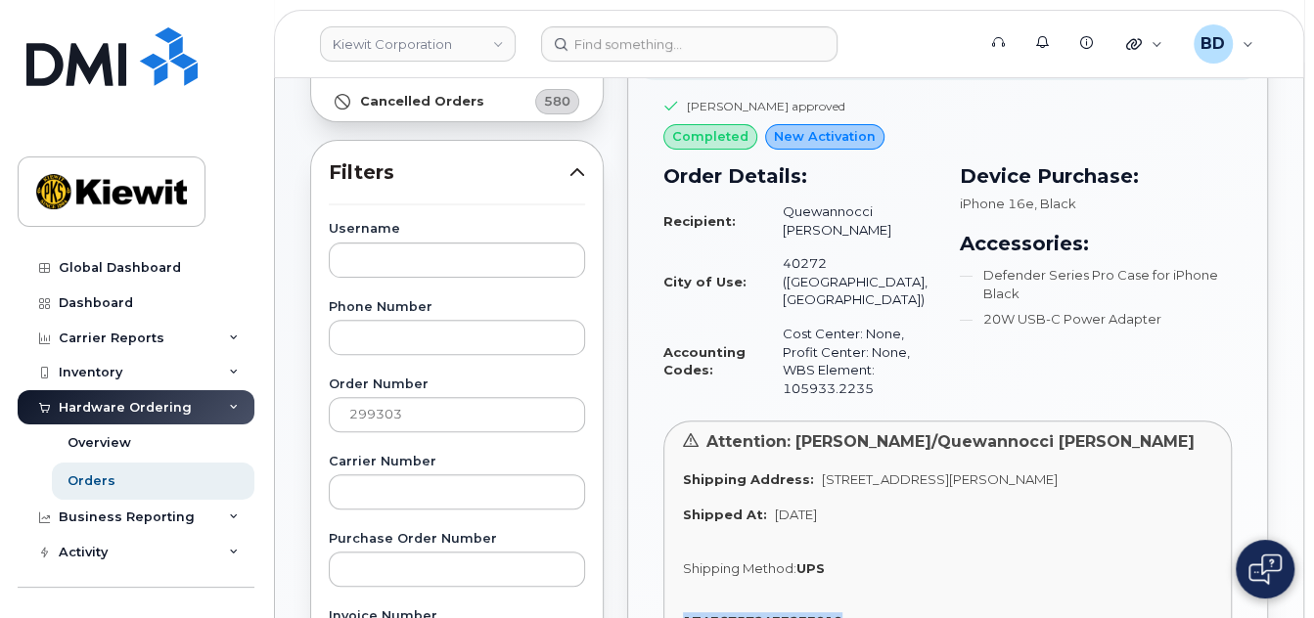
drag, startPoint x: 862, startPoint y: 563, endPoint x: 678, endPoint y: 557, distance: 184.0
click at [678, 557] on div "Attention: [PERSON_NAME]/Quewannocci [PERSON_NAME] Shipping Address: [STREET_AD…" at bounding box center [947, 540] width 568 height 238
copy strong "1Z4367572433233010"
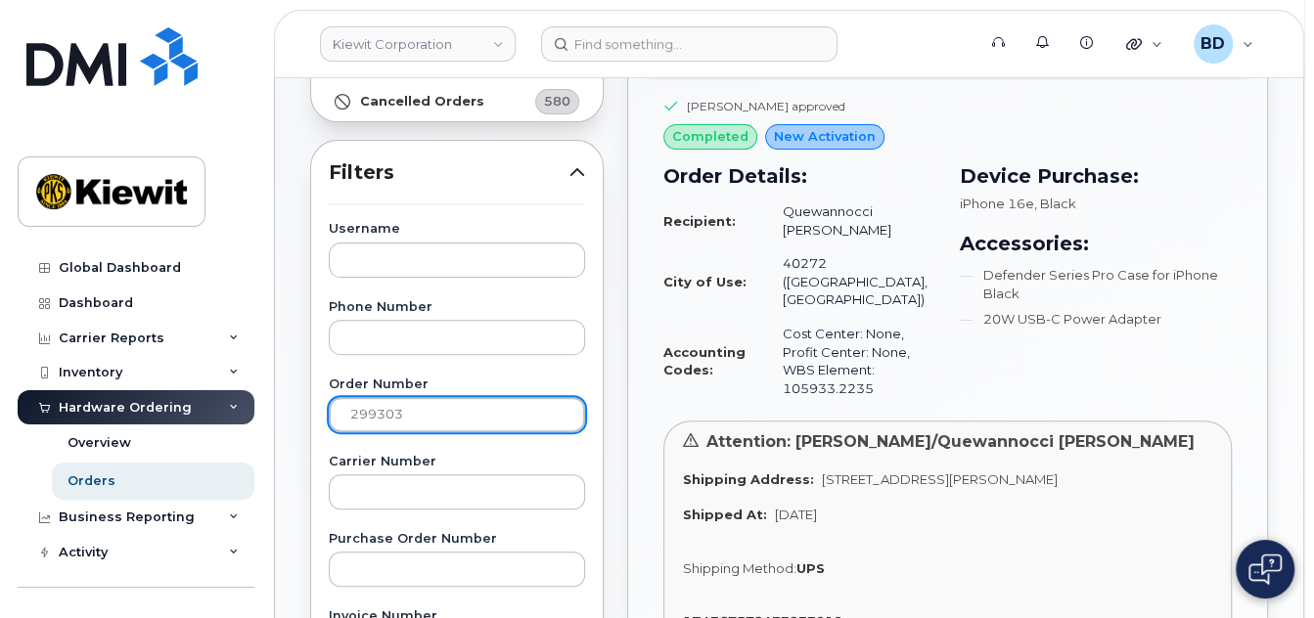
drag, startPoint x: 389, startPoint y: 409, endPoint x: 415, endPoint y: 406, distance: 25.6
click at [415, 406] on input "299303" at bounding box center [457, 414] width 256 height 35
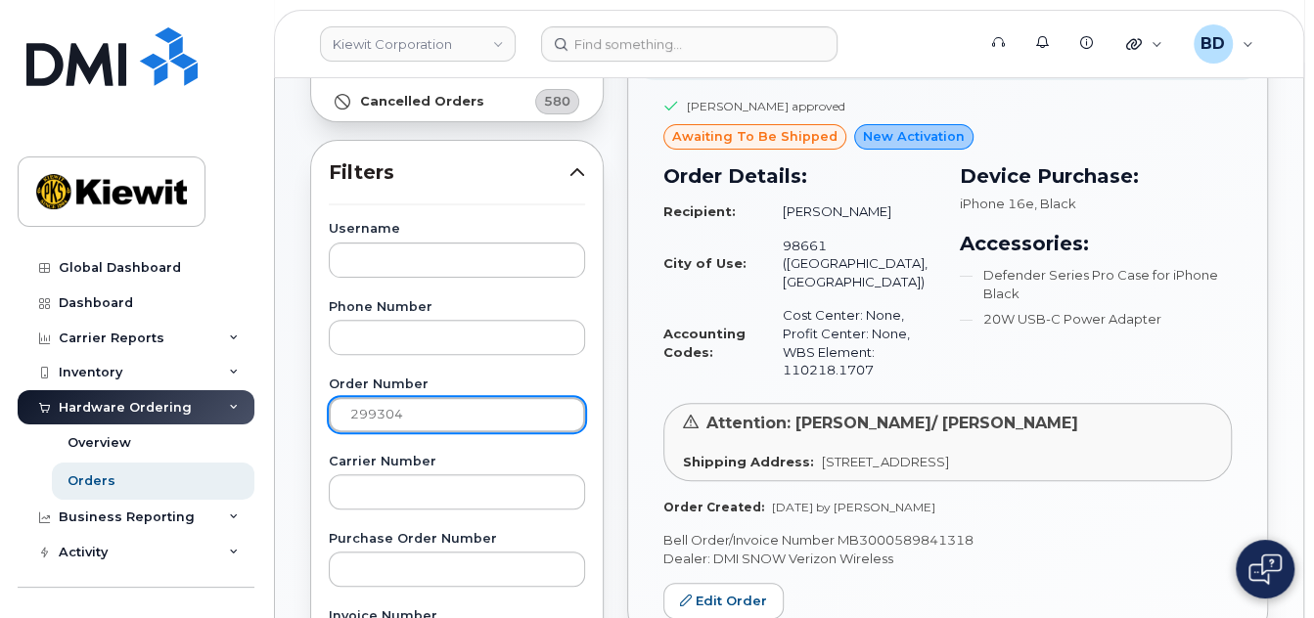
drag, startPoint x: 375, startPoint y: 413, endPoint x: 435, endPoint y: 398, distance: 62.4
click at [435, 398] on input "299304" at bounding box center [457, 414] width 256 height 35
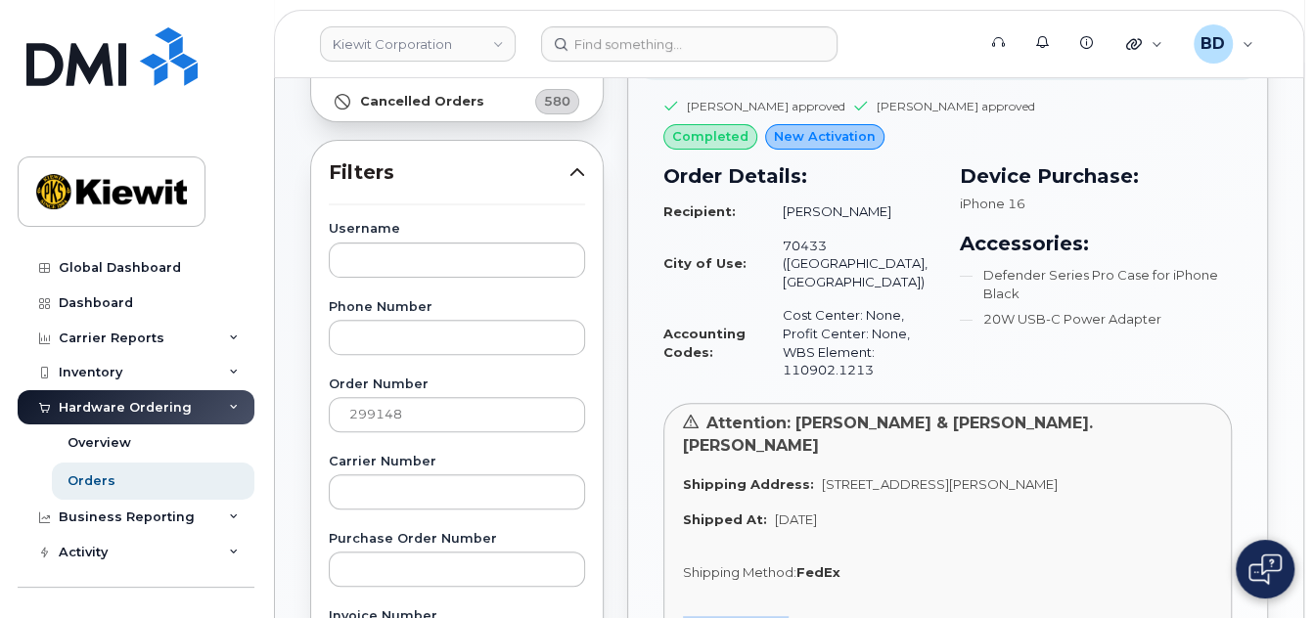
drag, startPoint x: 800, startPoint y: 563, endPoint x: 673, endPoint y: 563, distance: 127.2
click at [674, 563] on div "Attention: [PERSON_NAME] & [PERSON_NAME].[PERSON_NAME] Shipping Address: [STREE…" at bounding box center [947, 533] width 568 height 260
copy strong "883975668380"
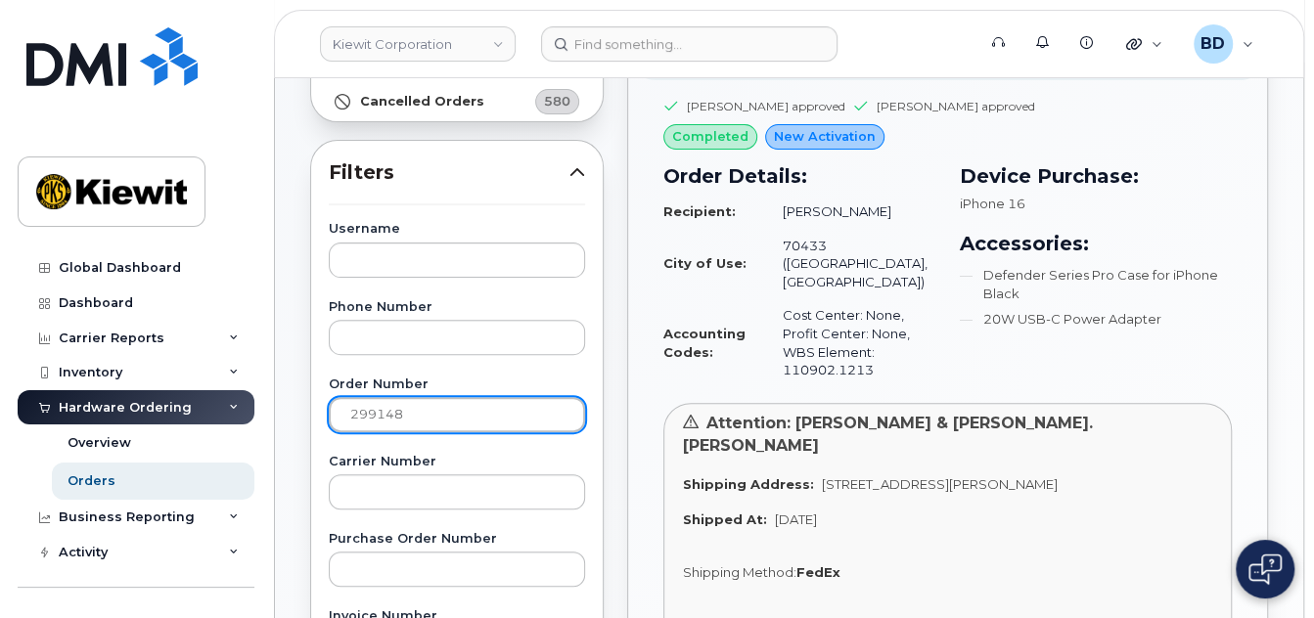
drag, startPoint x: 366, startPoint y: 412, endPoint x: 443, endPoint y: 414, distance: 77.3
click at [443, 414] on input "299148" at bounding box center [457, 414] width 256 height 35
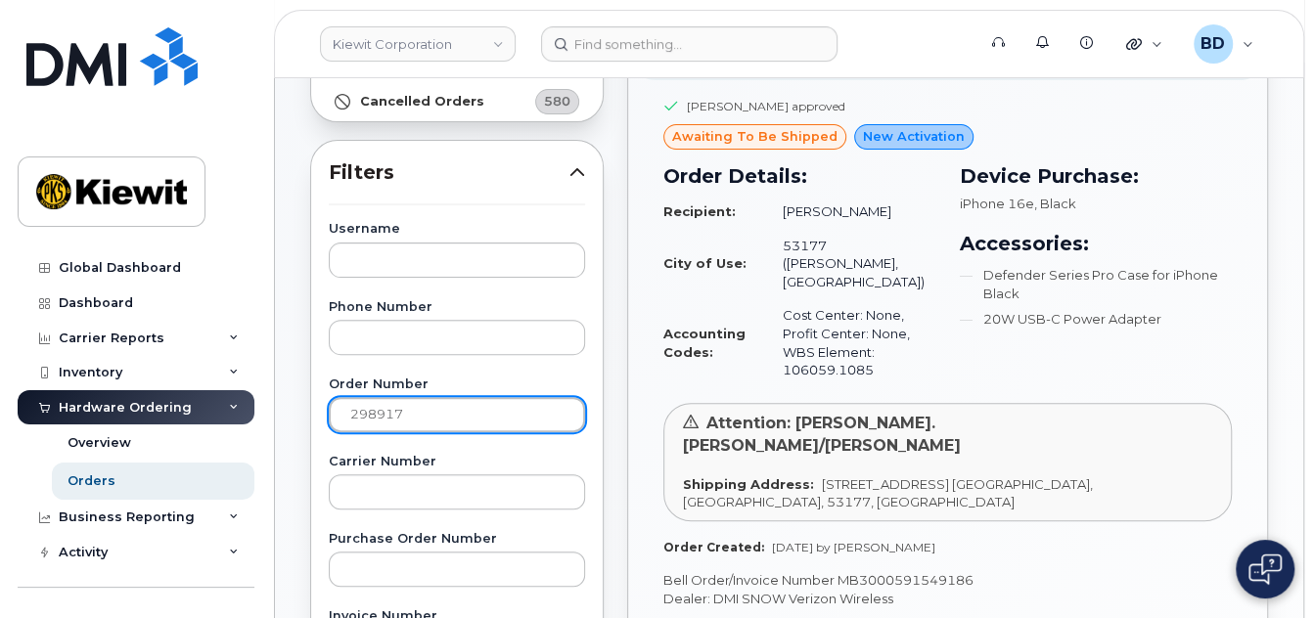
drag, startPoint x: 368, startPoint y: 396, endPoint x: 372, endPoint y: 412, distance: 16.1
click at [371, 408] on input "298917" at bounding box center [457, 414] width 256 height 35
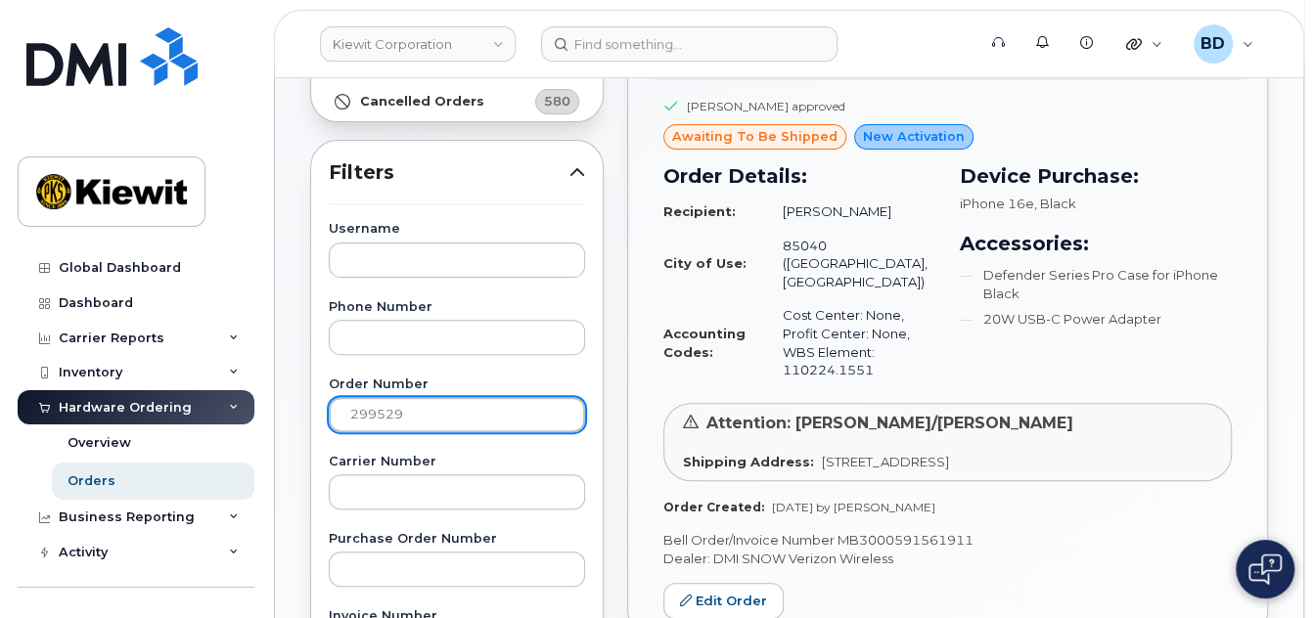
drag, startPoint x: 385, startPoint y: 414, endPoint x: 435, endPoint y: 404, distance: 51.8
click at [434, 410] on input "299529" at bounding box center [457, 414] width 256 height 35
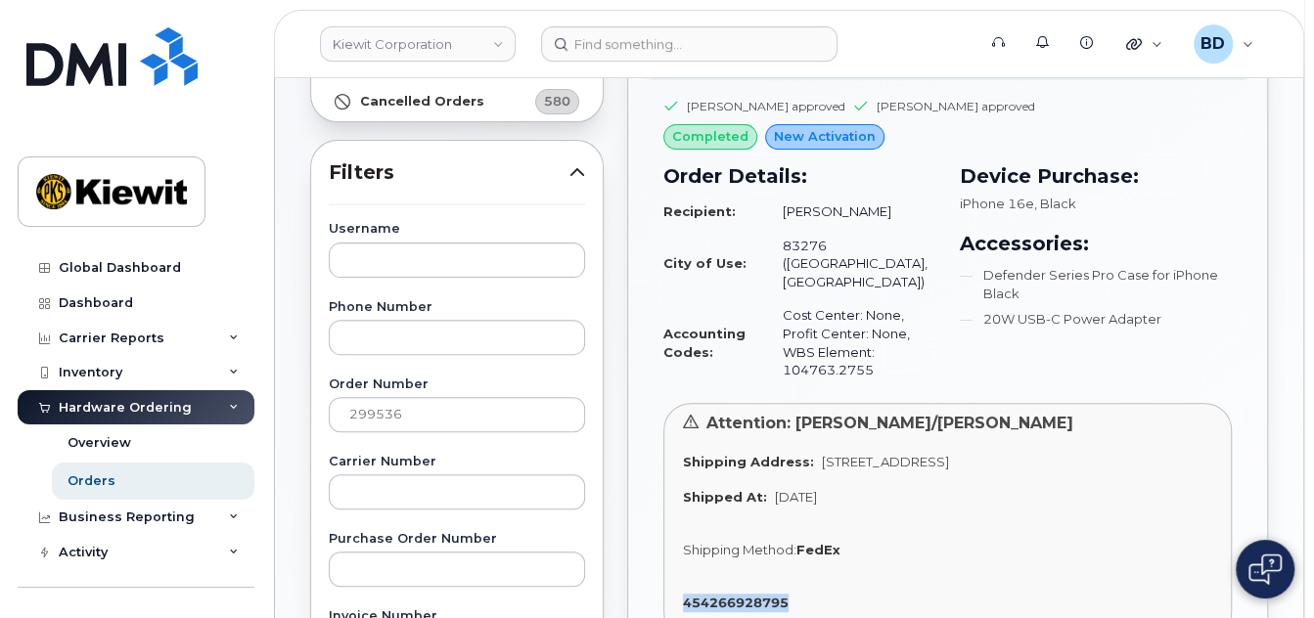
drag, startPoint x: 798, startPoint y: 581, endPoint x: 665, endPoint y: 578, distance: 133.1
click at [665, 578] on div "Attention: [PERSON_NAME]/[PERSON_NAME] Shipping Address: [STREET_ADDRESS] Shipp…" at bounding box center [947, 522] width 568 height 238
copy strong "454266928795"
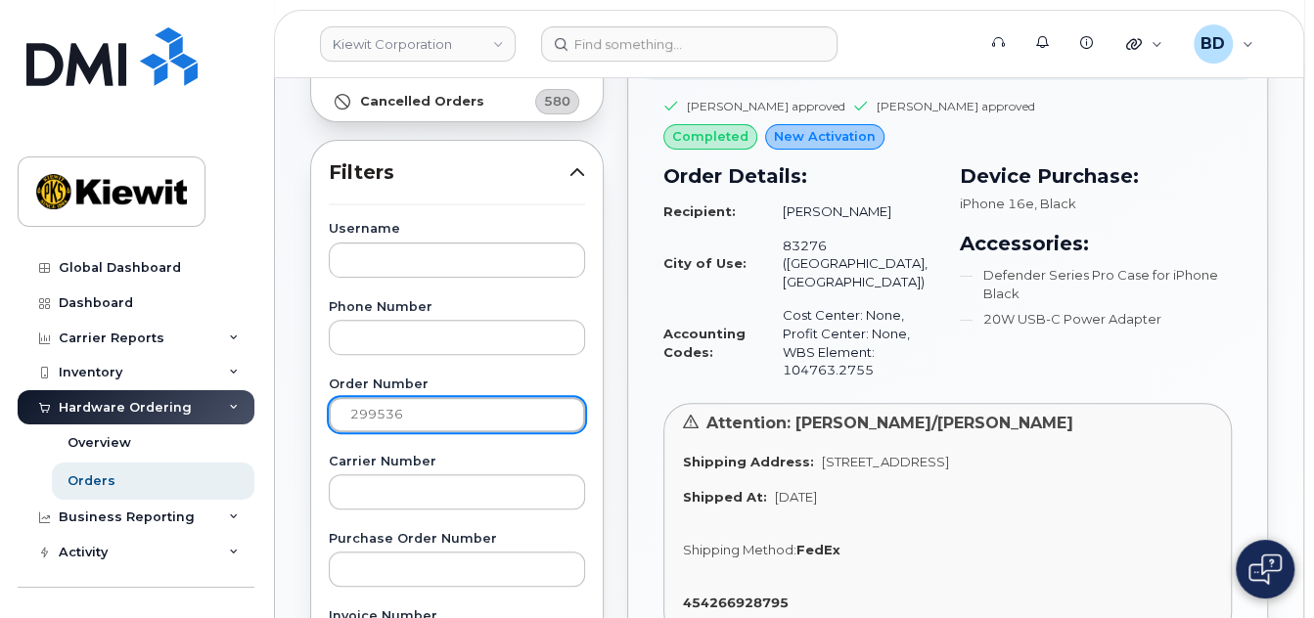
click at [421, 419] on input "299536" at bounding box center [457, 414] width 256 height 35
type input "299538"
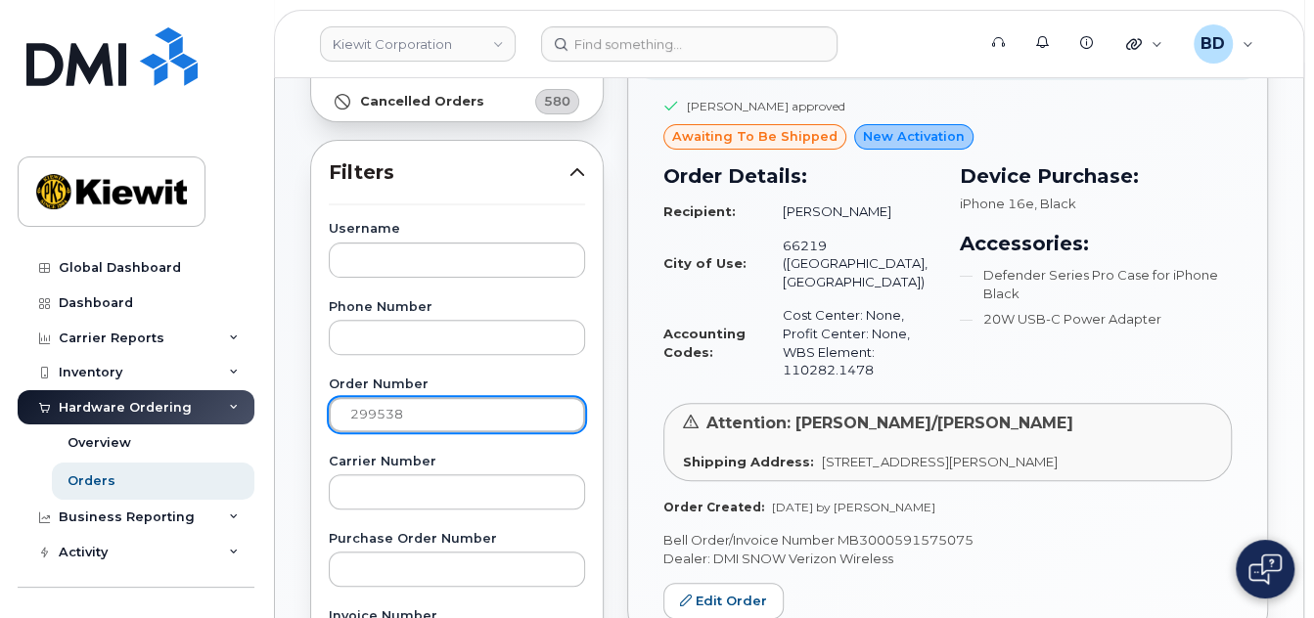
drag, startPoint x: 473, startPoint y: 414, endPoint x: 470, endPoint y: 382, distance: 32.4
click at [471, 406] on input "299538" at bounding box center [457, 414] width 256 height 35
